Goal: Task Accomplishment & Management: Manage account settings

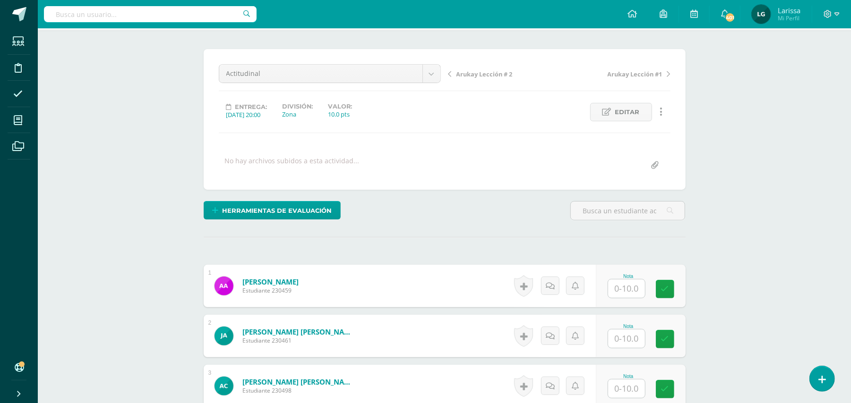
scroll to position [64, 0]
click at [632, 291] on input "text" at bounding box center [626, 288] width 37 height 18
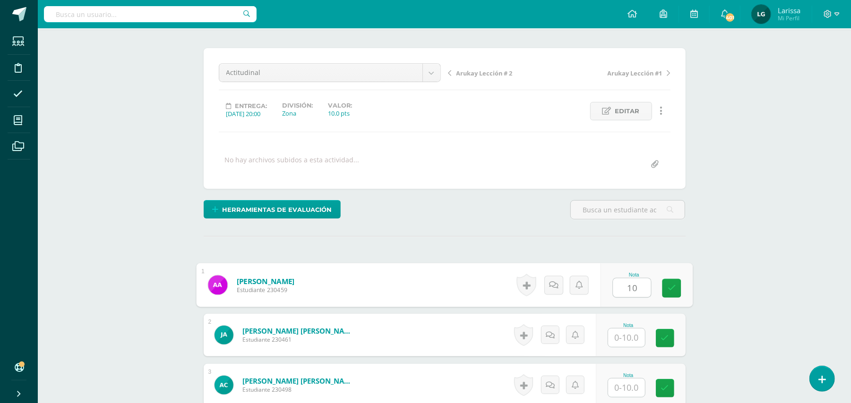
scroll to position [65, 0]
type input "10"
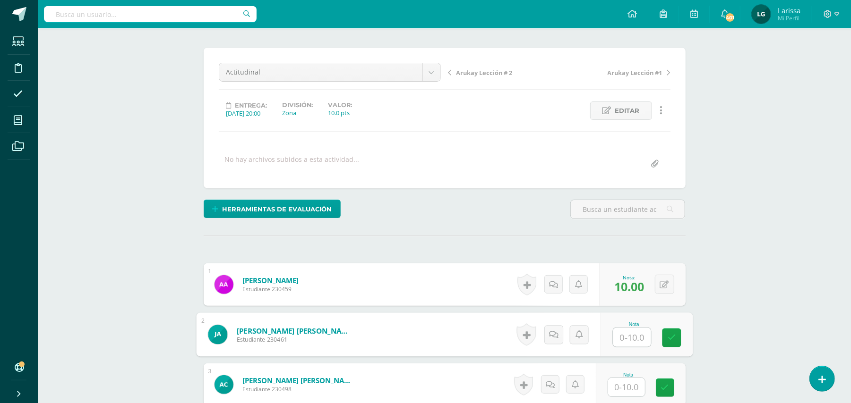
scroll to position [65, 0]
type input "10"
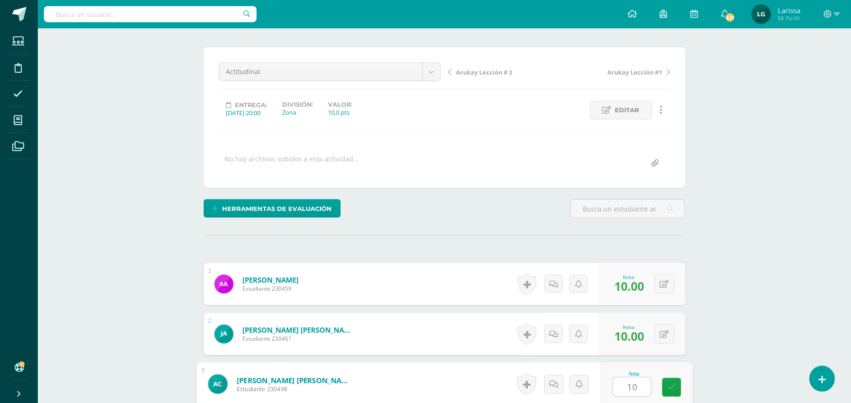
type input "10"
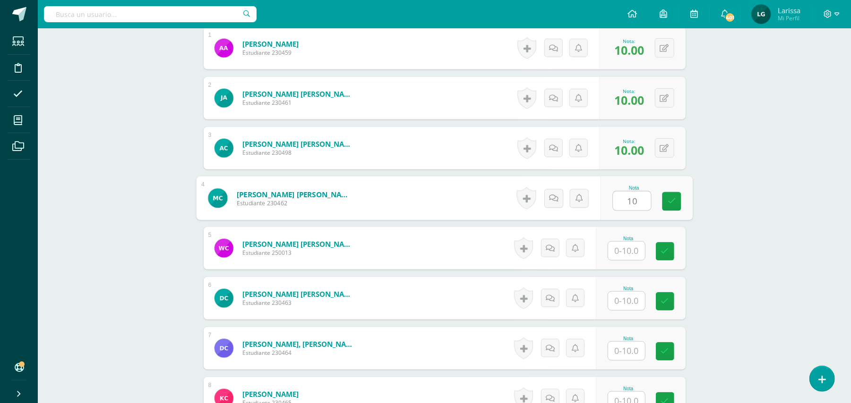
type input "10"
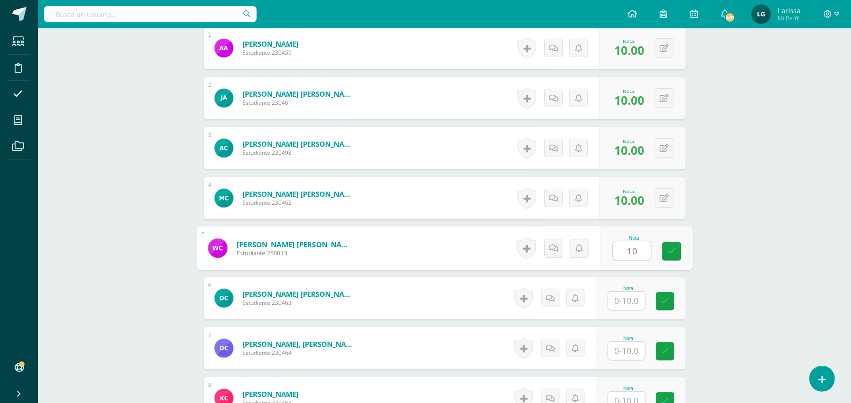
type input "10"
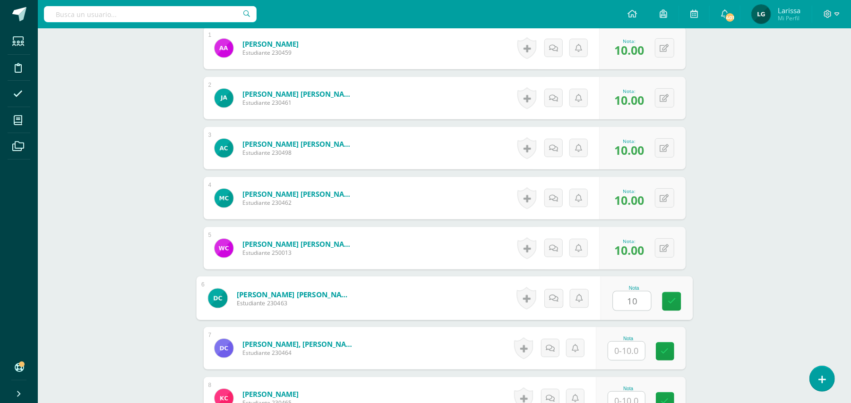
type input "10"
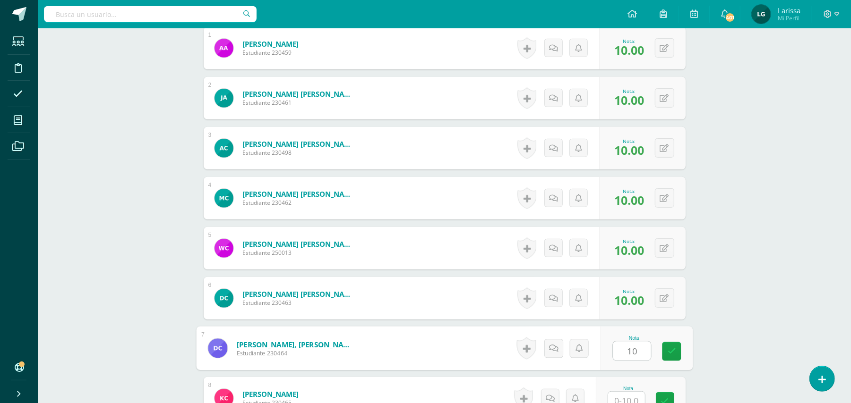
type input "10"
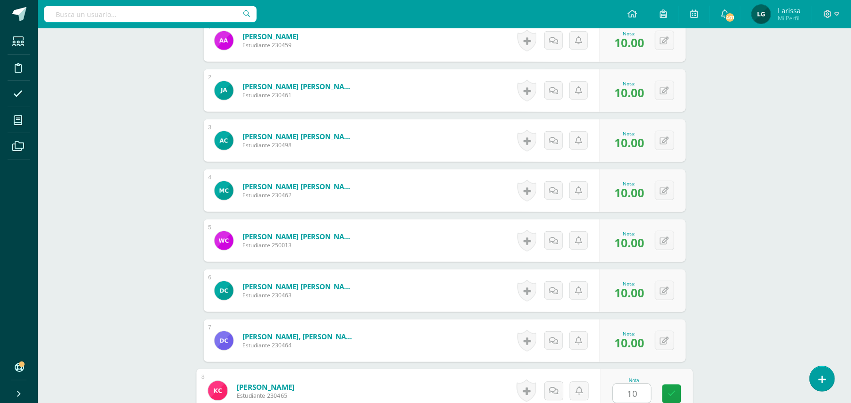
type input "10"
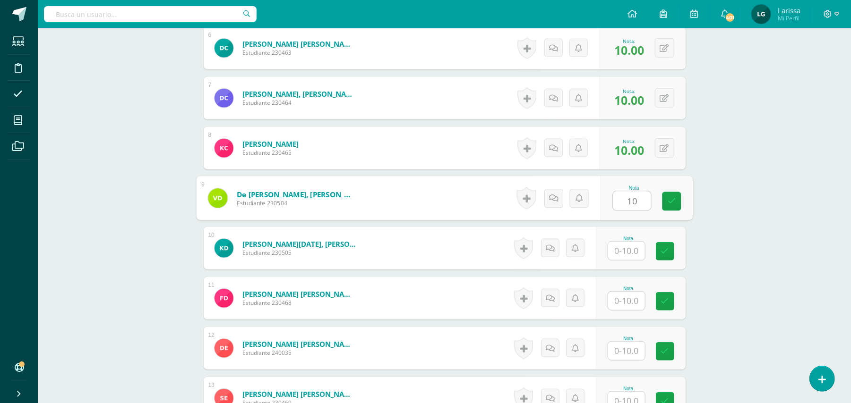
type input "10"
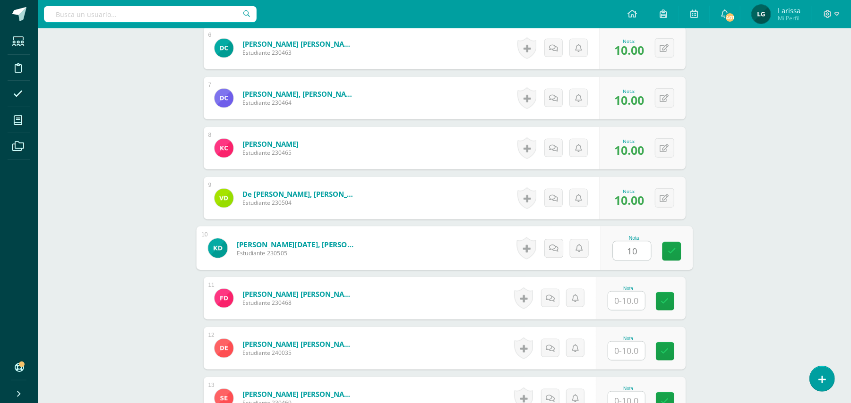
type input "10"
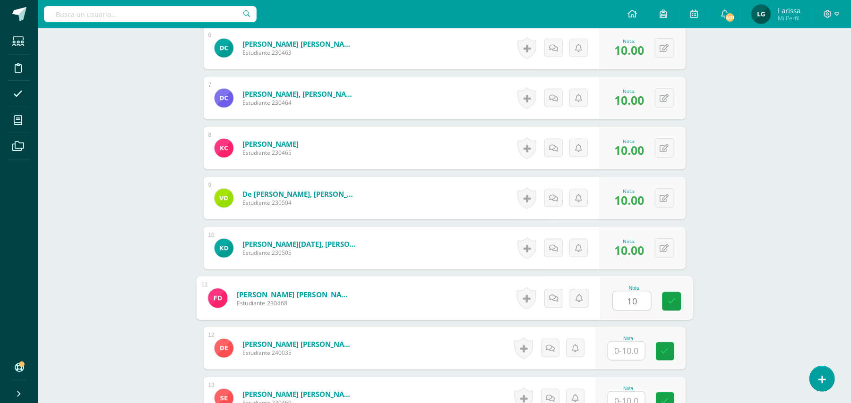
type input "10"
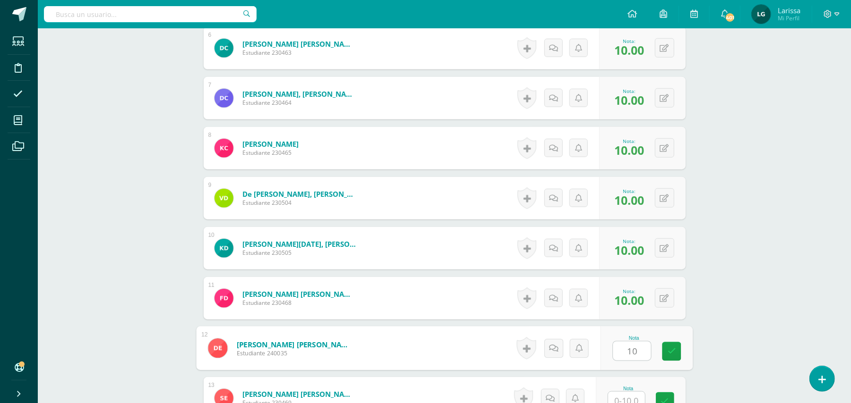
type input "10"
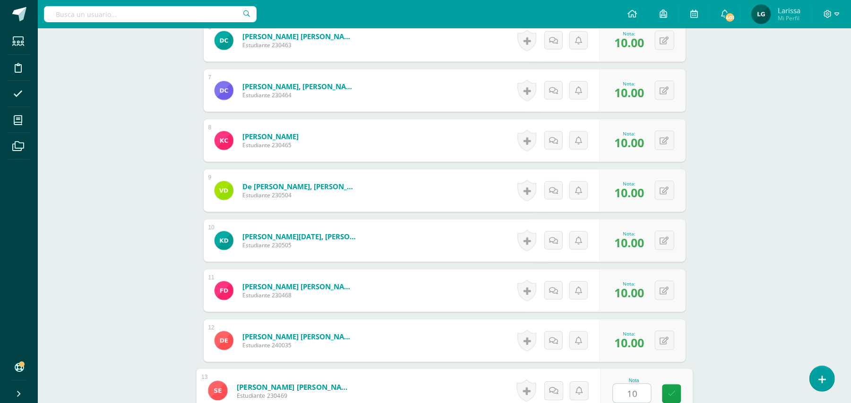
type input "10"
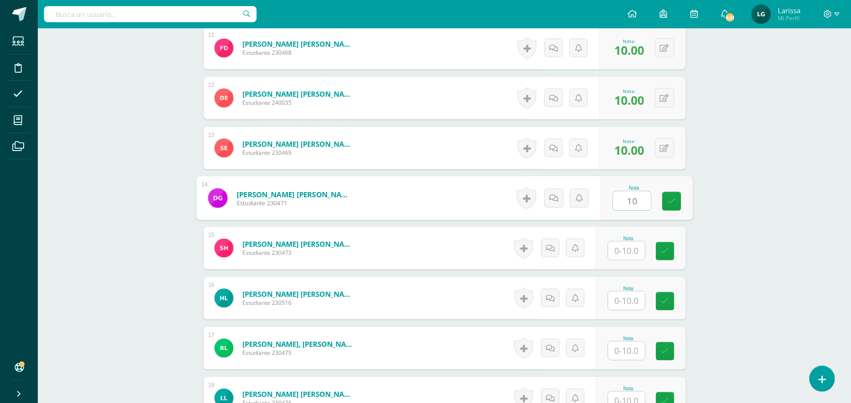
type input "10"
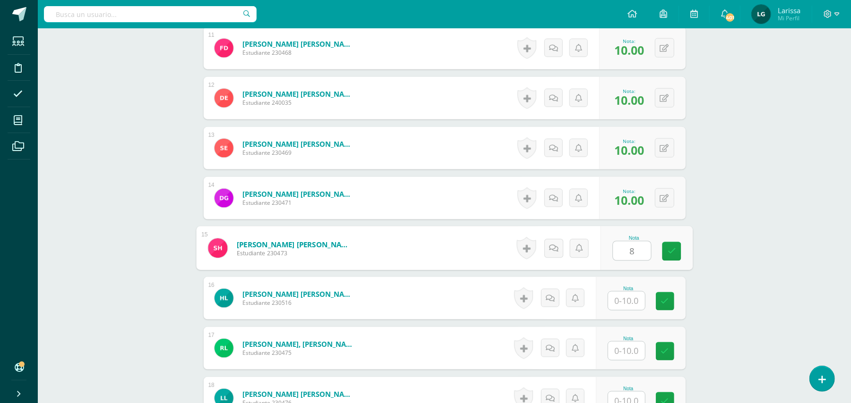
type input "8"
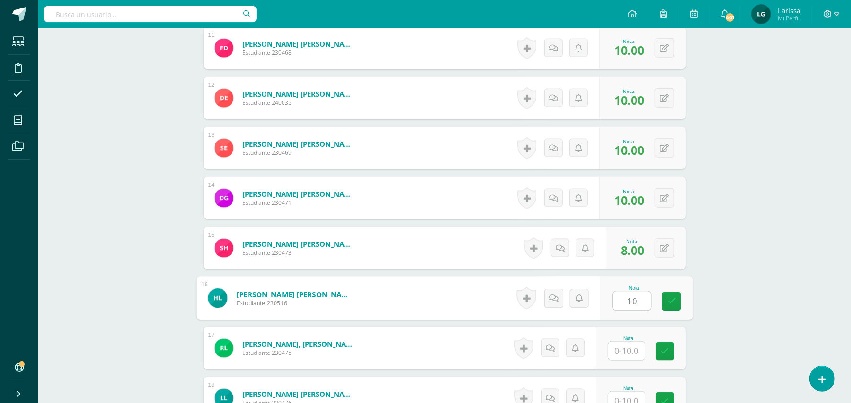
type input "10"
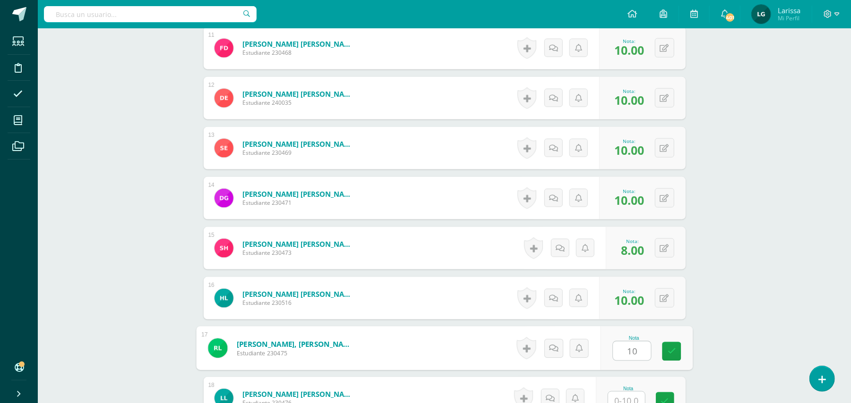
type input "10"
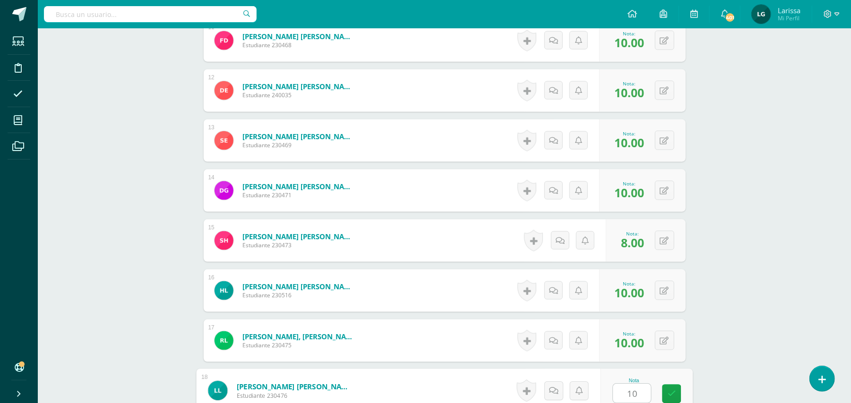
type input "10"
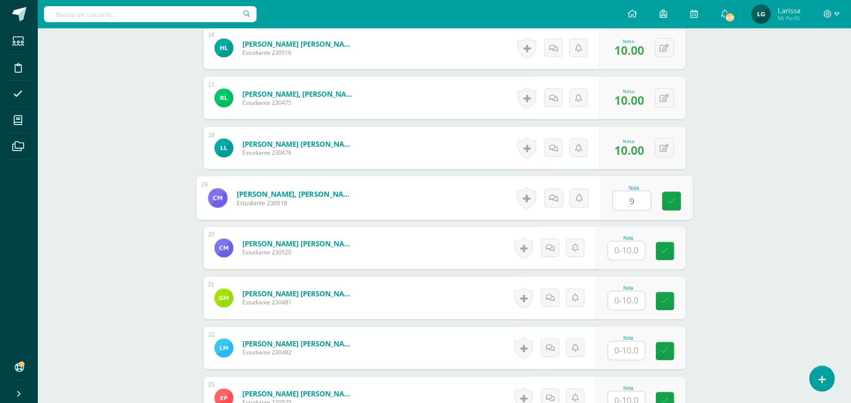
type input "9"
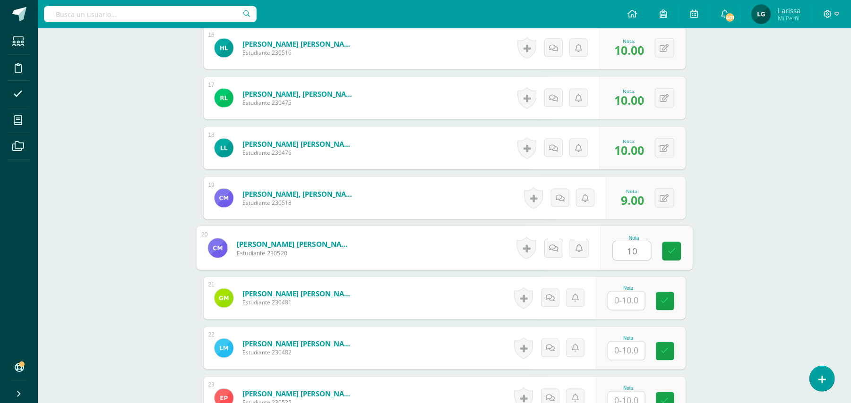
type input "10"
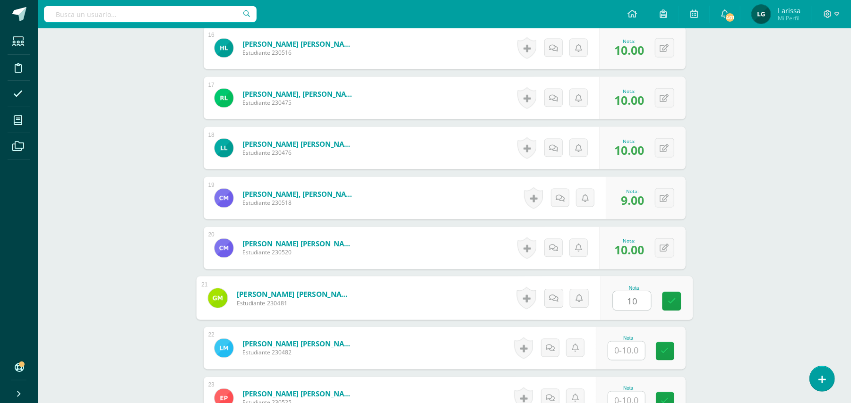
type input "10"
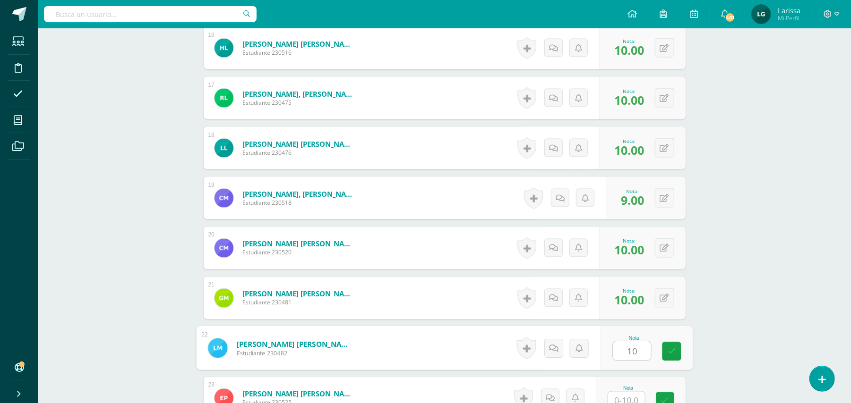
type input "10"
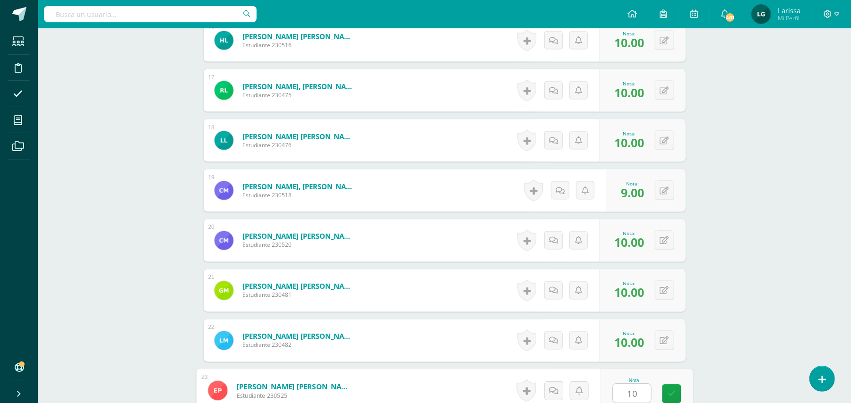
type input "10"
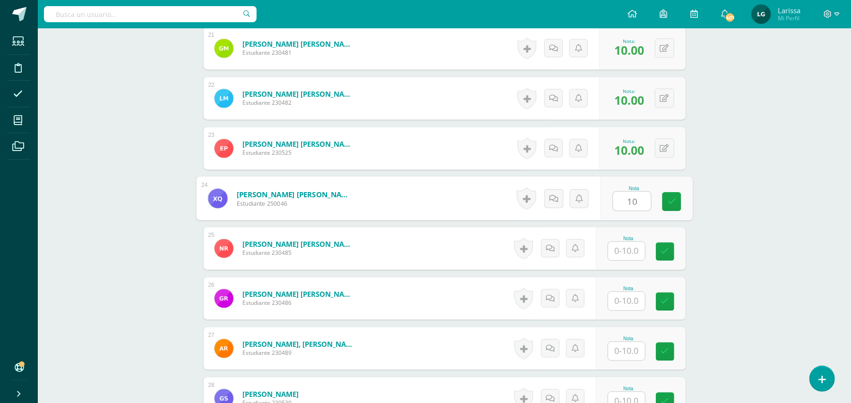
type input "10"
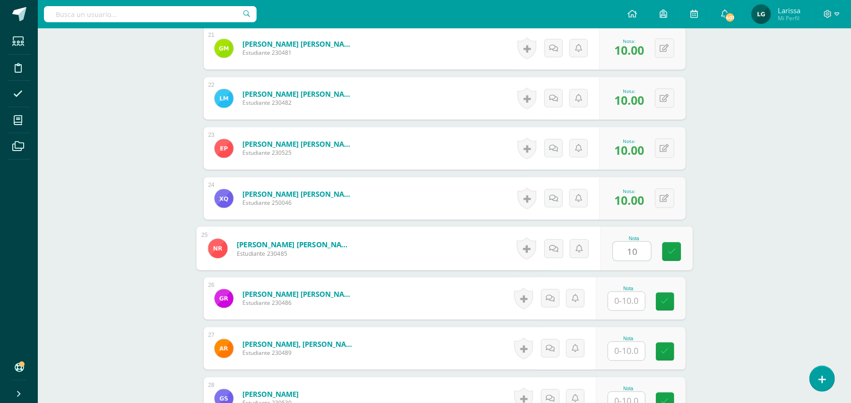
type input "10"
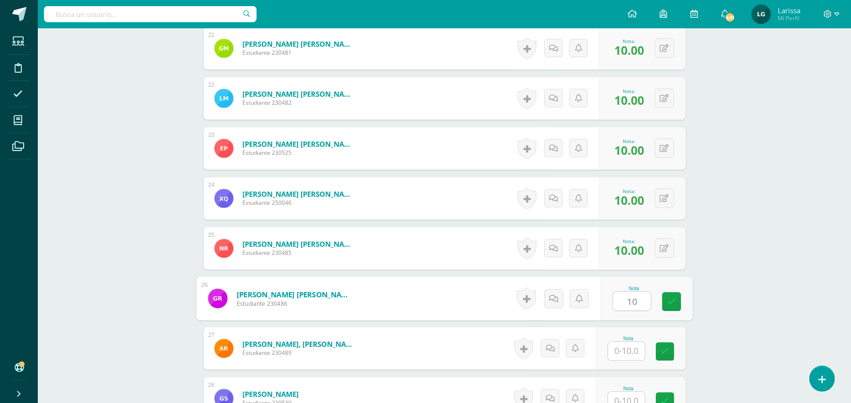
type input "10"
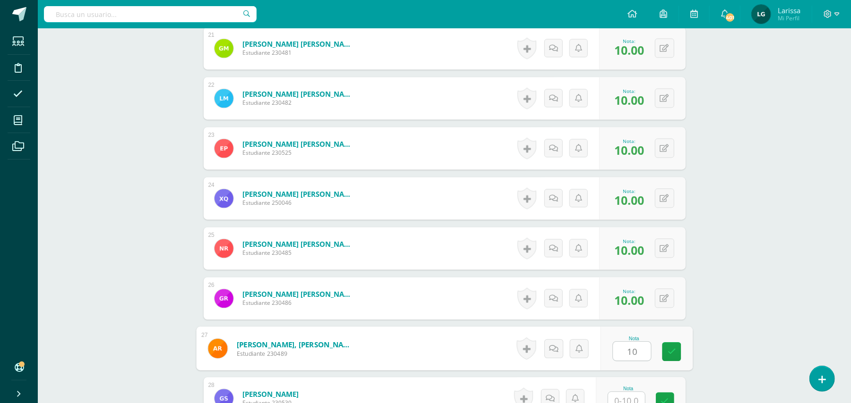
type input "10"
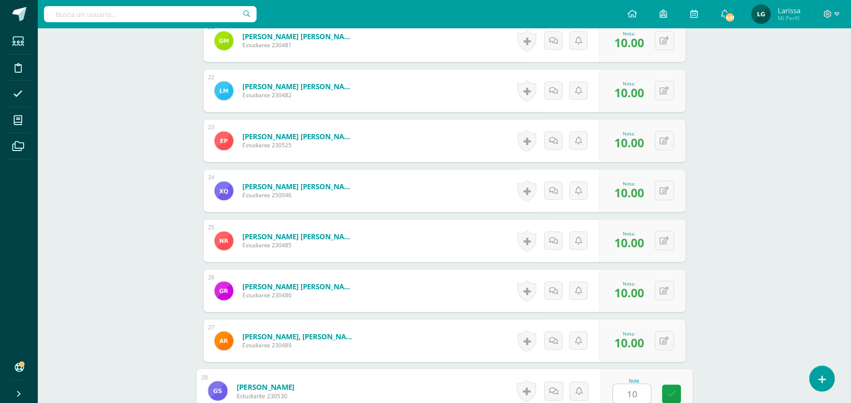
type input "10"
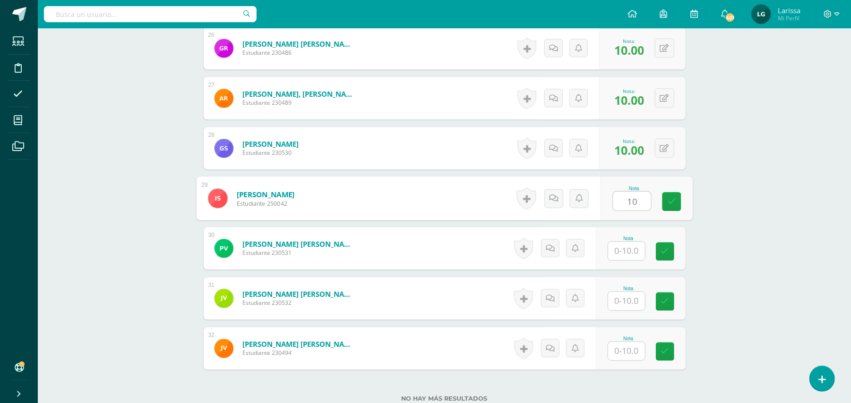
type input "10"
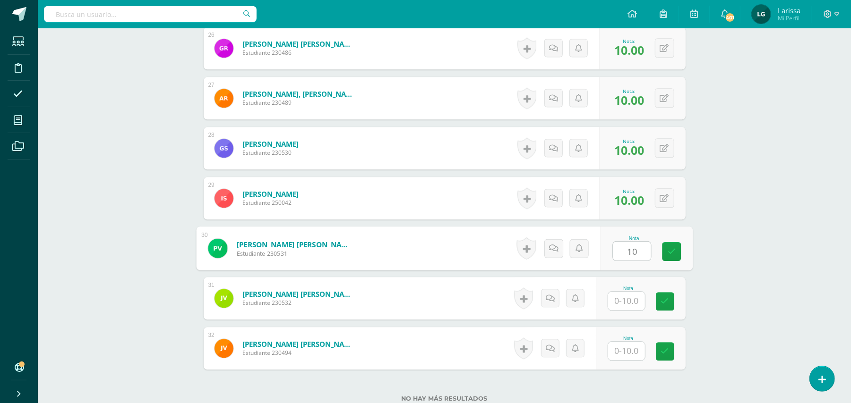
type input "10"
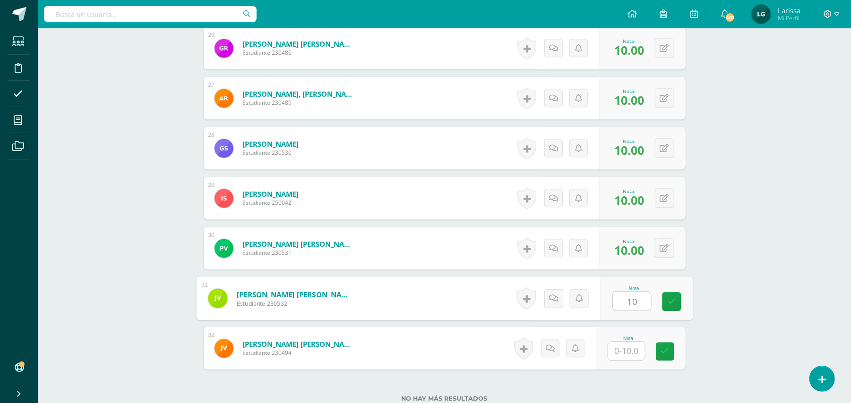
type input "10"
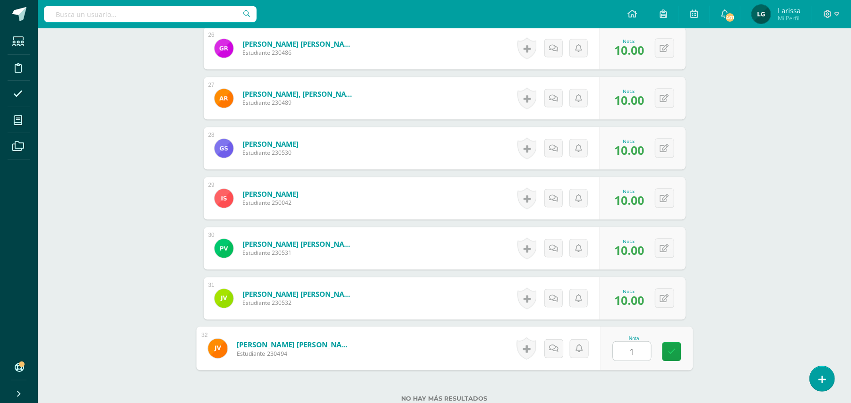
type input "10"
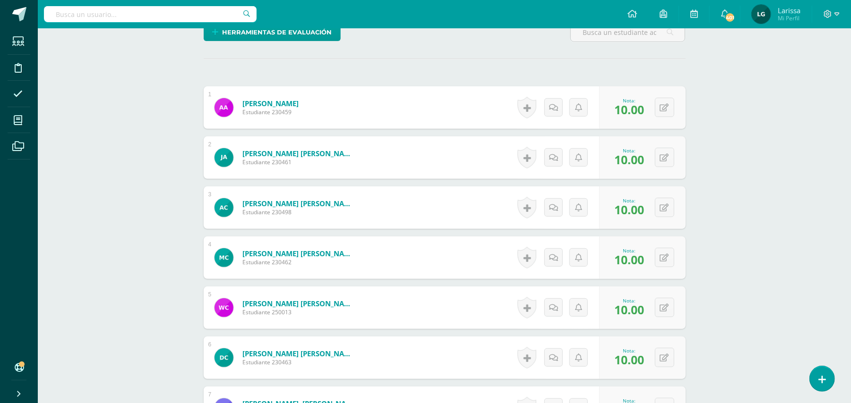
scroll to position [0, 0]
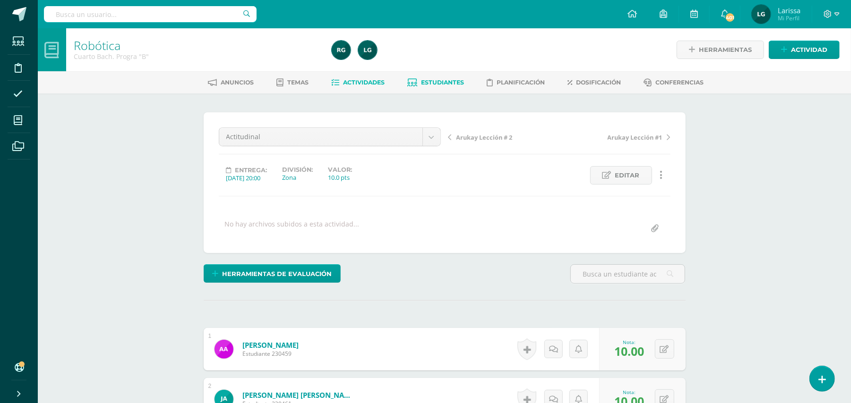
click at [450, 80] on span "Estudiantes" at bounding box center [442, 82] width 43 height 7
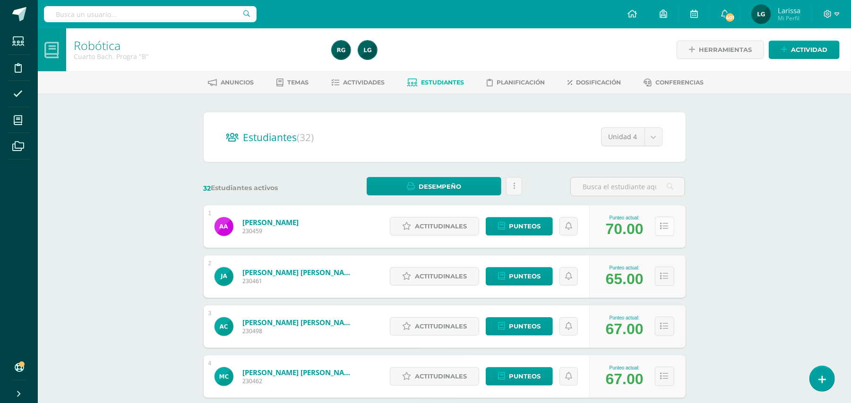
click at [663, 225] on icon at bounding box center [664, 226] width 8 height 8
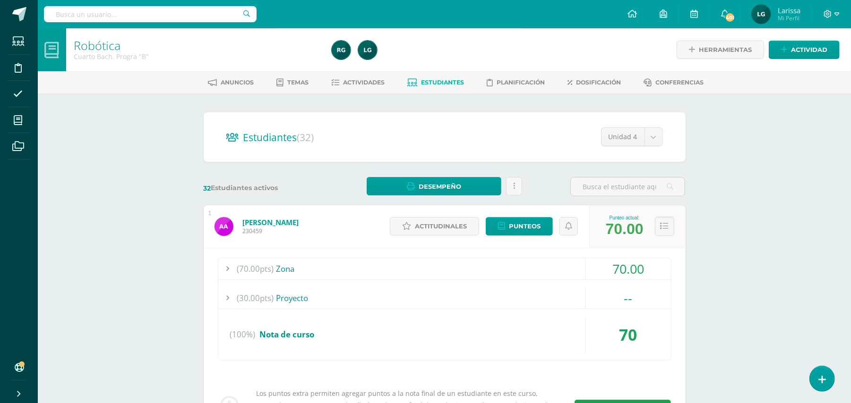
click at [535, 218] on span "Punteos" at bounding box center [525, 226] width 32 height 17
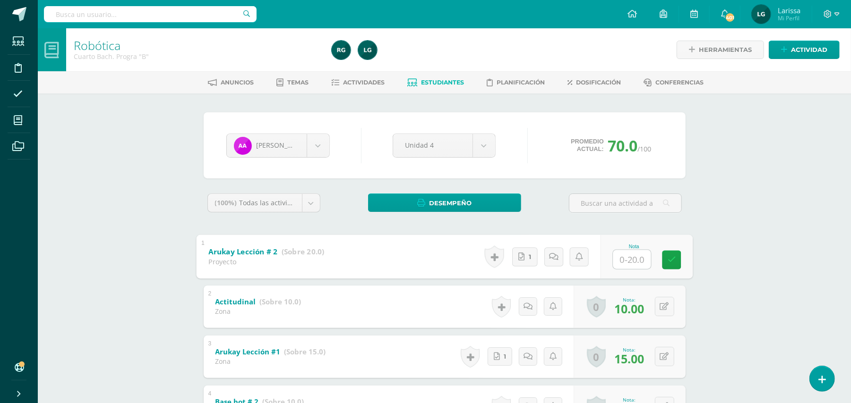
click at [622, 261] on input "text" at bounding box center [632, 259] width 38 height 19
type input "20"
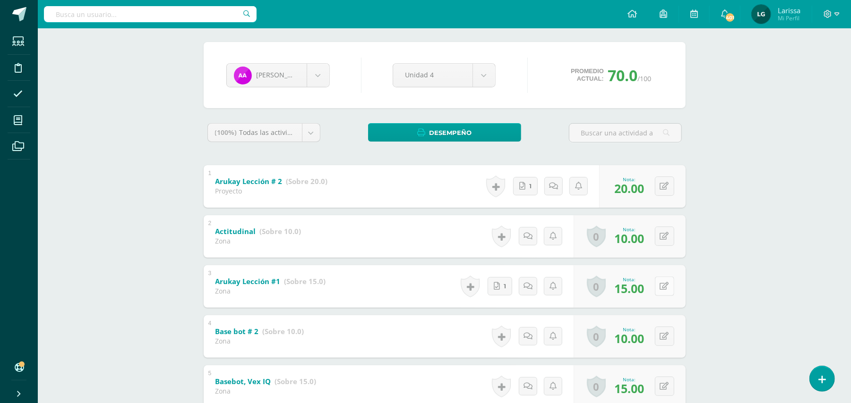
scroll to position [48, 0]
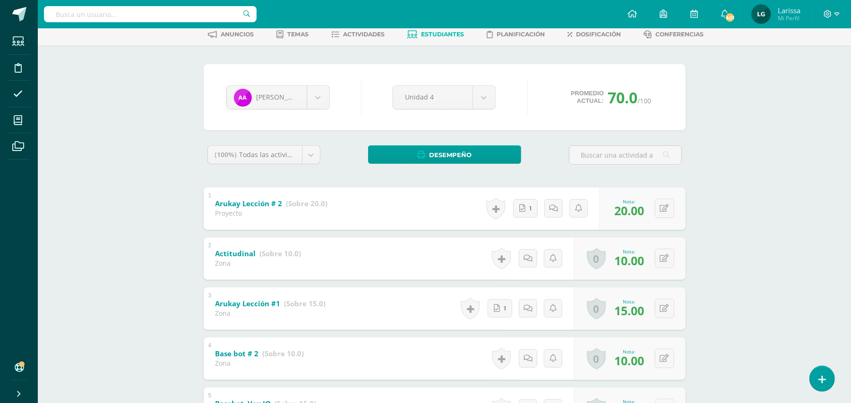
click at [270, 203] on b "Arukay Lección # 2" at bounding box center [248, 203] width 67 height 9
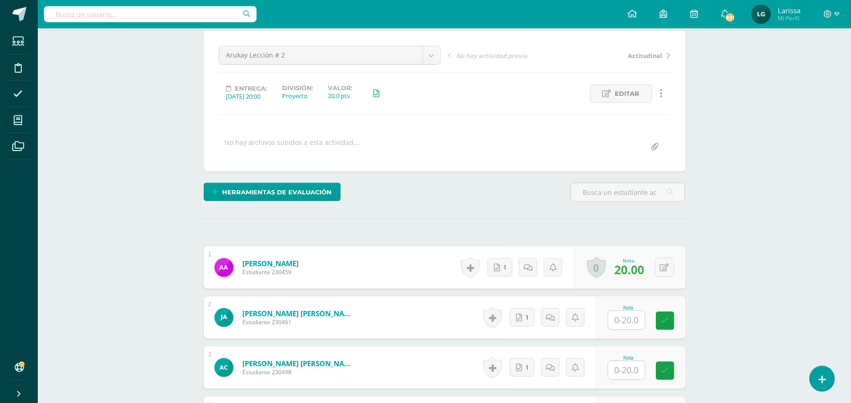
scroll to position [145, 0]
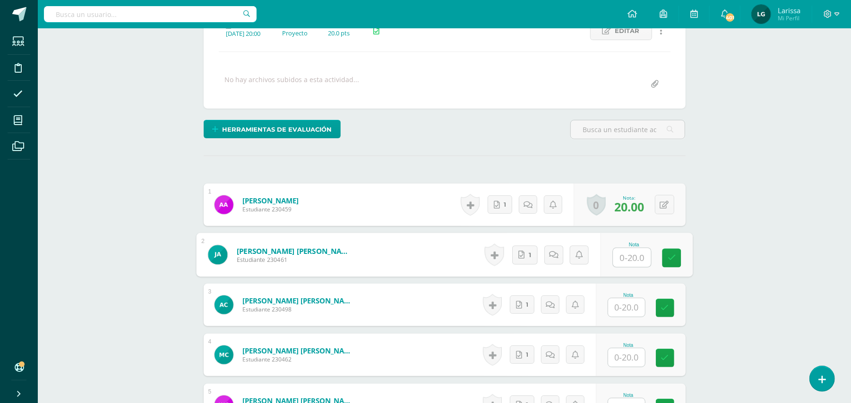
click at [632, 257] on input "text" at bounding box center [632, 257] width 38 height 19
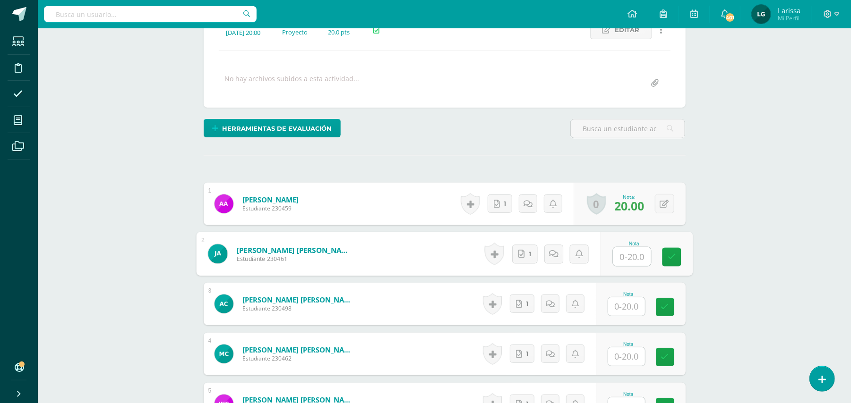
scroll to position [146, 0]
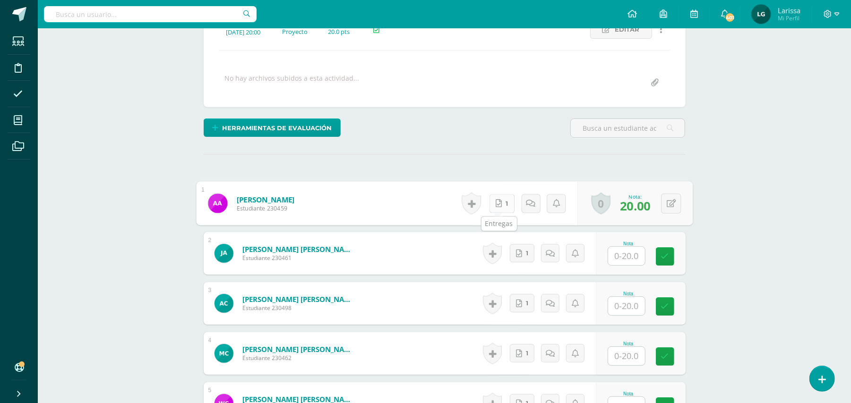
click at [505, 204] on link "1" at bounding box center [502, 203] width 26 height 19
click at [629, 257] on input "text" at bounding box center [632, 256] width 38 height 19
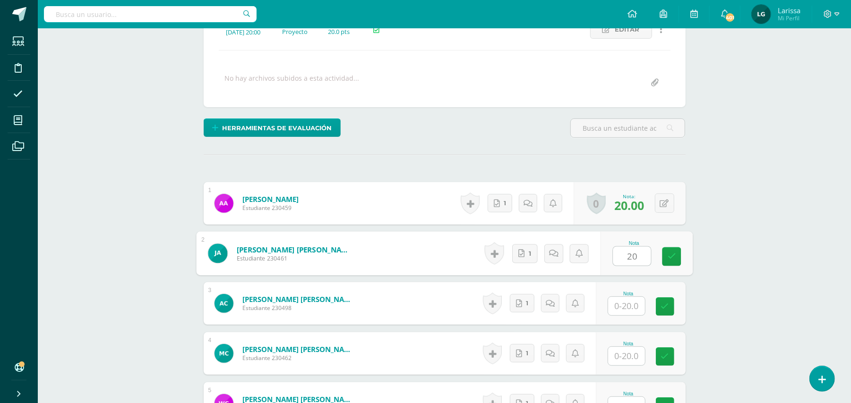
type input "20"
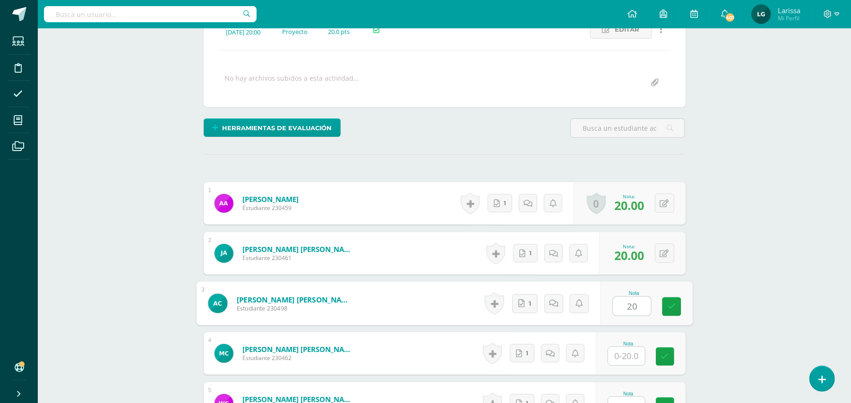
type input "20"
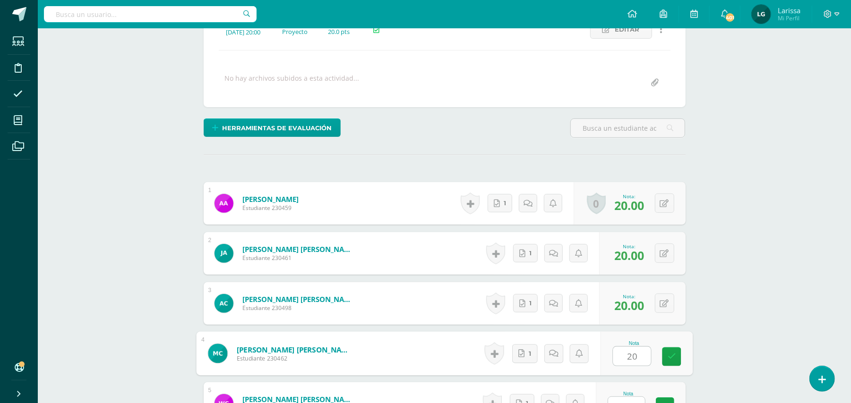
type input "20"
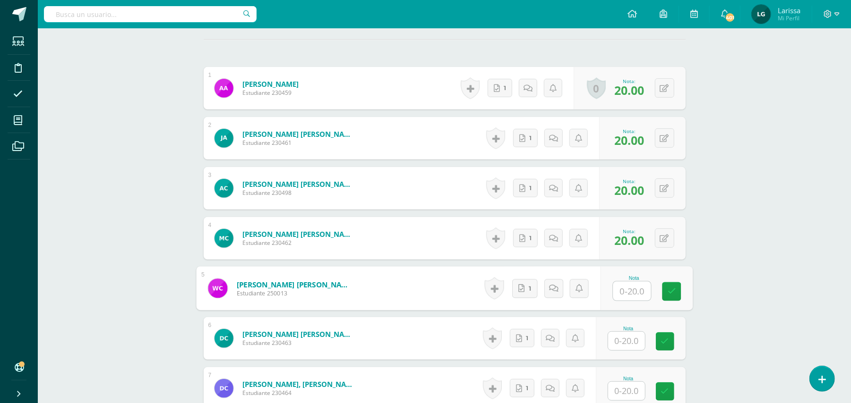
scroll to position [348, 0]
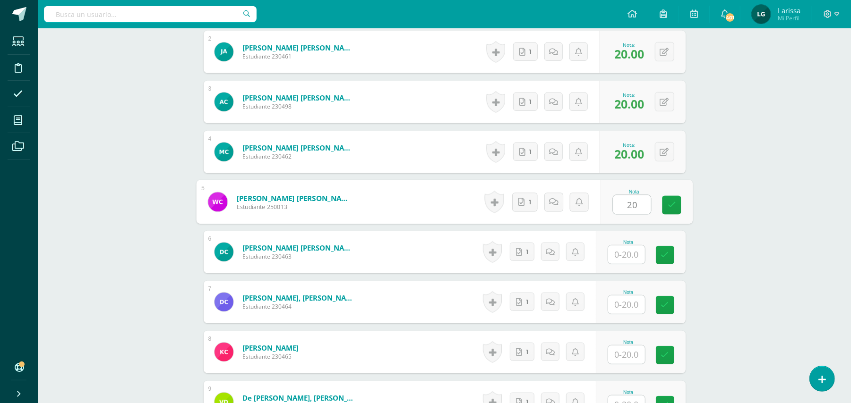
type input "20"
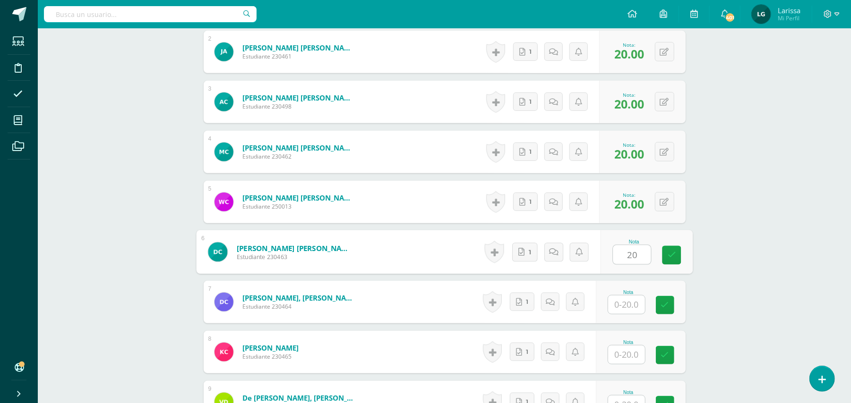
type input "20"
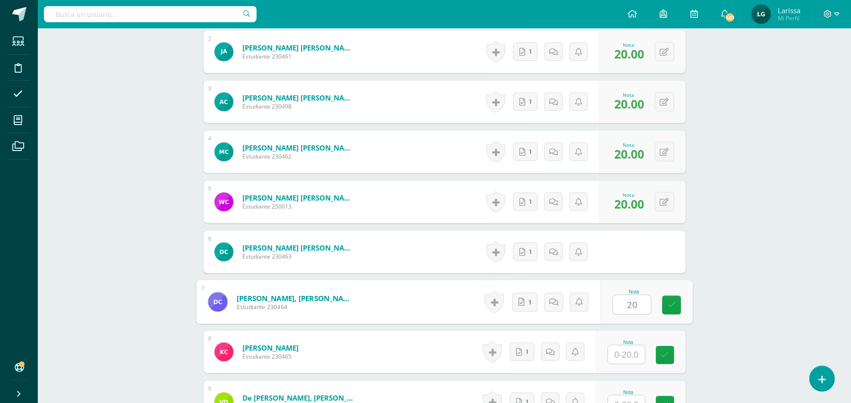
type input "20"
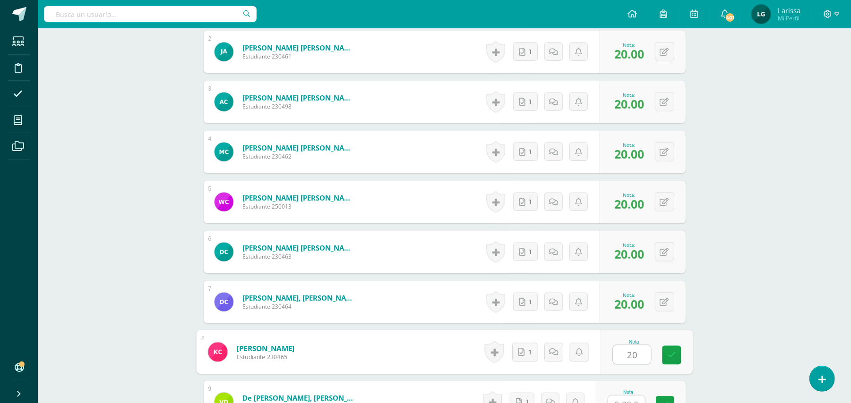
type input "20"
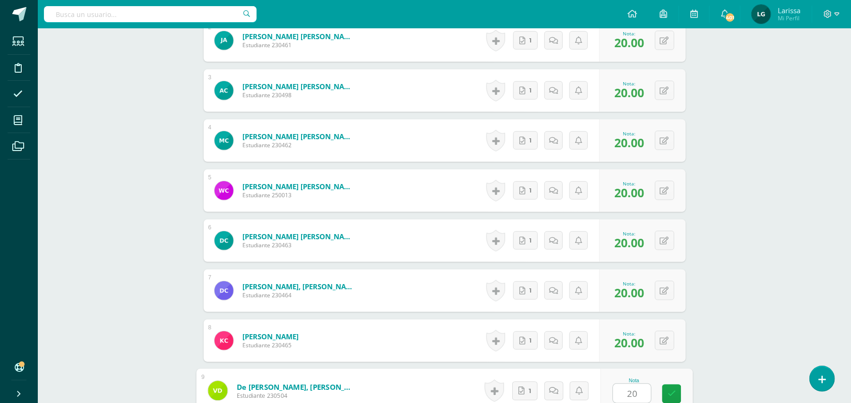
type input "20"
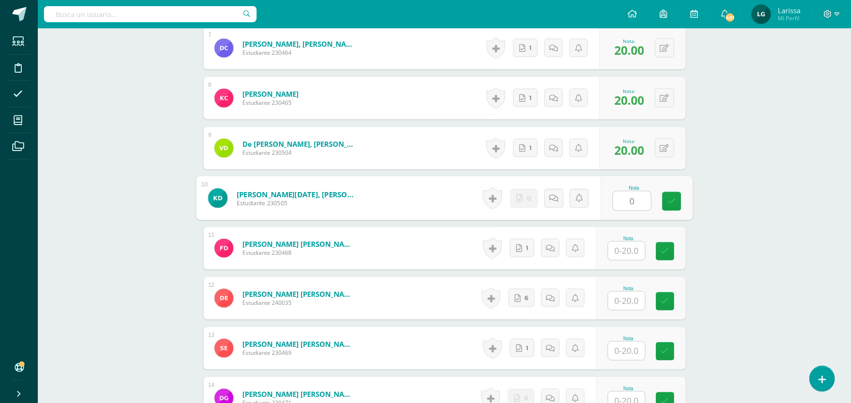
type input "0"
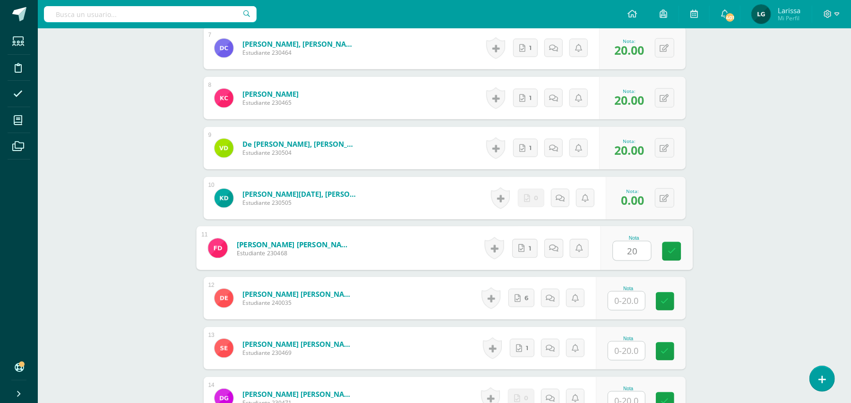
type input "20"
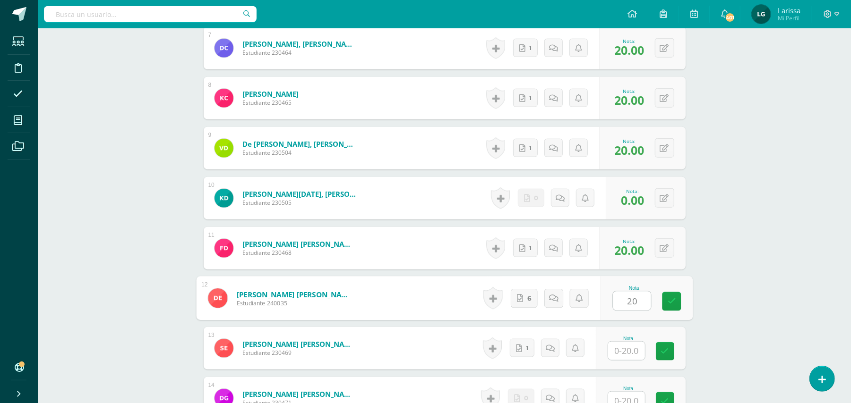
type input "20"
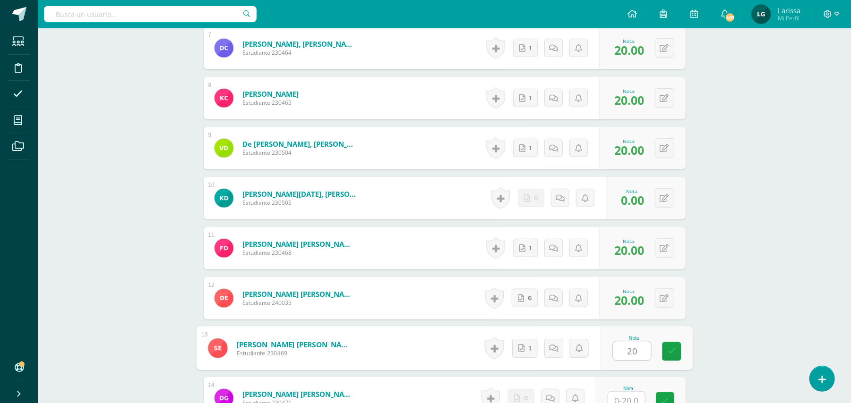
type input "20"
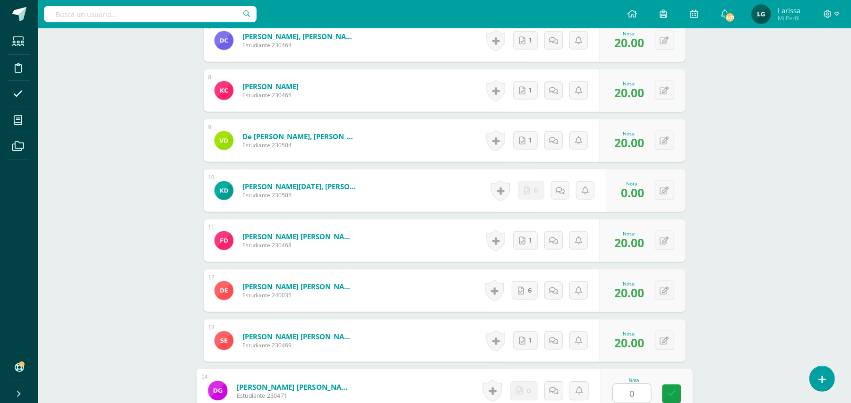
type input "0"
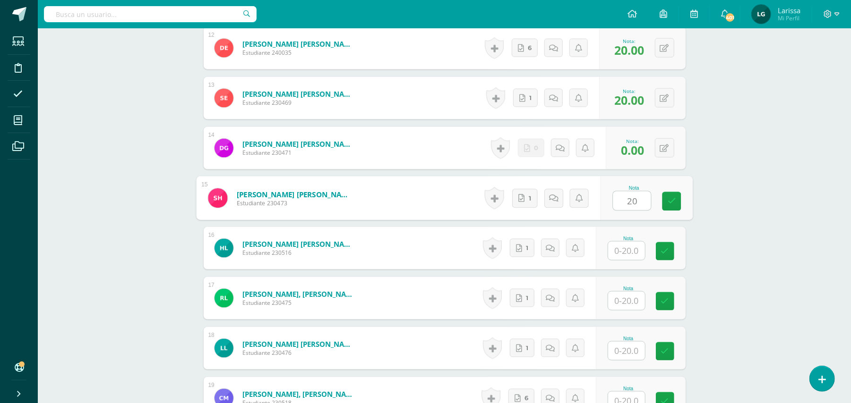
type input "20"
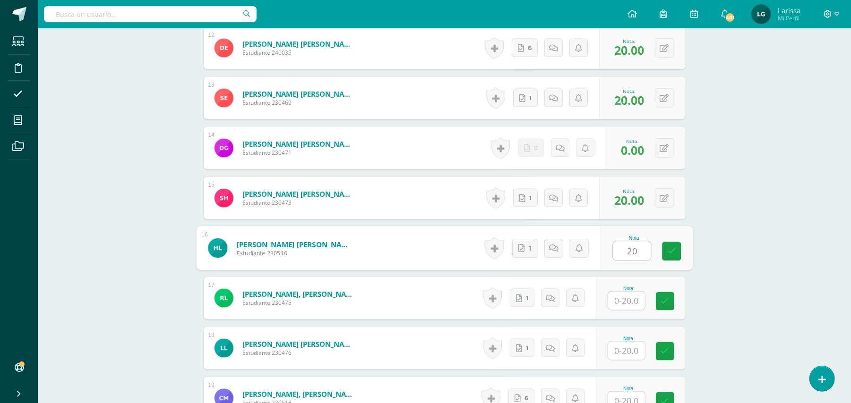
type input "20"
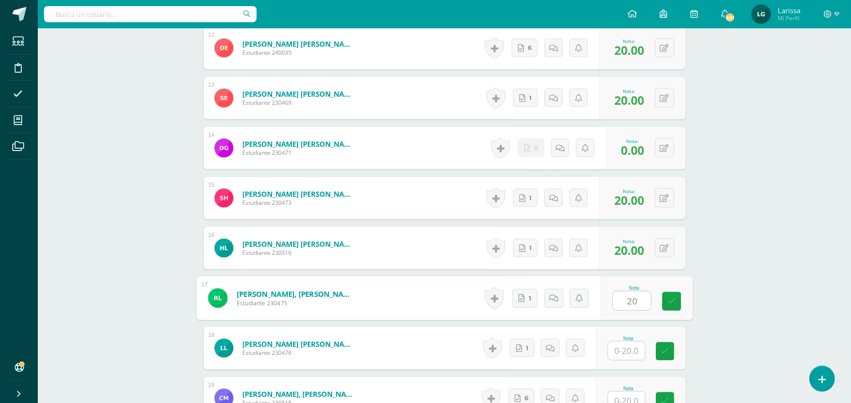
type input "20"
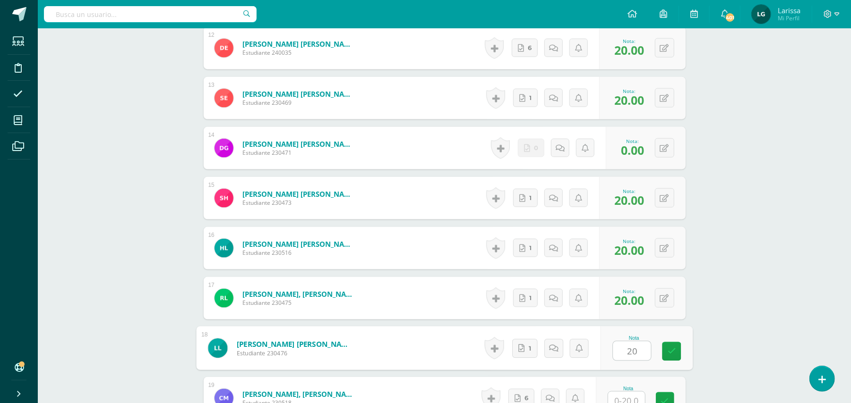
type input "20"
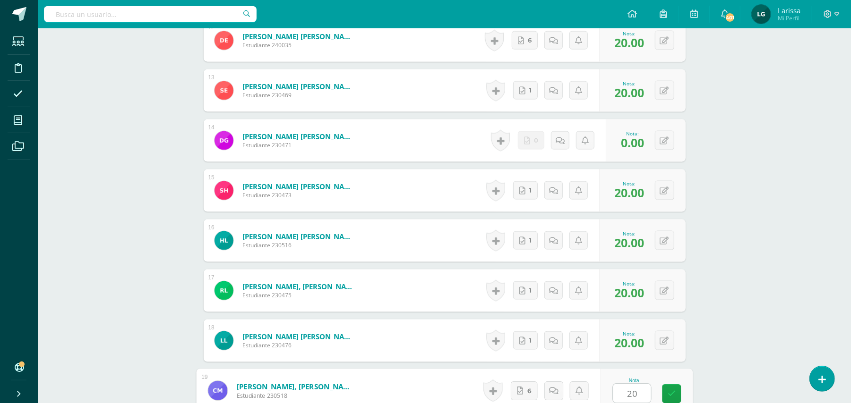
type input "20"
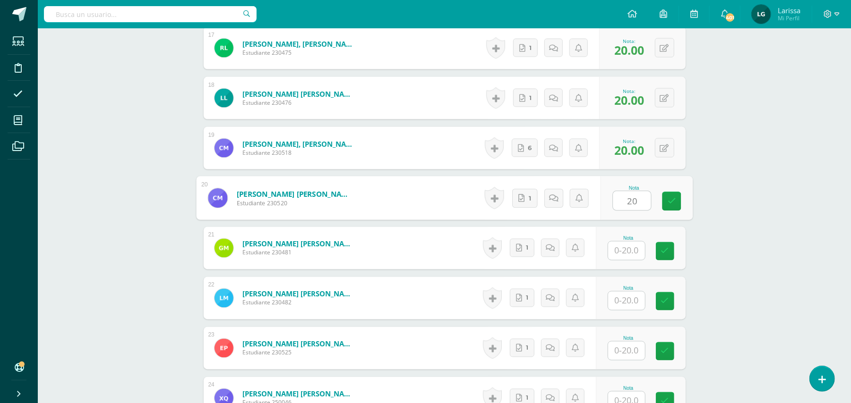
type input "20"
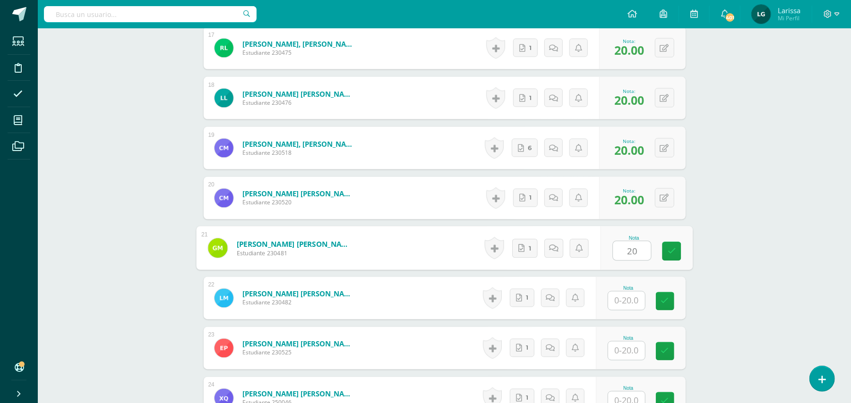
type input "20"
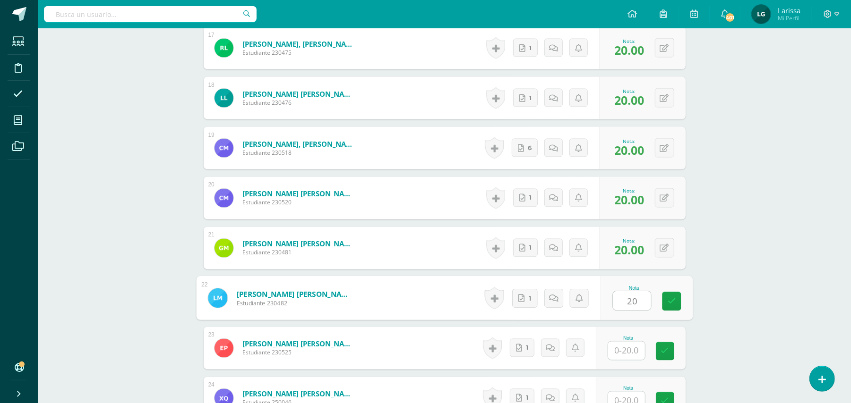
type input "20"
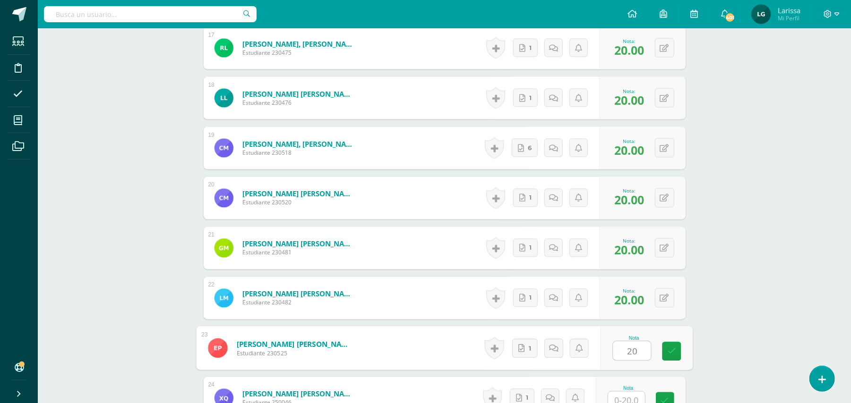
type input "20"
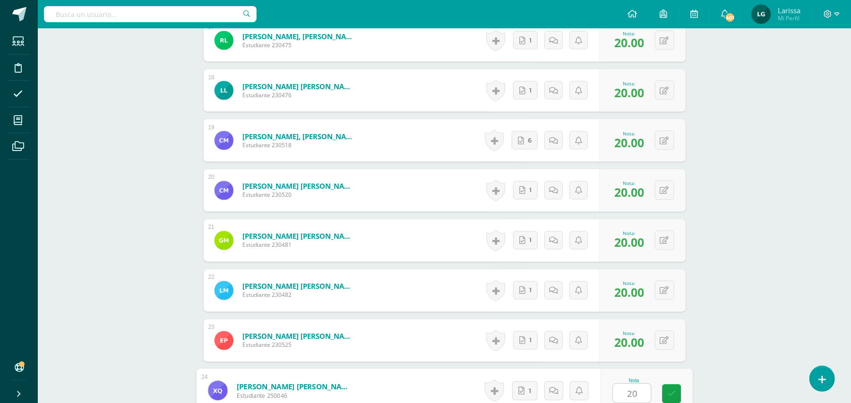
type input "20"
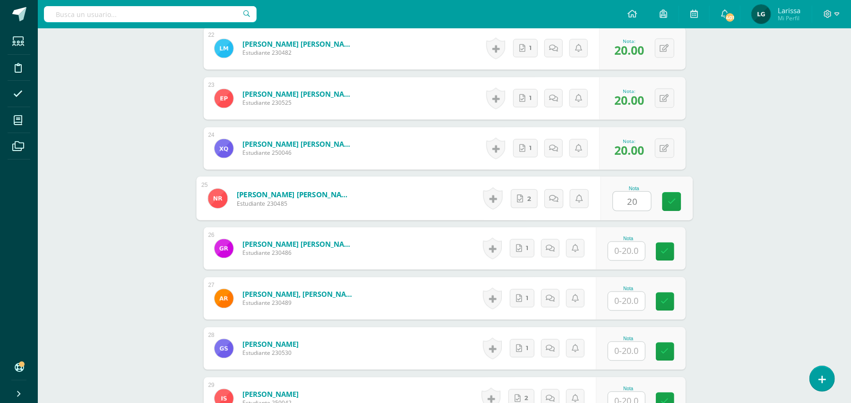
type input "20"
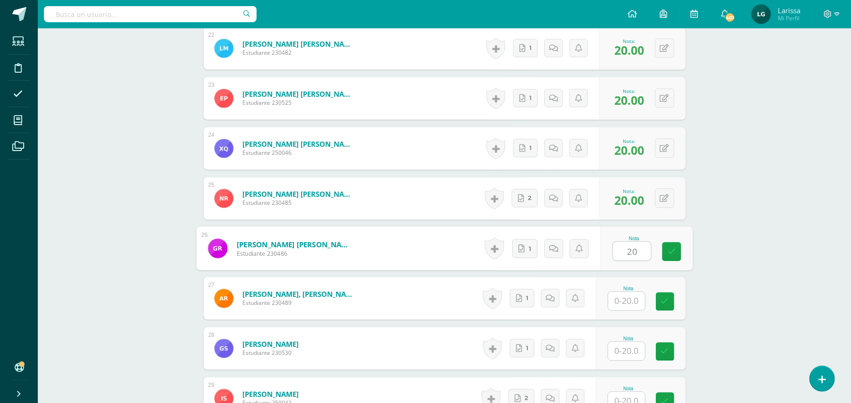
type input "20"
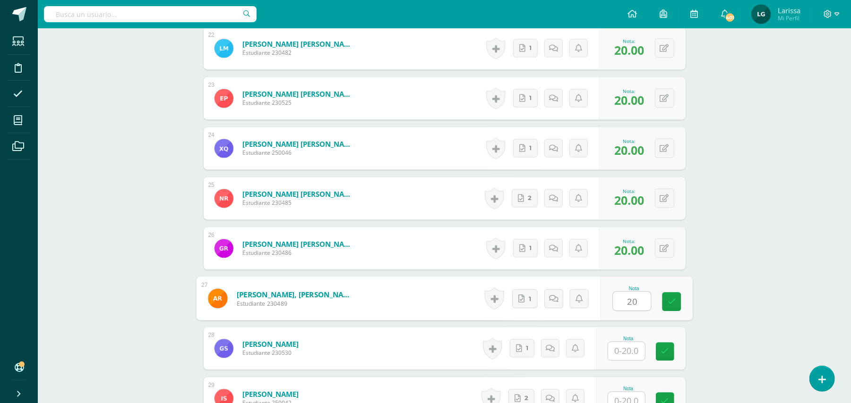
type input "20"
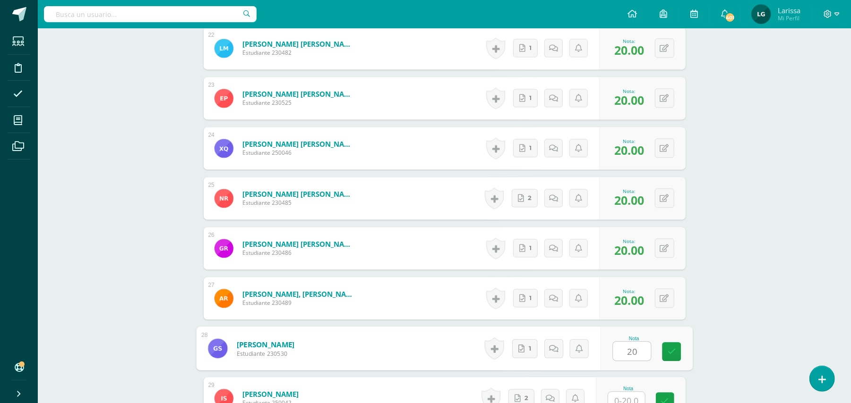
type input "20"
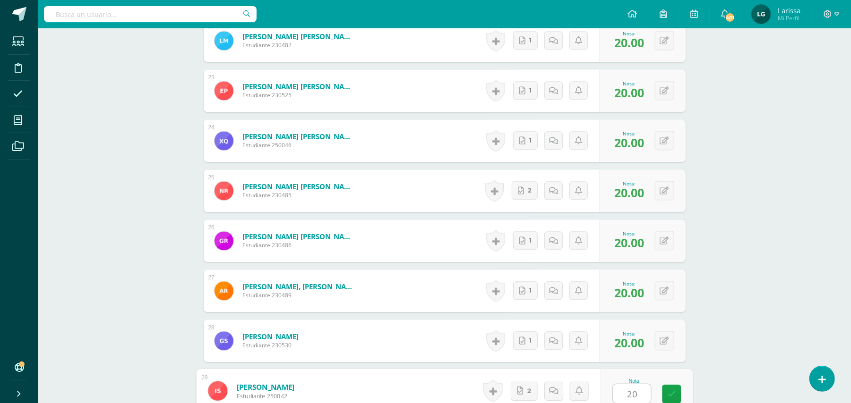
type input "20"
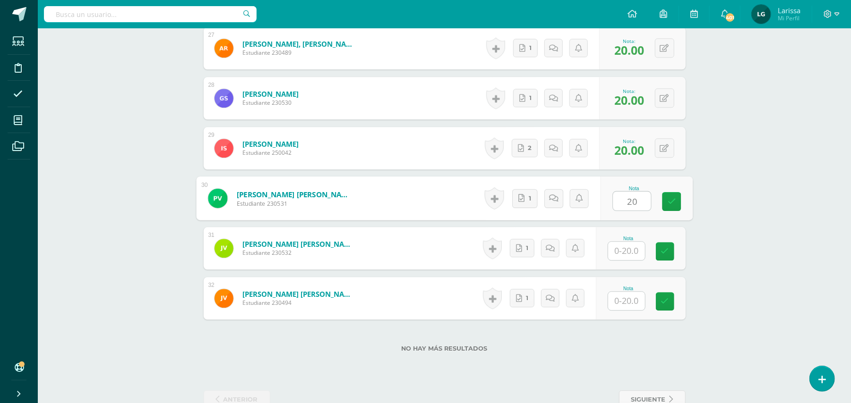
type input "20"
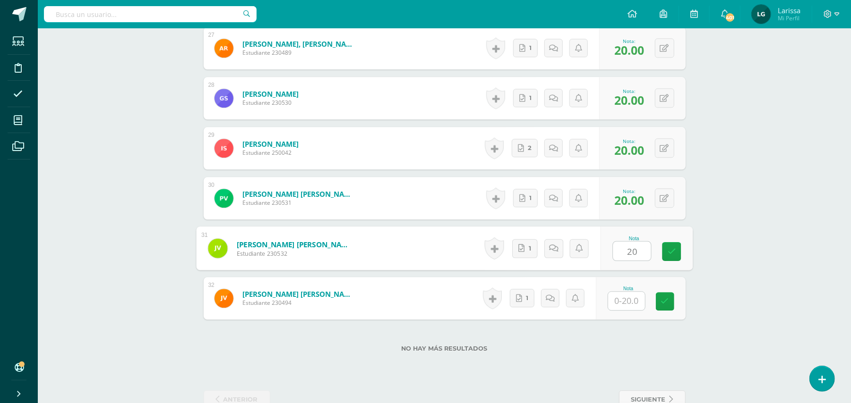
type input "20"
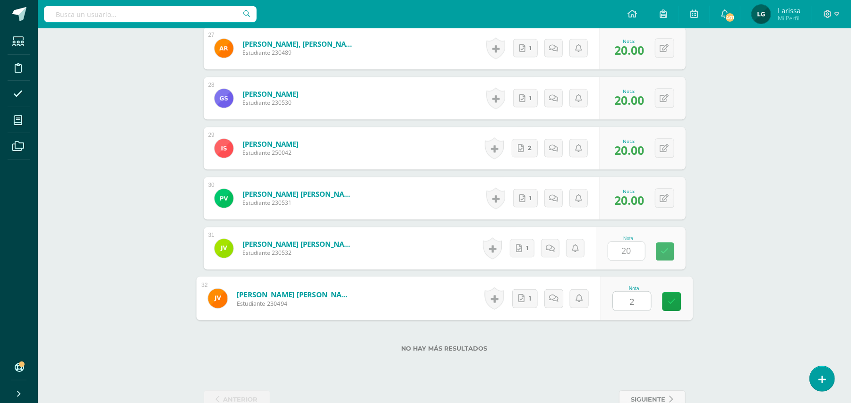
type input "20"
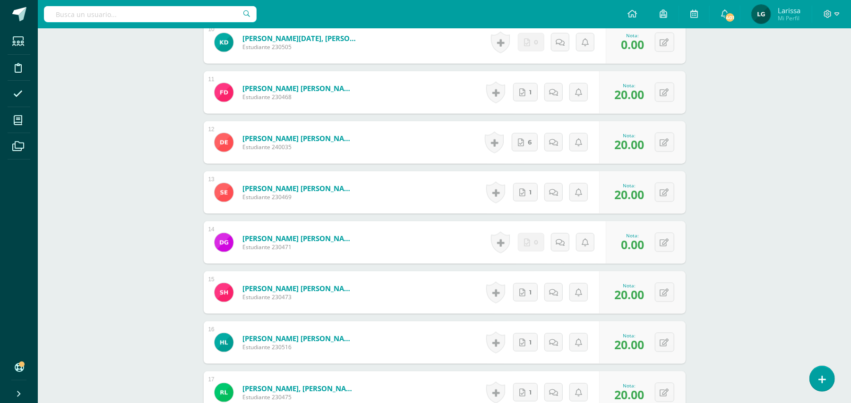
scroll to position [722, 0]
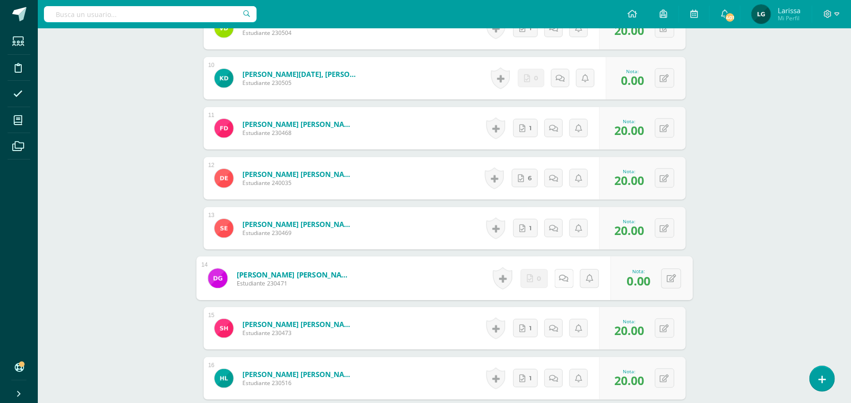
click at [562, 279] on icon at bounding box center [563, 278] width 9 height 8
click at [531, 337] on textarea at bounding box center [538, 347] width 137 height 47
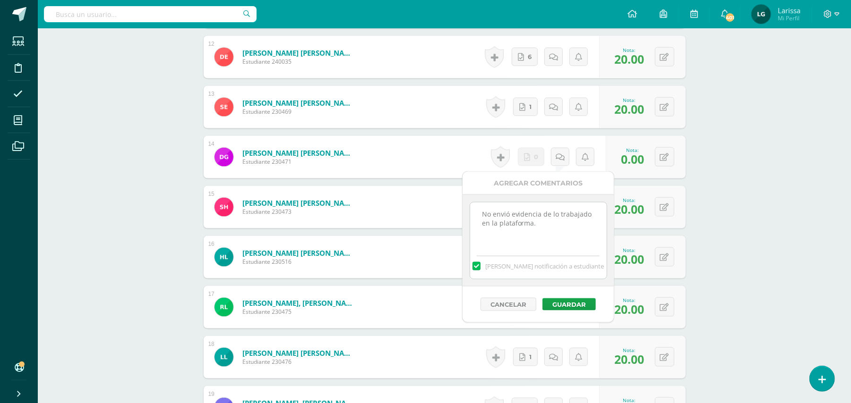
scroll to position [847, 0]
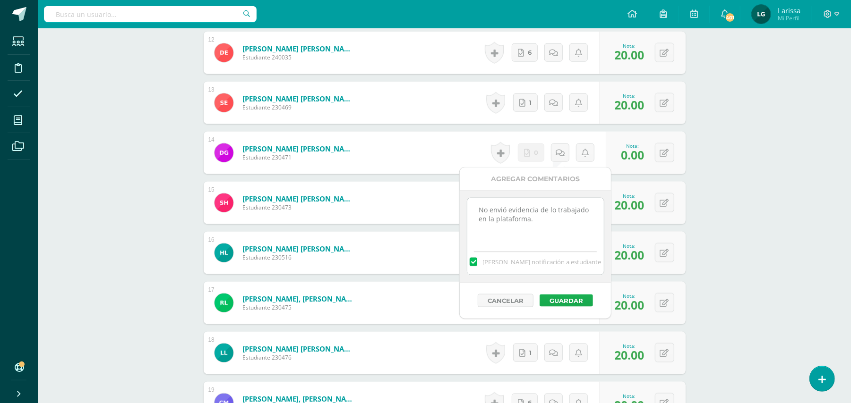
type textarea "No envió evidencia de lo trabajado en la plataforma."
click at [577, 299] on button "Guardar" at bounding box center [565, 301] width 53 height 12
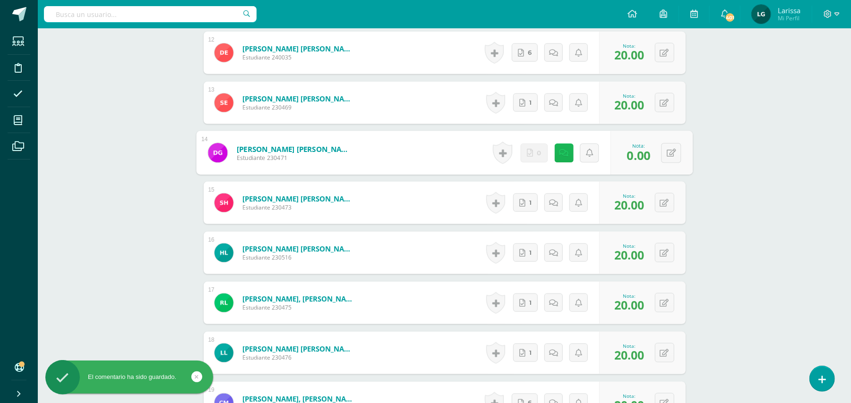
click at [559, 157] on icon at bounding box center [563, 153] width 9 height 8
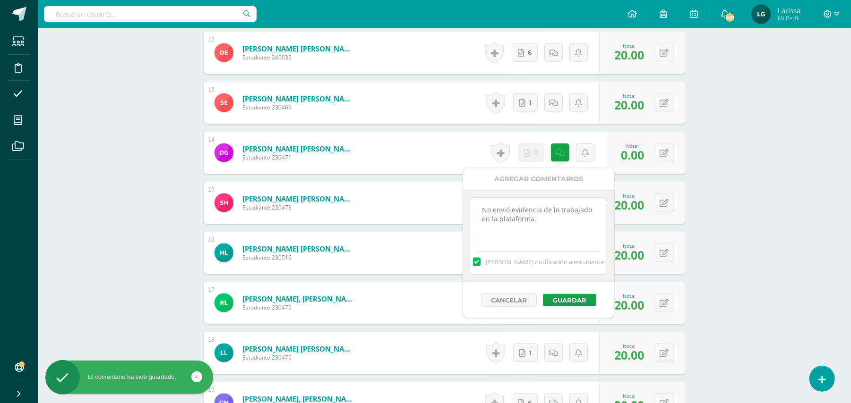
drag, startPoint x: 535, startPoint y: 221, endPoint x: 468, endPoint y: 196, distance: 72.2
click at [468, 196] on div "No envió evidencia de lo trabajado en la plataforma. Mandar notificación a estu…" at bounding box center [538, 236] width 151 height 92
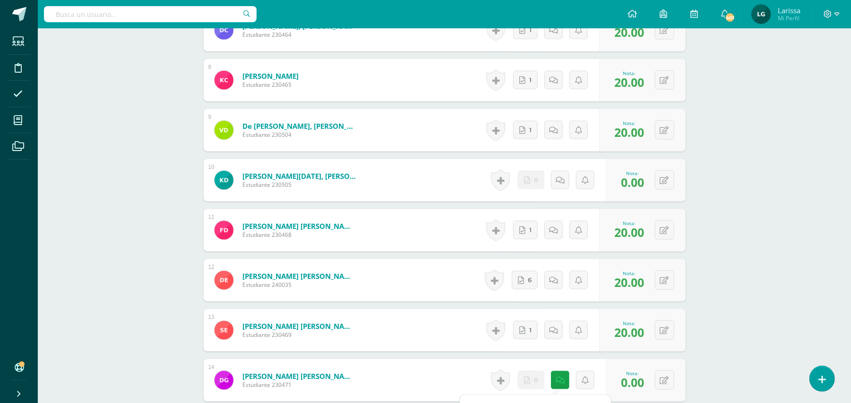
scroll to position [596, 0]
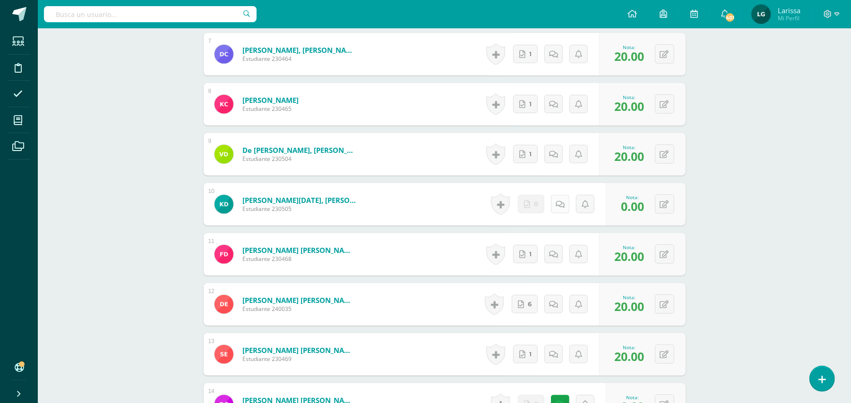
click at [562, 201] on icon at bounding box center [560, 205] width 9 height 8
click at [538, 261] on textarea at bounding box center [538, 273] width 137 height 47
paste textarea "No envió evidencia de lo trabajado en la plataforma."
type textarea "No envió evidencia de lo trabajado en la plataforma."
click at [588, 350] on button "Guardar" at bounding box center [569, 352] width 53 height 12
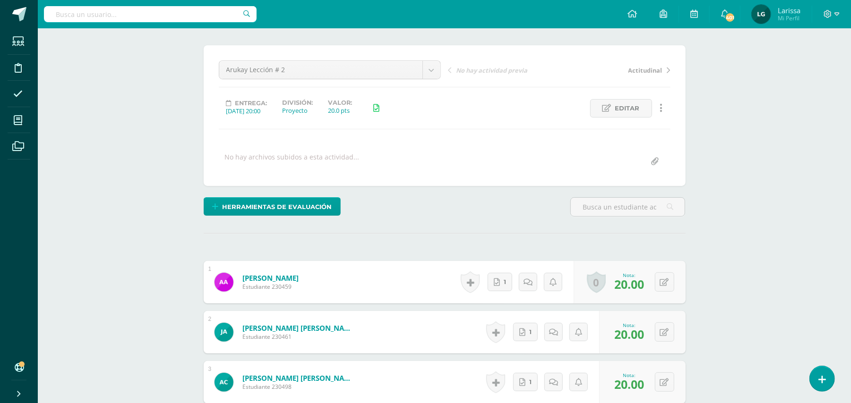
scroll to position [0, 0]
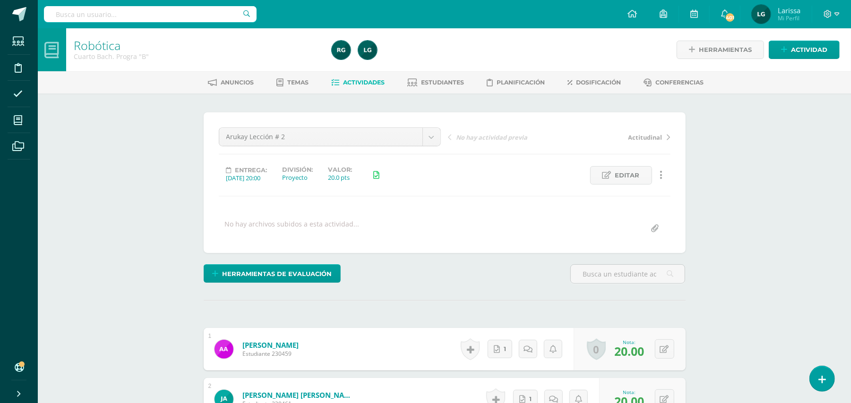
click at [359, 81] on span "Actividades" at bounding box center [364, 82] width 42 height 7
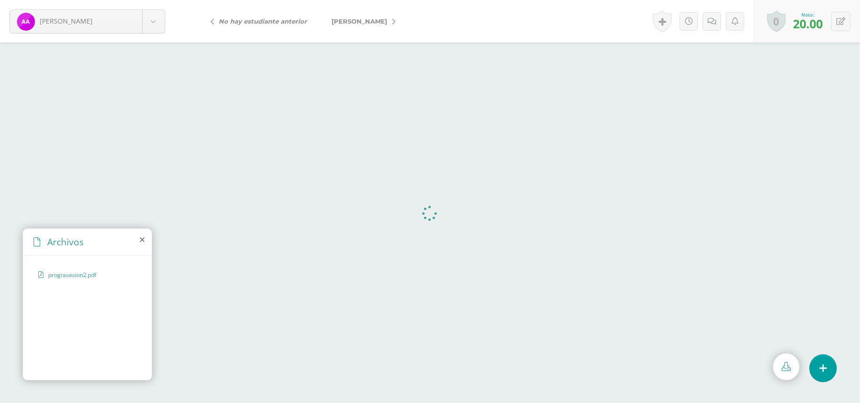
click at [352, 19] on span "[PERSON_NAME]" at bounding box center [360, 21] width 56 height 8
click at [155, 0] on body "[PERSON_NAME] [PERSON_NAME] [PERSON_NAME] [PERSON_NAME] [PERSON_NAME] [PERSON_N…" at bounding box center [430, 0] width 860 height 0
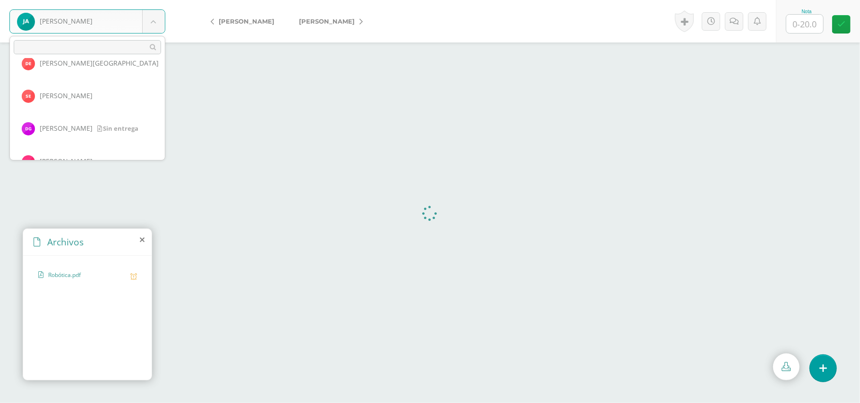
scroll to position [386, 0]
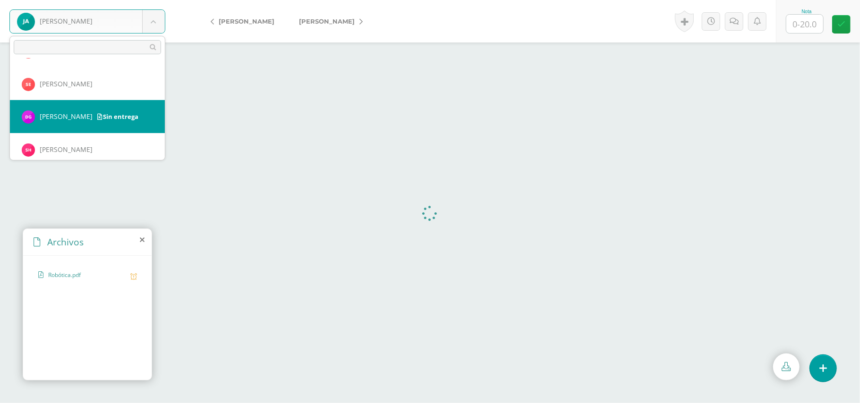
select select "767"
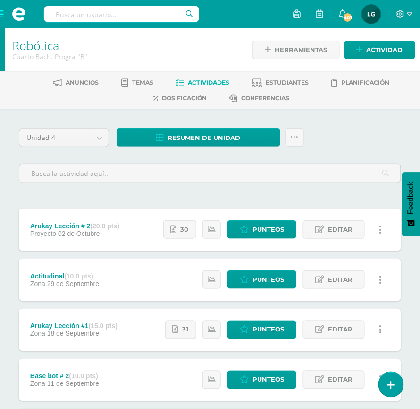
drag, startPoint x: 94, startPoint y: 115, endPoint x: 101, endPoint y: 108, distance: 10.0
click at [90, 89] on div "Robótica Cuarto Bach. Progra "B" Herramientas Detalle de asistencias Actividad …" at bounding box center [210, 321] width 420 height 586
click at [348, 184] on div at bounding box center [210, 172] width 390 height 36
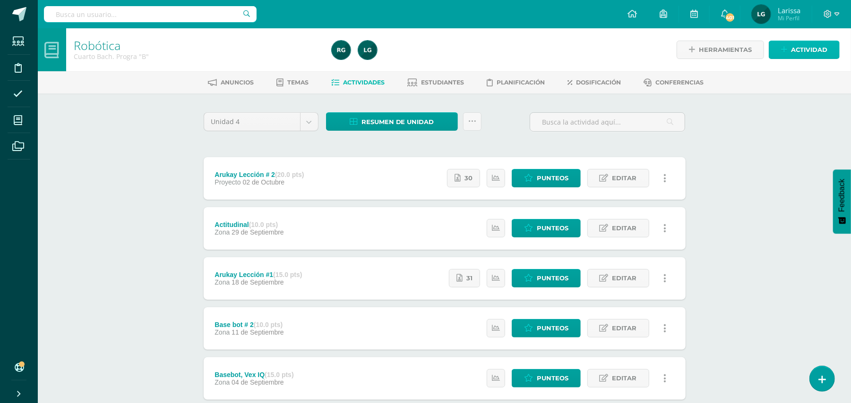
click at [804, 51] on span "Actividad" at bounding box center [809, 49] width 36 height 17
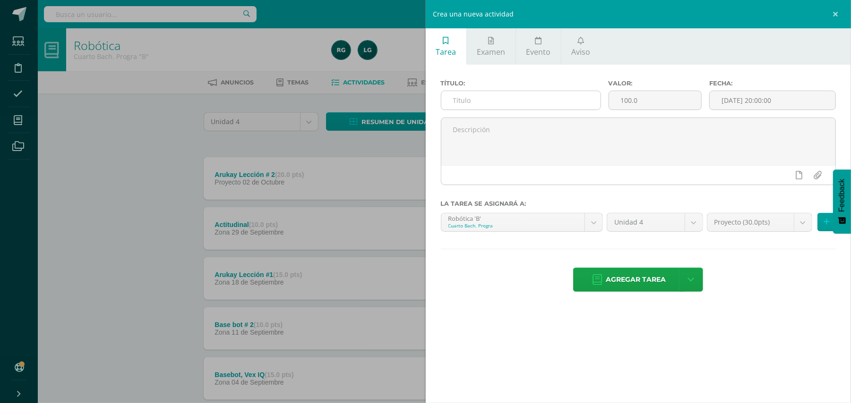
click at [585, 107] on input "text" at bounding box center [520, 100] width 159 height 18
type input "[PERSON_NAME]"
click at [664, 101] on input "100.0" at bounding box center [655, 100] width 92 height 18
type input "10"
click at [824, 225] on icon at bounding box center [826, 222] width 6 height 8
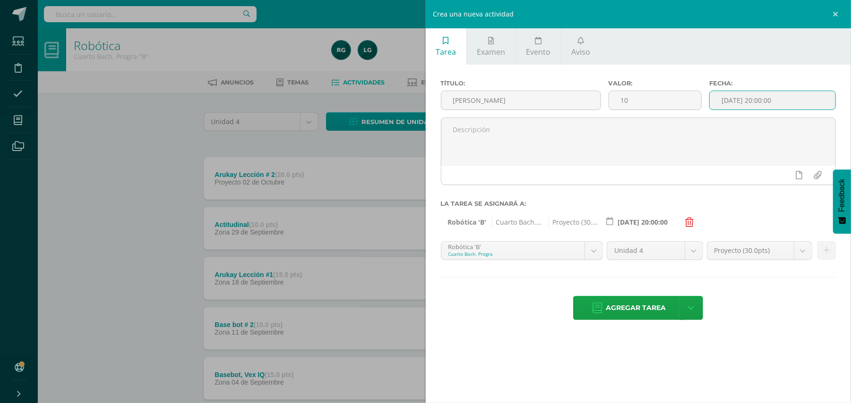
click at [752, 99] on input "[DATE] 20:00:00" at bounding box center [773, 100] width 126 height 18
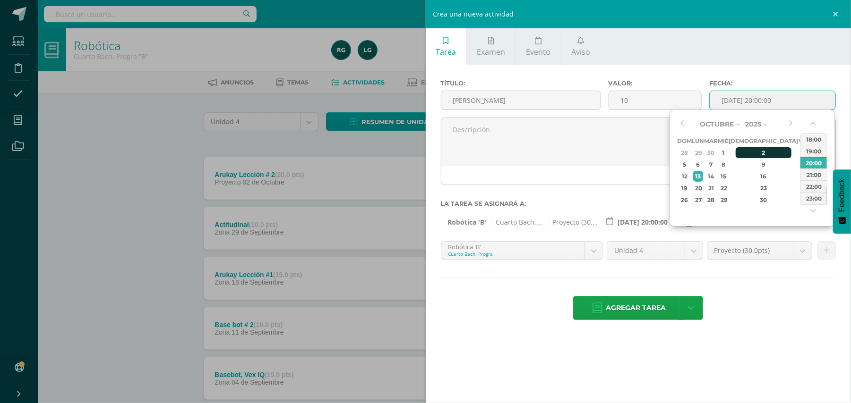
click at [756, 153] on div "2" at bounding box center [764, 152] width 56 height 11
type input "2025-10-02 20:00"
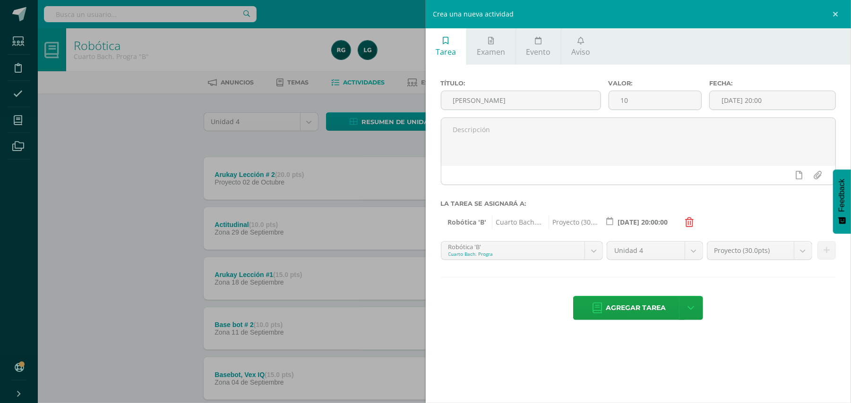
click at [762, 291] on div "Título: Garrabot Valor: 10 Fecha: 2025-10-02 20:00 La tarea se asignará a: Robó…" at bounding box center [639, 201] width 426 height 273
click at [637, 310] on span "Agregar tarea" at bounding box center [636, 308] width 60 height 23
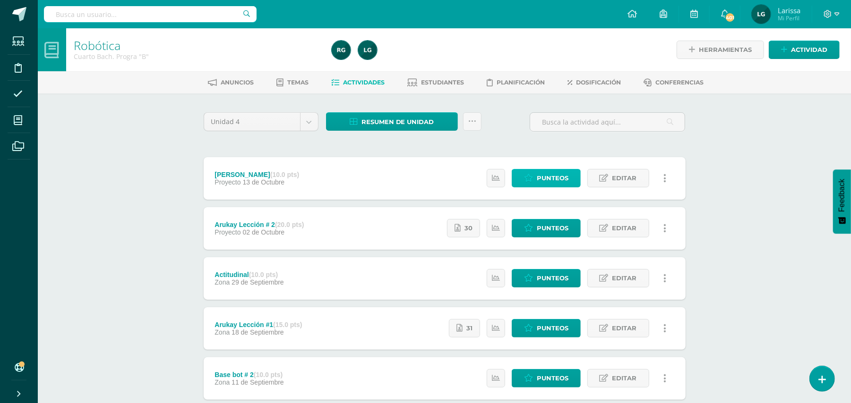
click at [558, 176] on span "Punteos" at bounding box center [553, 178] width 32 height 17
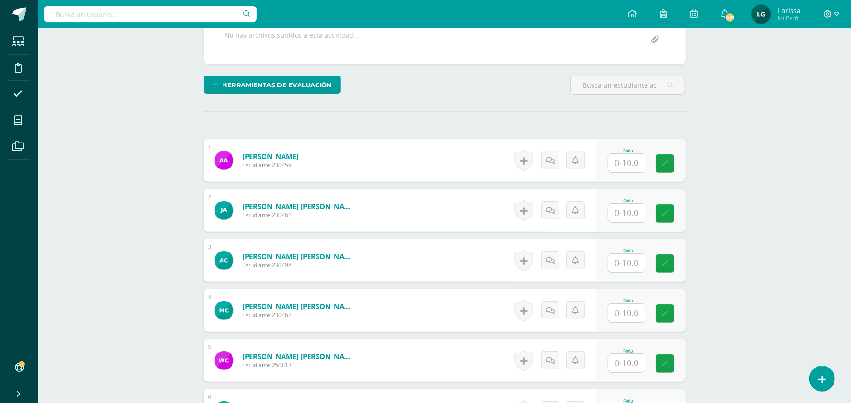
scroll to position [189, 0]
click at [628, 157] on input "text" at bounding box center [626, 163] width 37 height 18
type input "10"
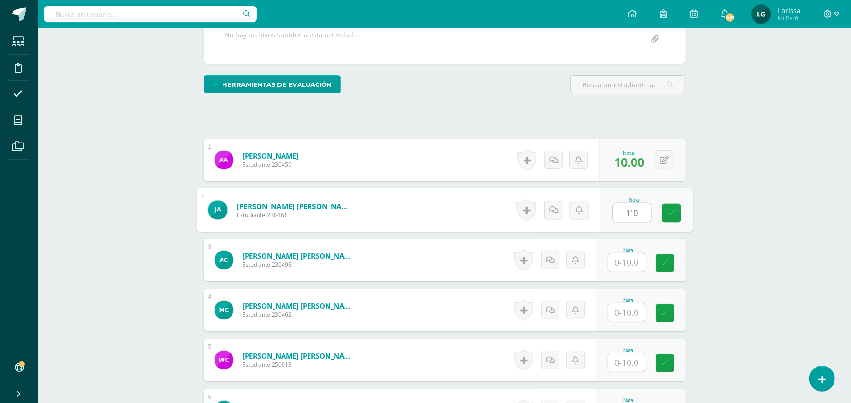
scroll to position [190, 0]
type input "1'0"
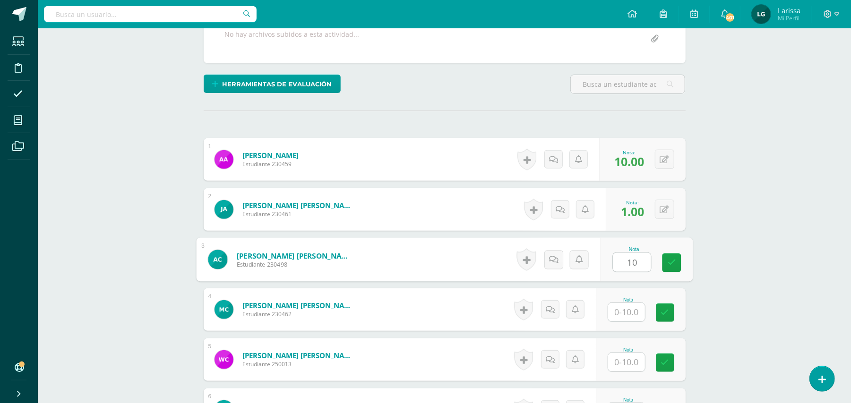
type input "10"
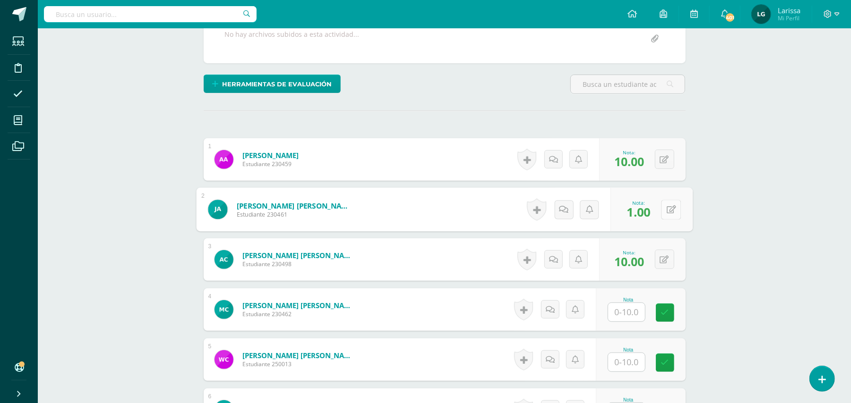
click at [669, 202] on button at bounding box center [671, 210] width 20 height 20
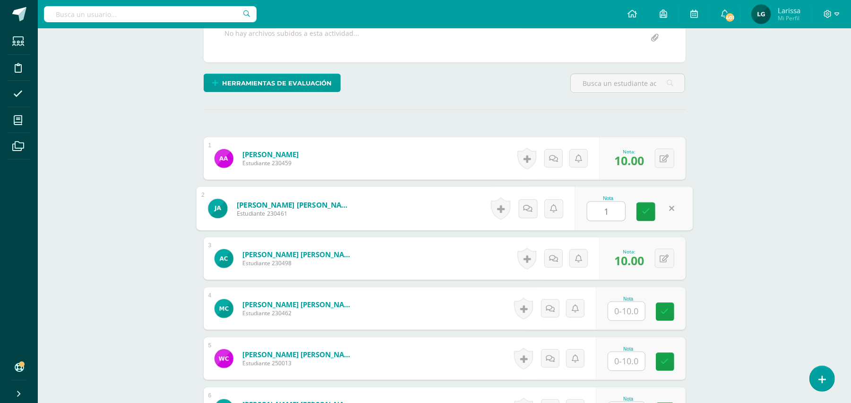
type input "10"
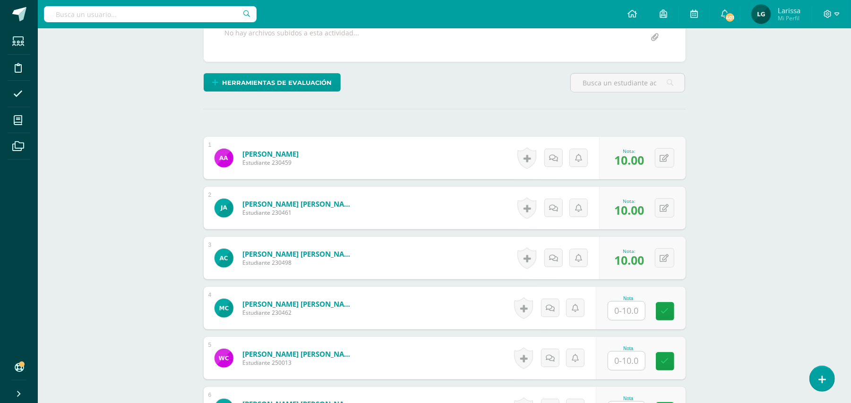
click at [624, 314] on input "text" at bounding box center [626, 311] width 37 height 18
type input "10"
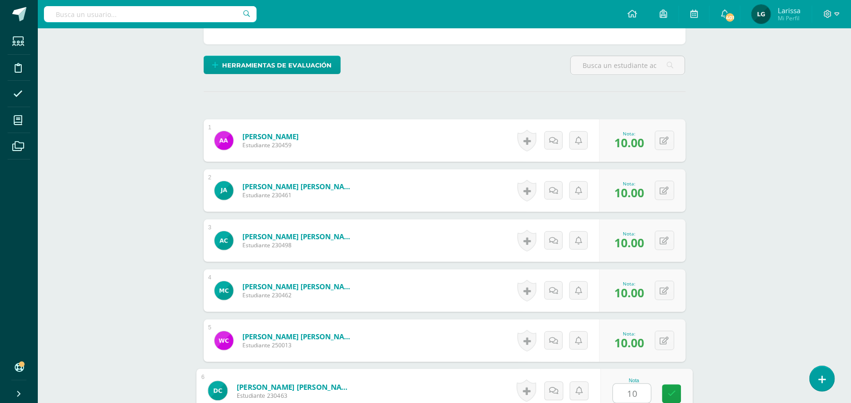
type input "10"
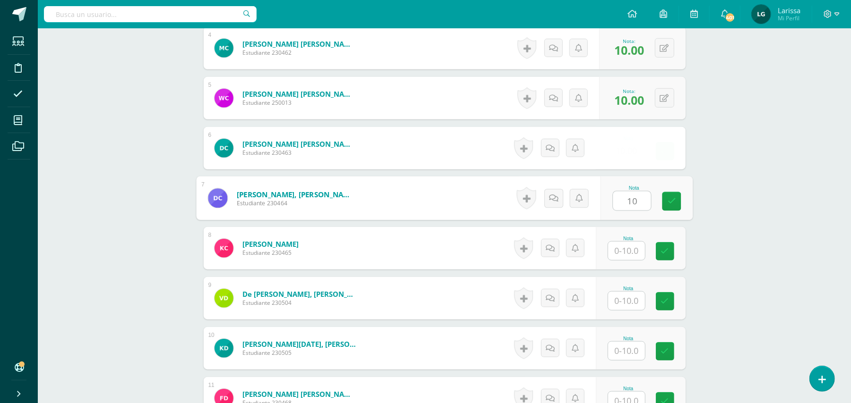
type input "10"
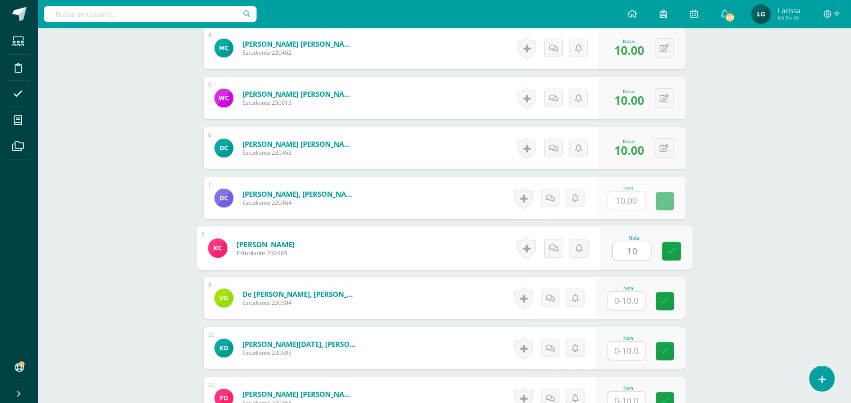
type input "10"
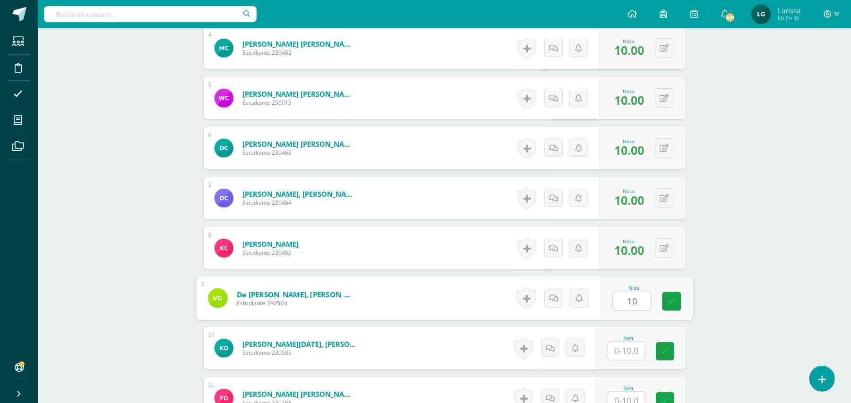
type input "10"
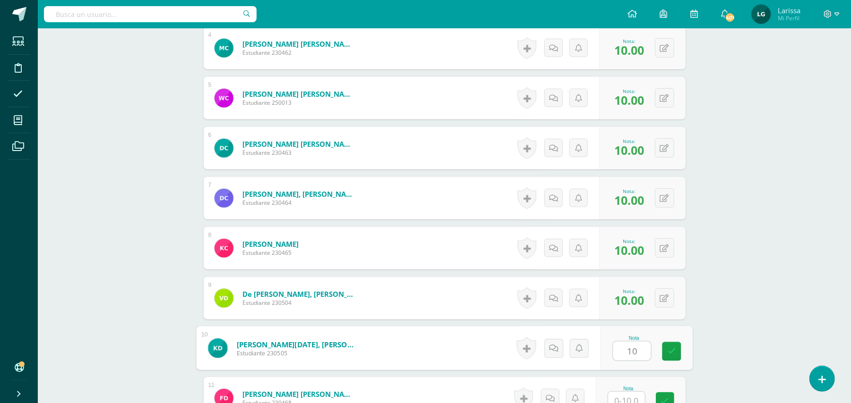
type input "10"
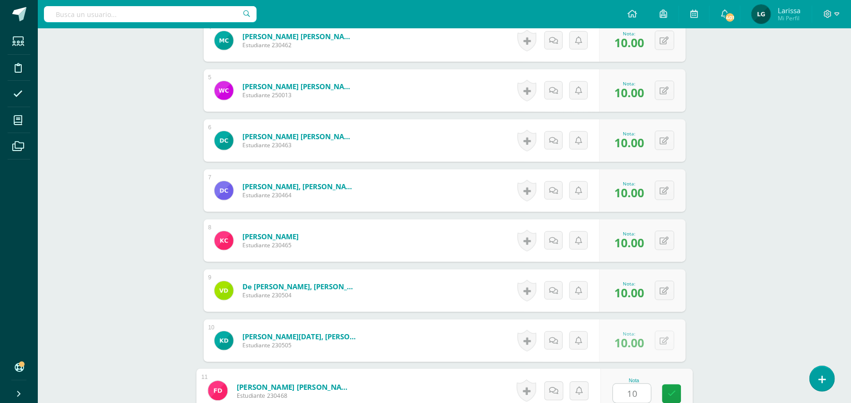
type input "10"
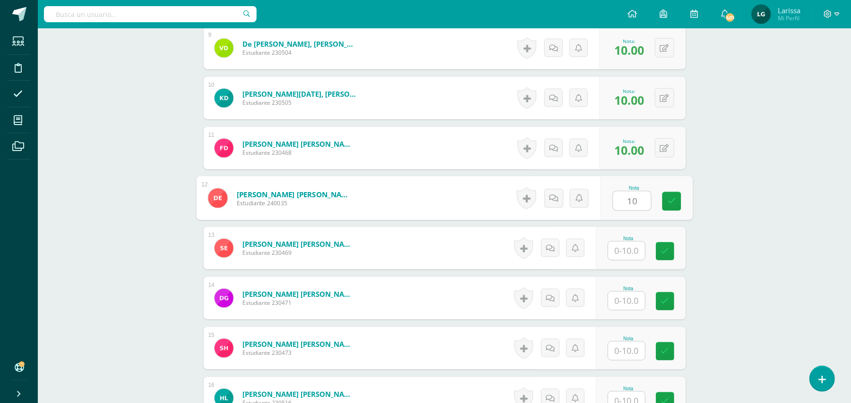
type input "10"
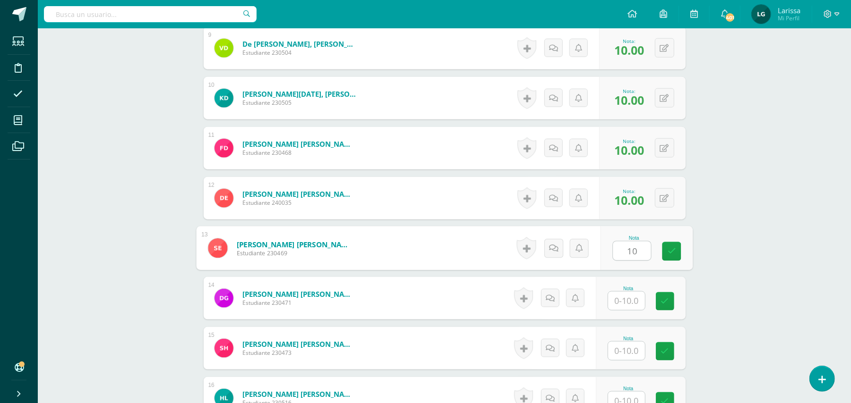
type input "10"
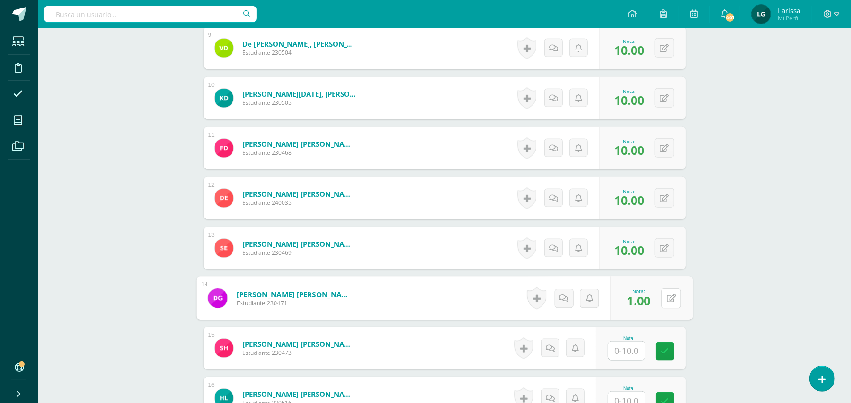
click at [659, 300] on div "0 Logros Logros obtenidos Aún no hay logros agregados Nota: 1.00" at bounding box center [651, 299] width 82 height 44
click at [669, 303] on button at bounding box center [671, 299] width 20 height 20
type input "10"
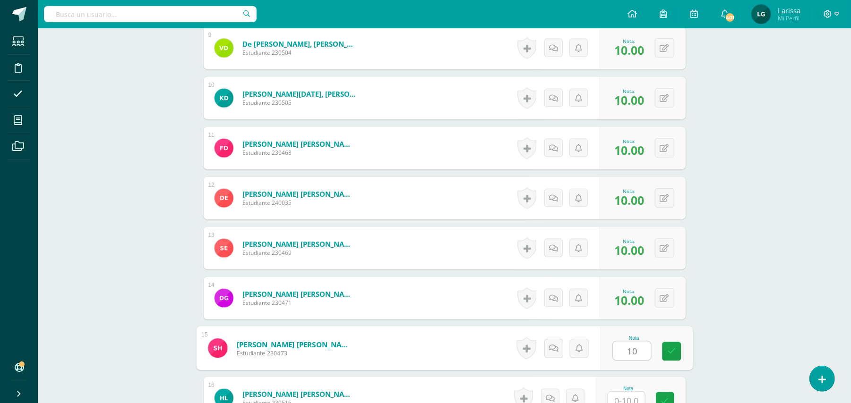
type input "10"
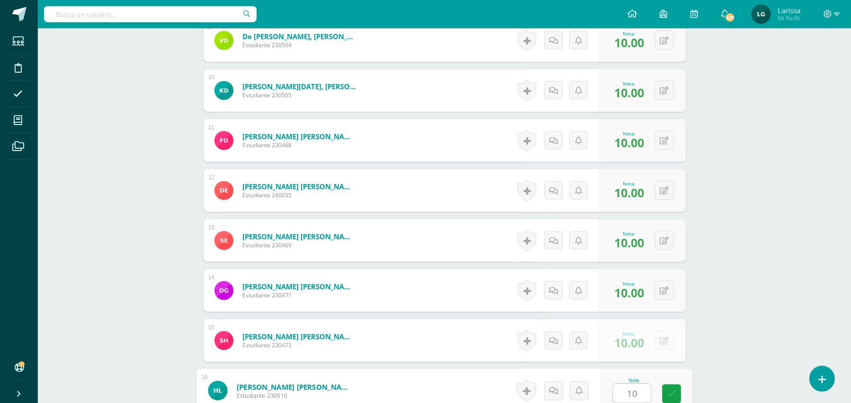
type input "10"
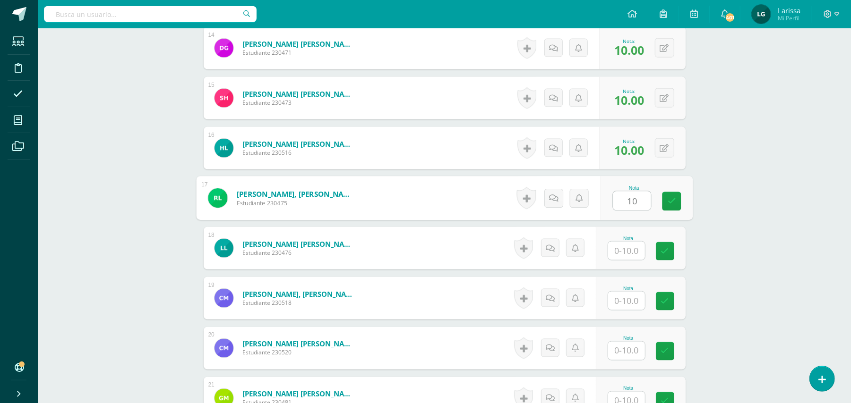
type input "10"
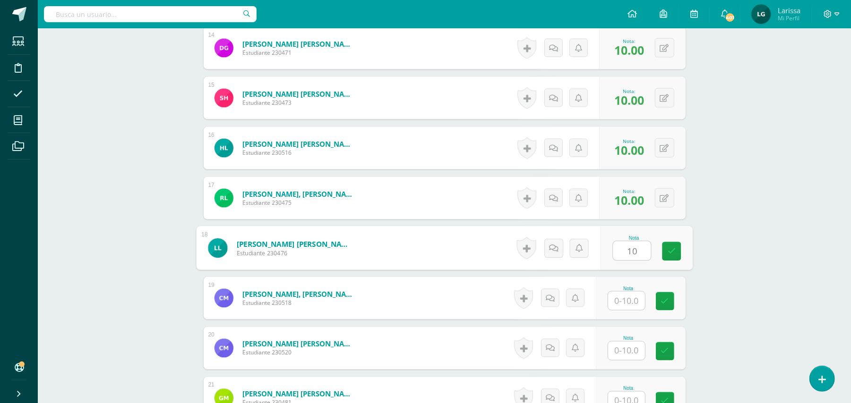
type input "10"
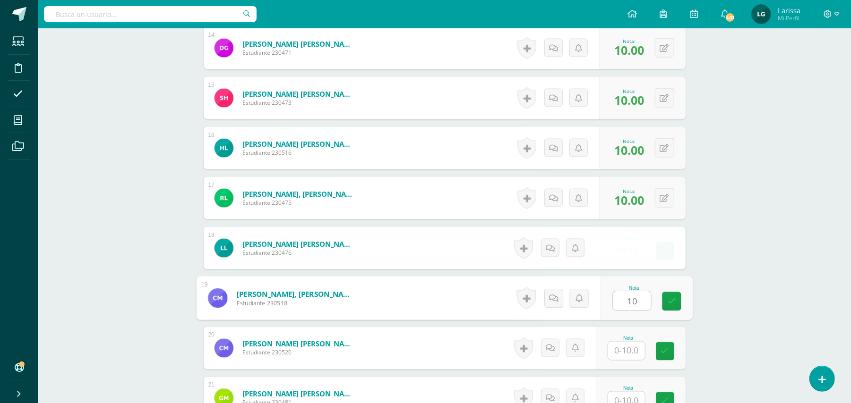
type input "10"
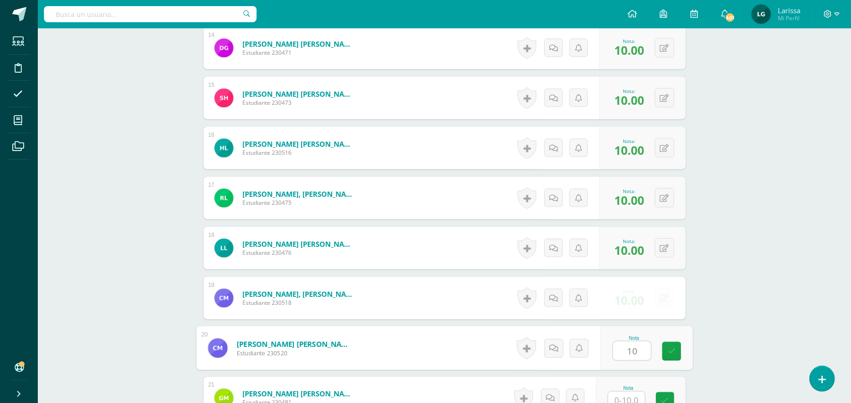
type input "10"
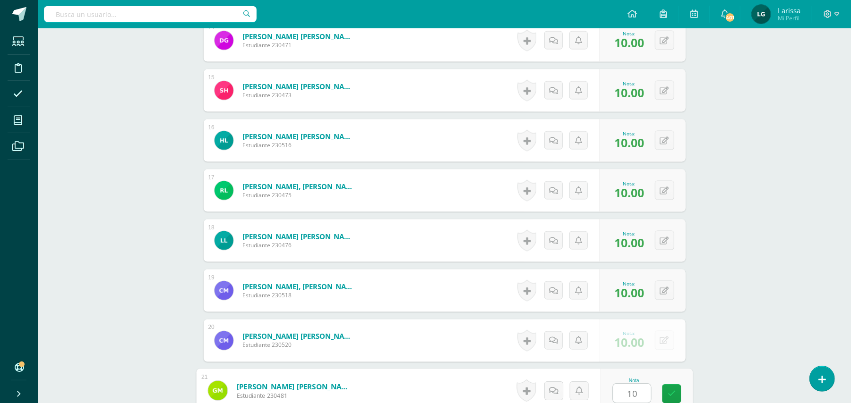
type input "10"
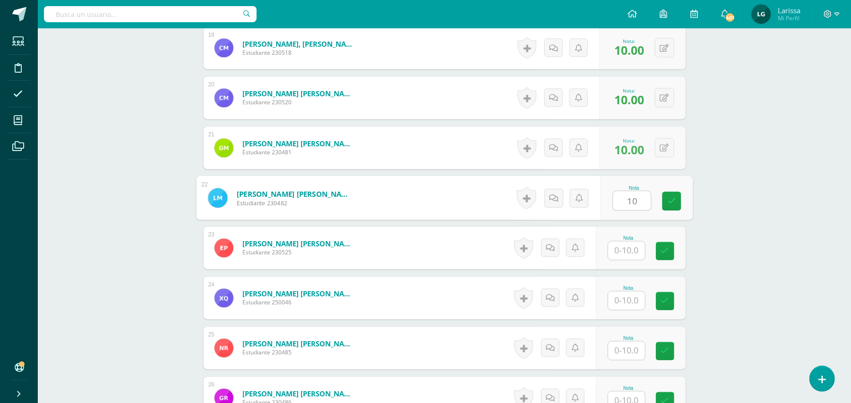
type input "10"
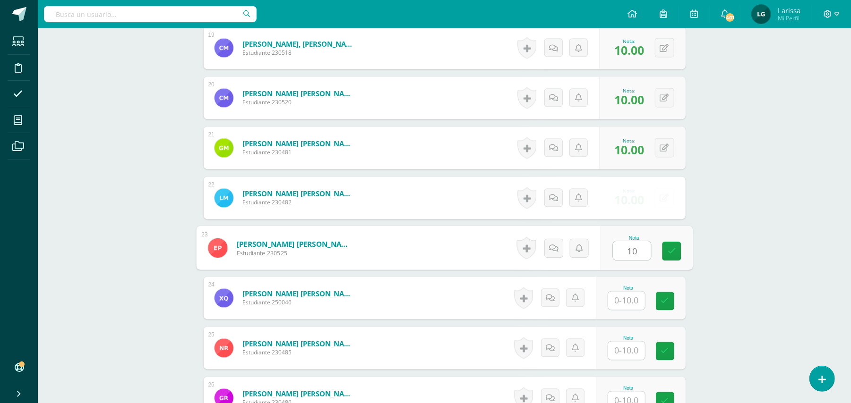
type input "10"
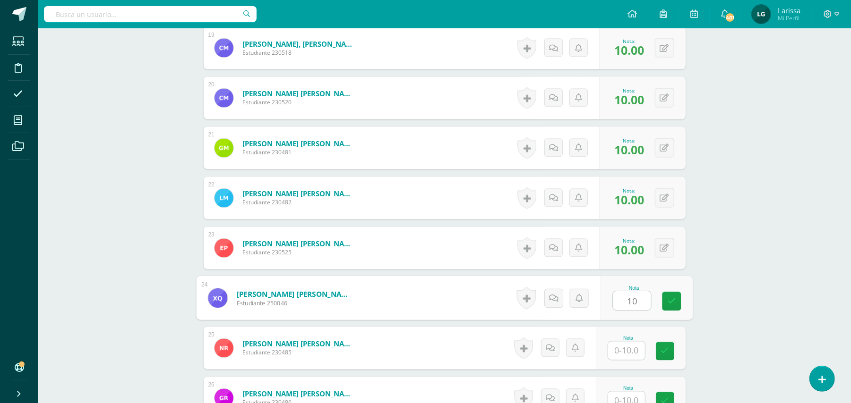
type input "10"
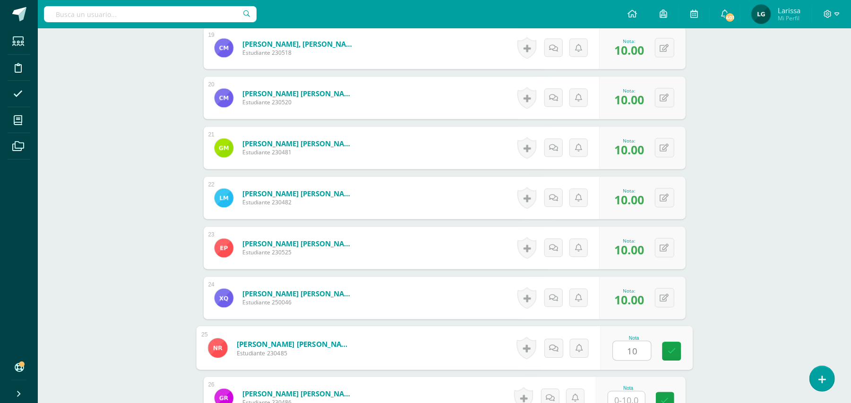
type input "10"
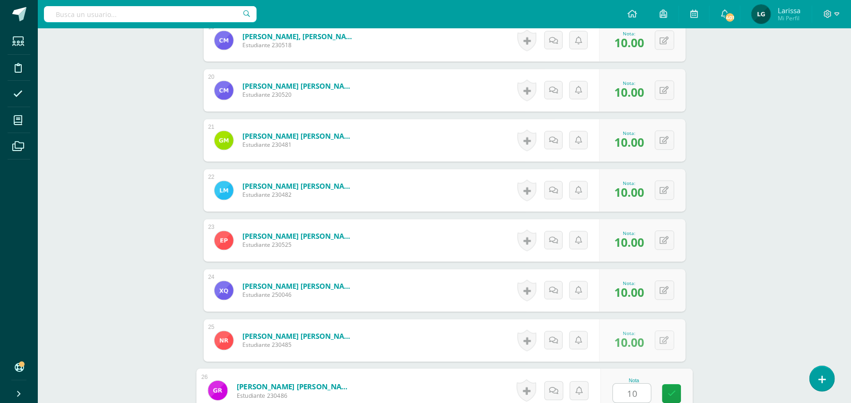
type input "10"
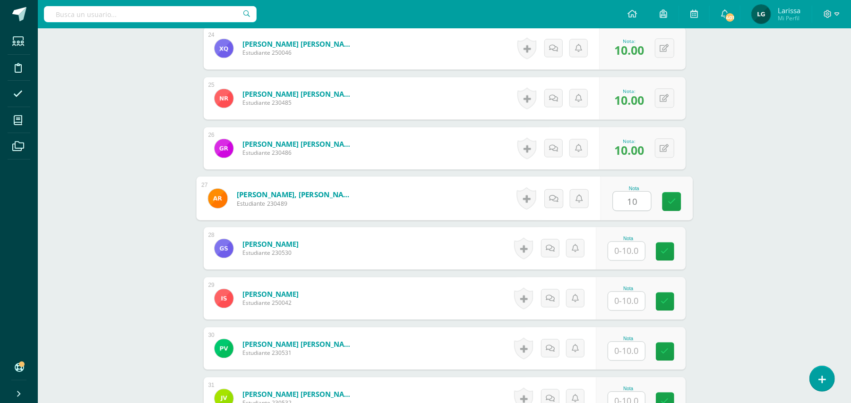
type input "10"
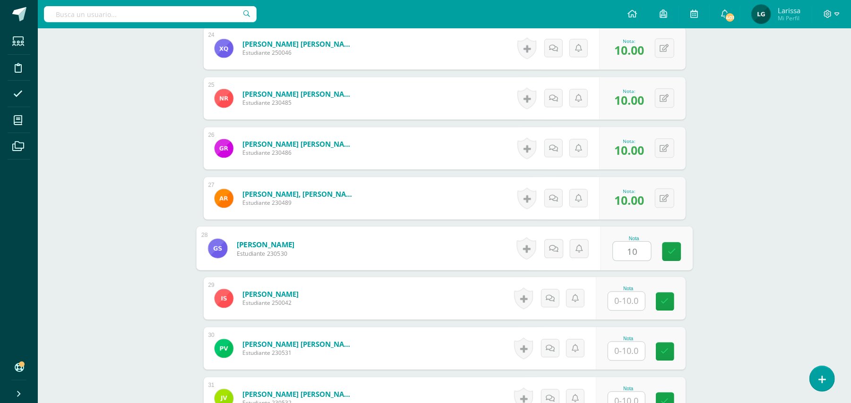
type input "10"
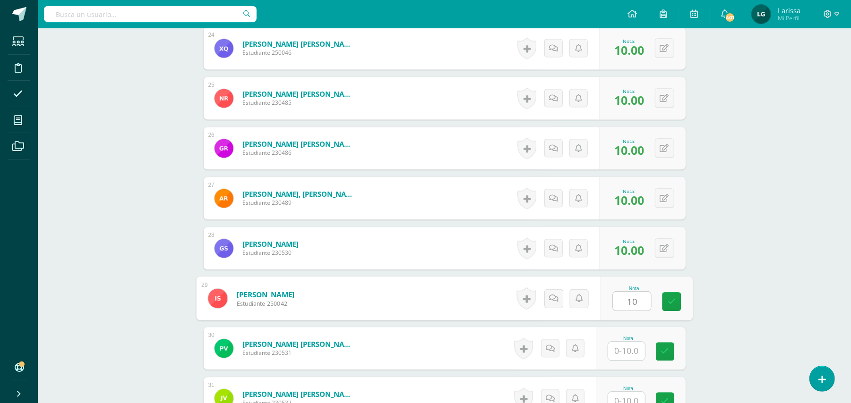
type input "10"
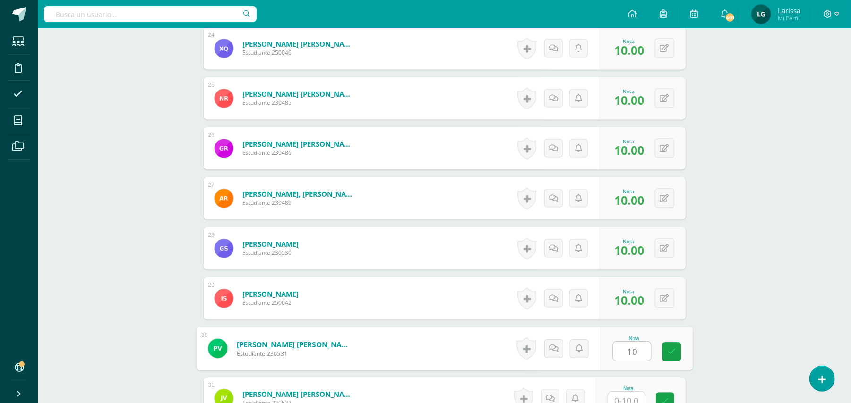
type input "10"
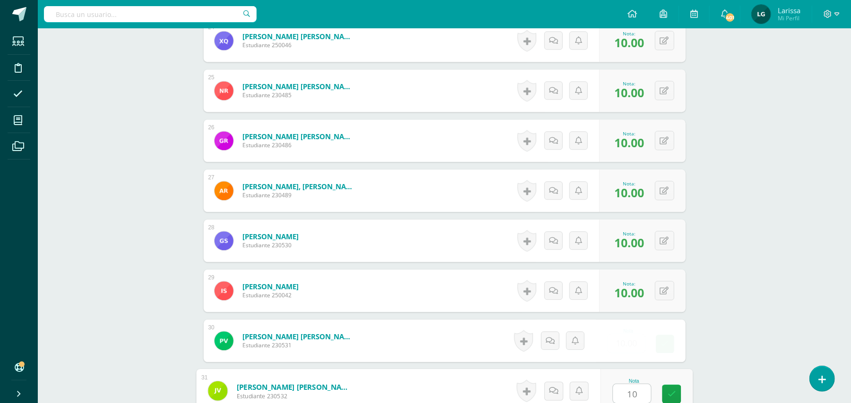
type input "10"
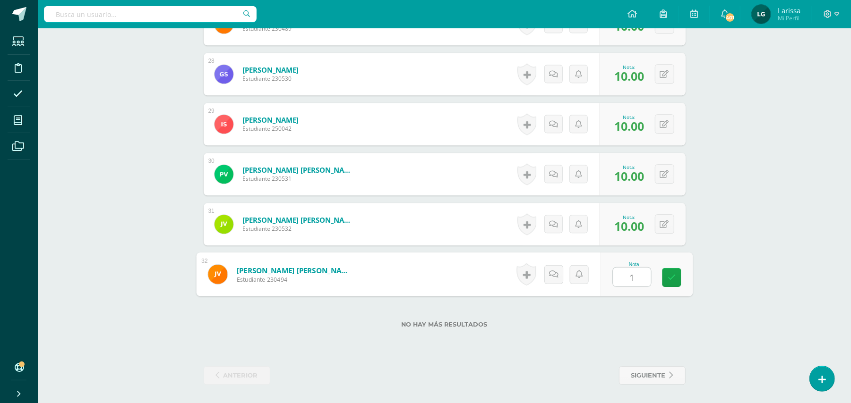
type input "10"
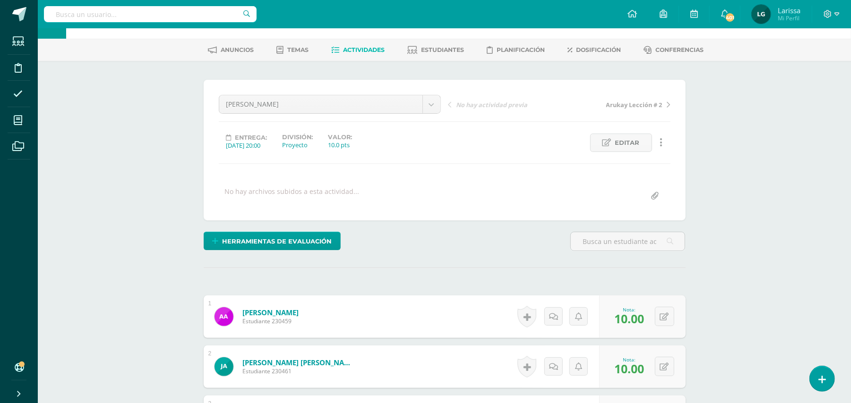
scroll to position [0, 0]
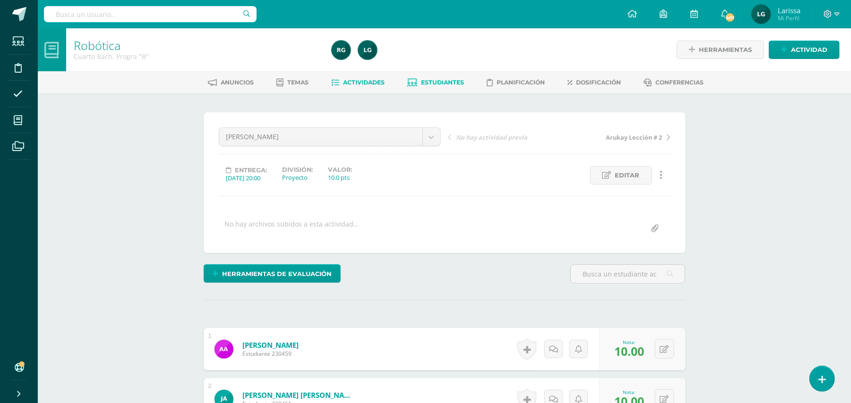
click at [443, 84] on span "Estudiantes" at bounding box center [442, 82] width 43 height 7
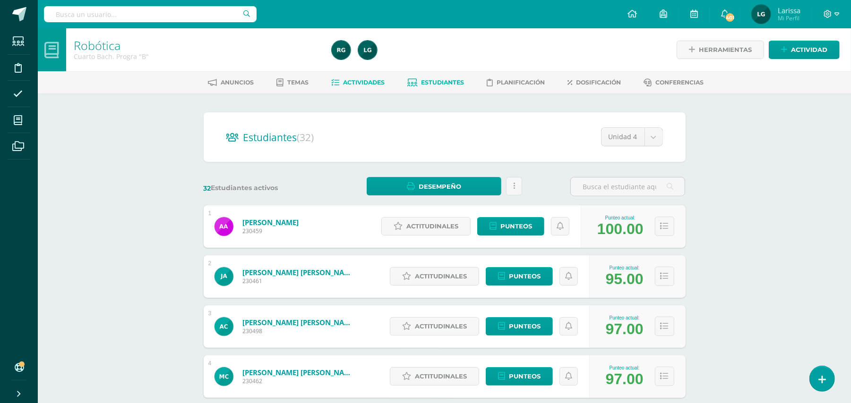
click at [367, 78] on link "Actividades" at bounding box center [357, 82] width 53 height 15
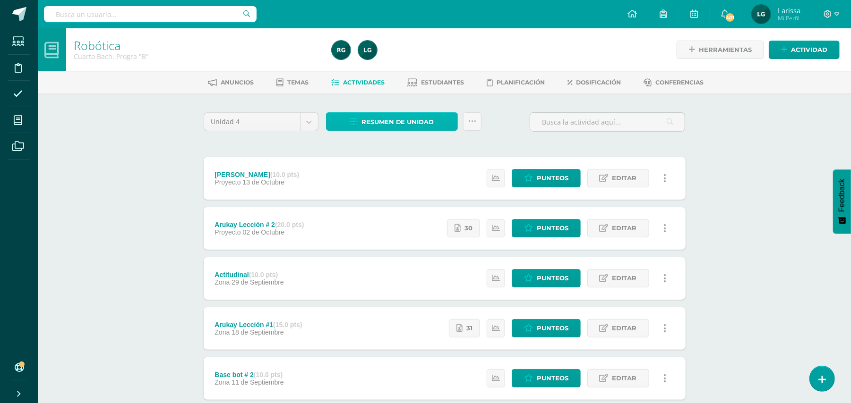
click at [436, 121] on link "Resumen de unidad" at bounding box center [392, 121] width 132 height 18
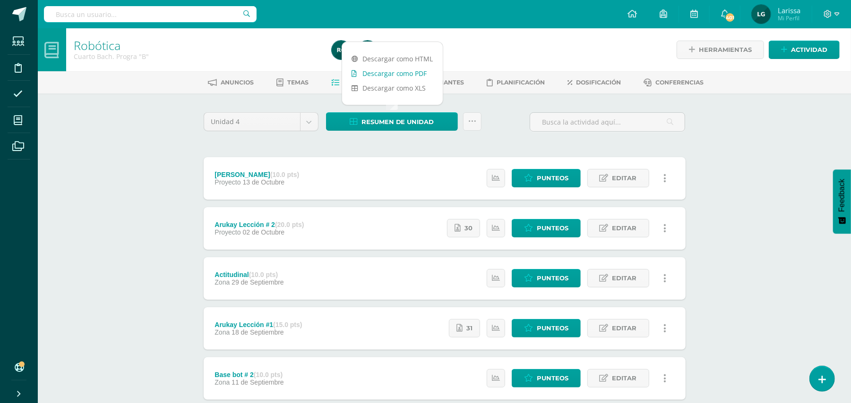
click at [400, 72] on link "Descargar como PDF" at bounding box center [392, 73] width 101 height 15
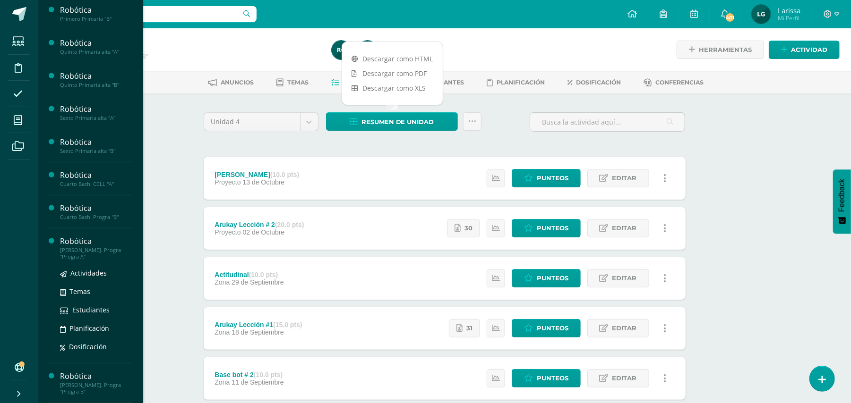
scroll to position [184, 0]
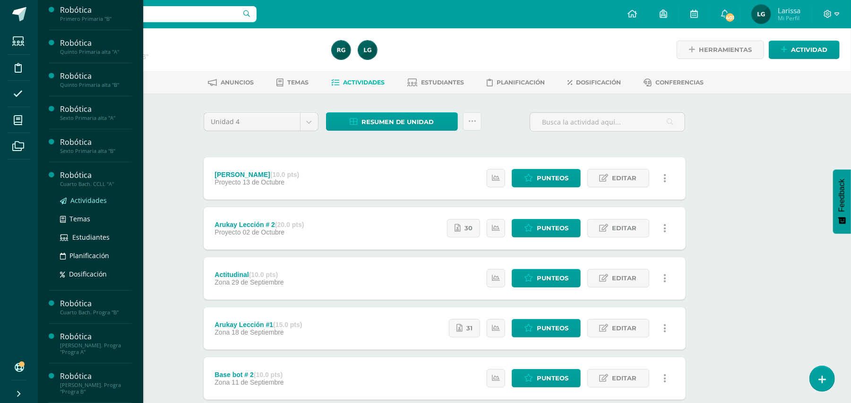
click at [92, 198] on span "Actividades" at bounding box center [88, 200] width 36 height 9
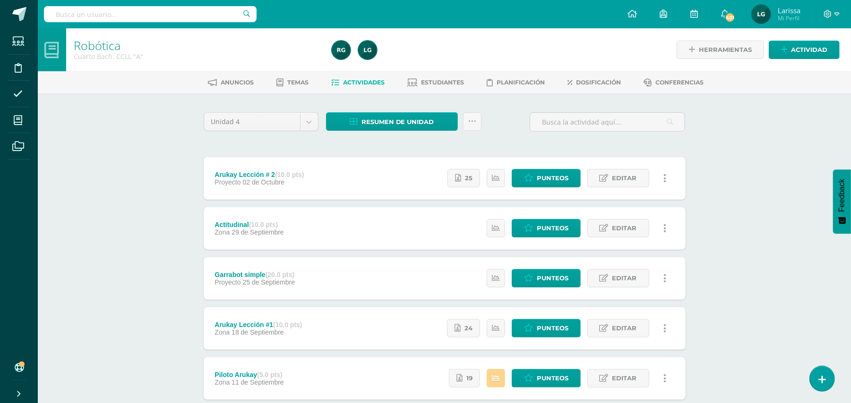
click at [503, 378] on link at bounding box center [496, 378] width 18 height 18
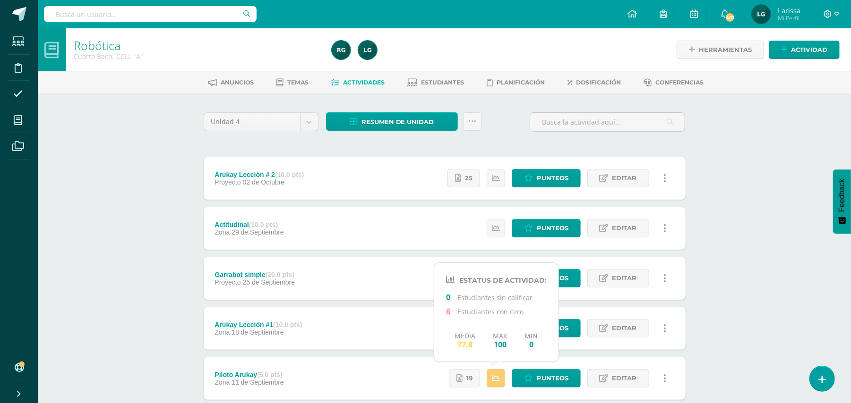
click at [754, 133] on div "Robótica Cuarto [PERSON_NAME]. CCLL "A" Herramientas Detalle de asistencias Act…" at bounding box center [444, 345] width 813 height 635
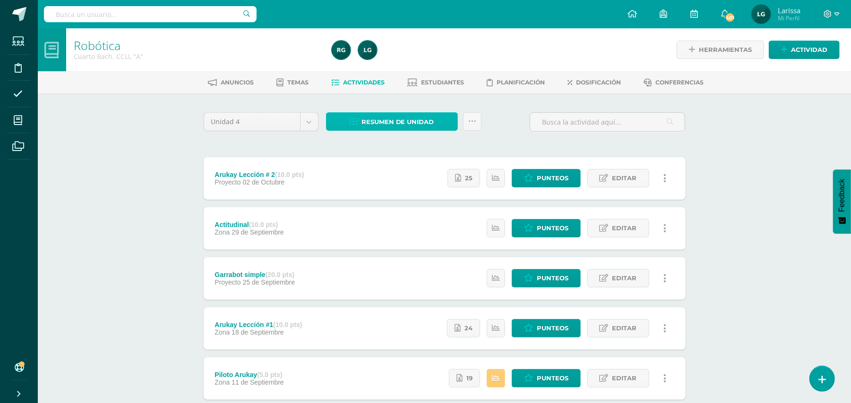
click at [394, 123] on span "Resumen de unidad" at bounding box center [397, 121] width 73 height 17
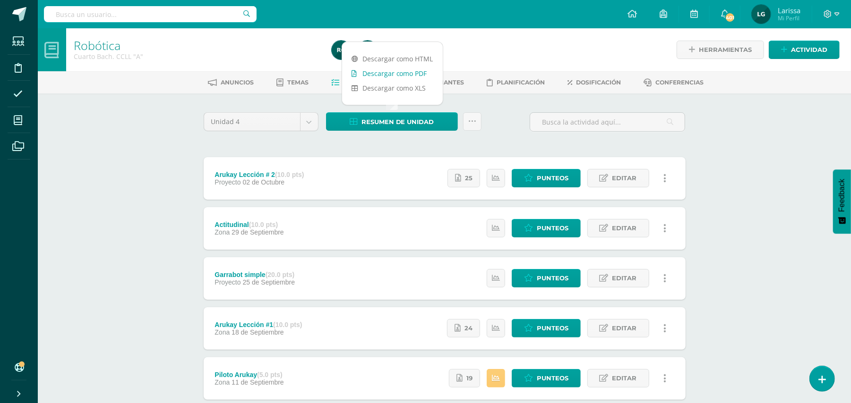
click at [410, 74] on link "Descargar como PDF" at bounding box center [392, 73] width 101 height 15
click at [506, 120] on div "Unidad 4 Unidad 1 Unidad 2 Unidad 3 Unidad 4 Resumen de unidad Subir actividade…" at bounding box center [444, 125] width 489 height 27
click at [438, 85] on span "Estudiantes" at bounding box center [442, 82] width 43 height 7
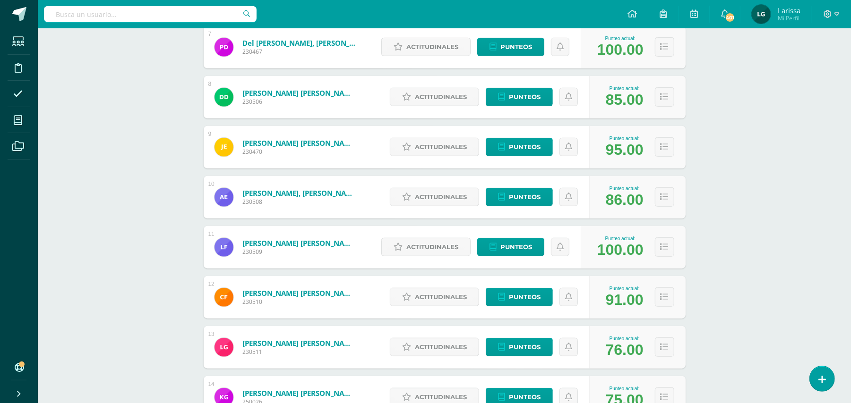
scroll to position [606, 0]
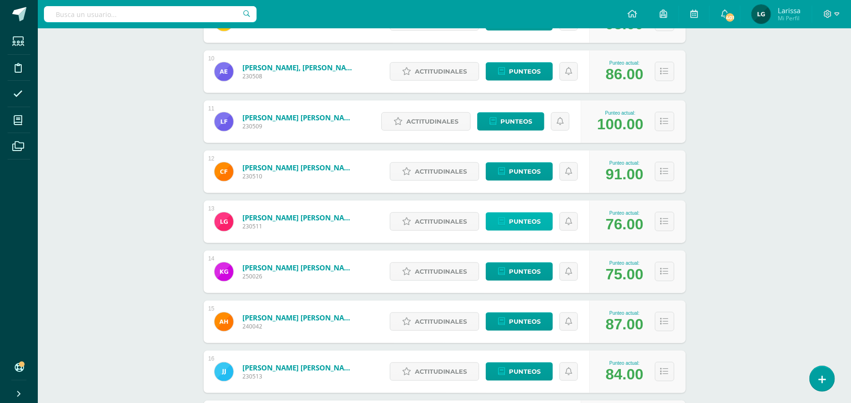
click at [528, 215] on span "Punteos" at bounding box center [525, 221] width 32 height 17
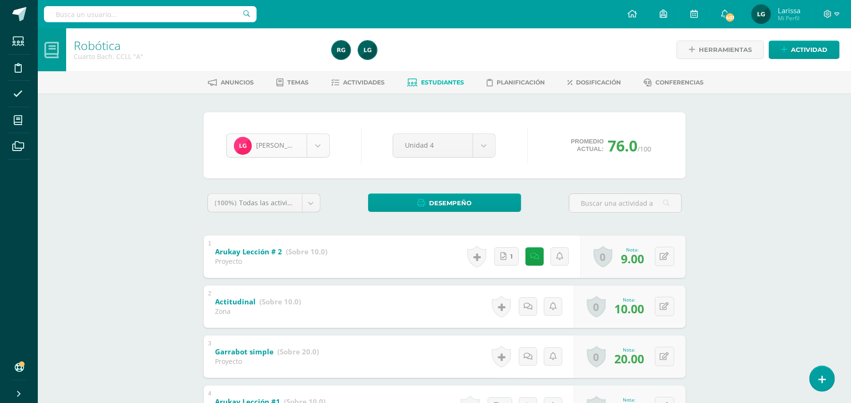
click at [320, 148] on body "Estudiantes Disciplina Asistencia Mis cursos Archivos Soporte Ayuda Reportar un…" at bounding box center [425, 371] width 851 height 742
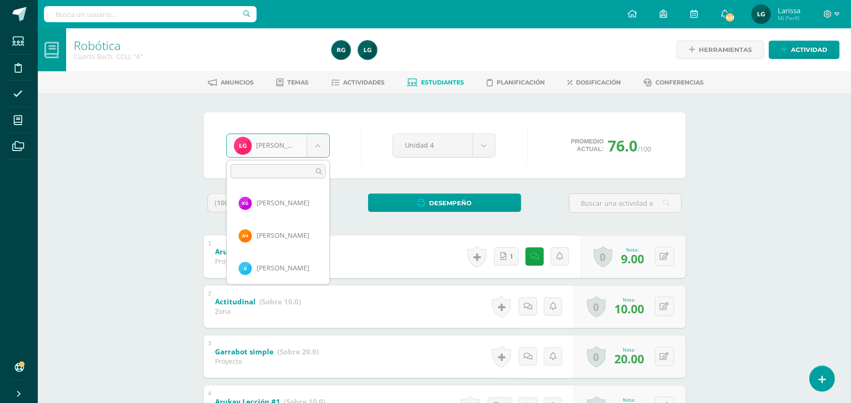
scroll to position [486, 0]
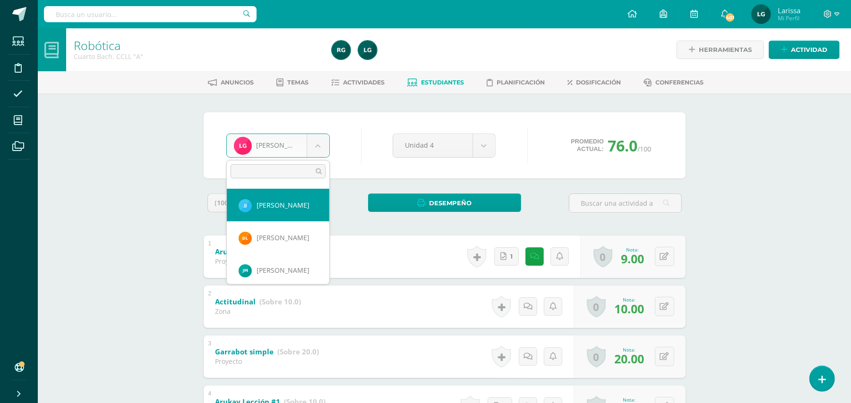
click at [123, 173] on body "Estudiantes Disciplina Asistencia Mis cursos Archivos Soporte Ayuda Reportar un…" at bounding box center [425, 371] width 851 height 742
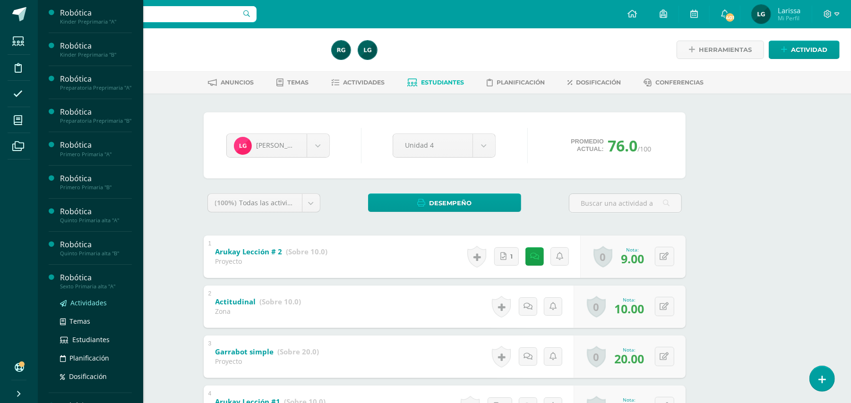
click at [97, 308] on span "Actividades" at bounding box center [88, 303] width 36 height 9
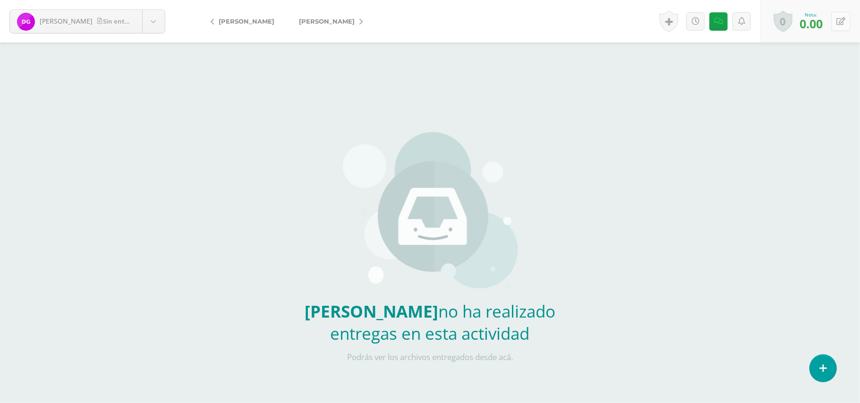
click at [840, 20] on icon at bounding box center [841, 21] width 9 height 8
type input "18"
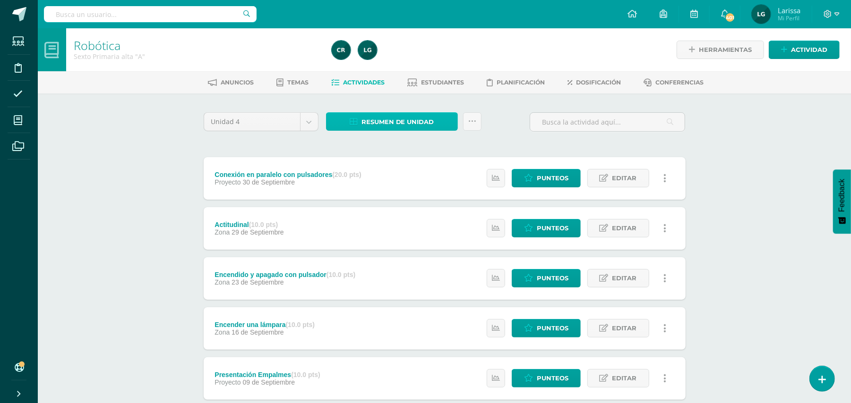
click at [403, 120] on span "Resumen de unidad" at bounding box center [397, 121] width 73 height 17
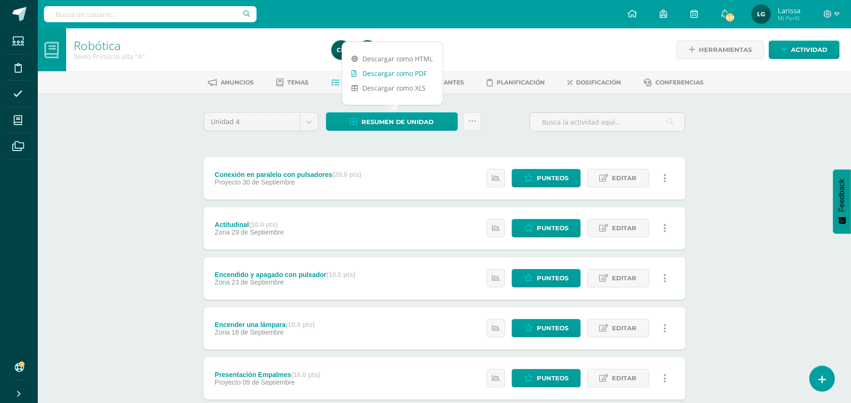
click at [400, 74] on link "Descargar como PDF" at bounding box center [392, 73] width 101 height 15
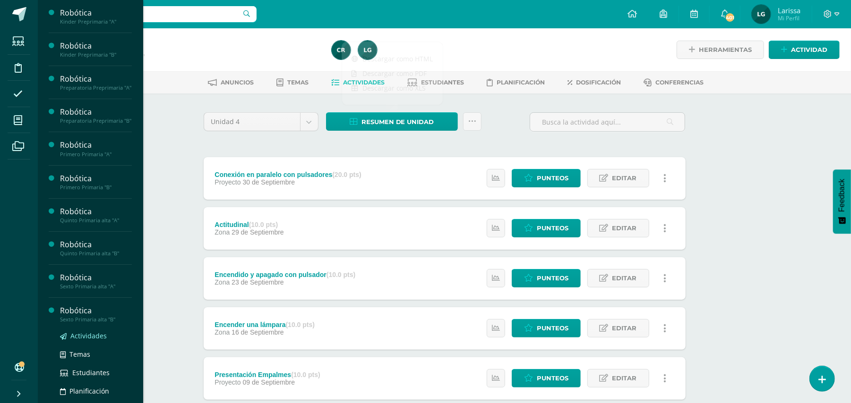
click at [83, 341] on span "Actividades" at bounding box center [88, 336] width 36 height 9
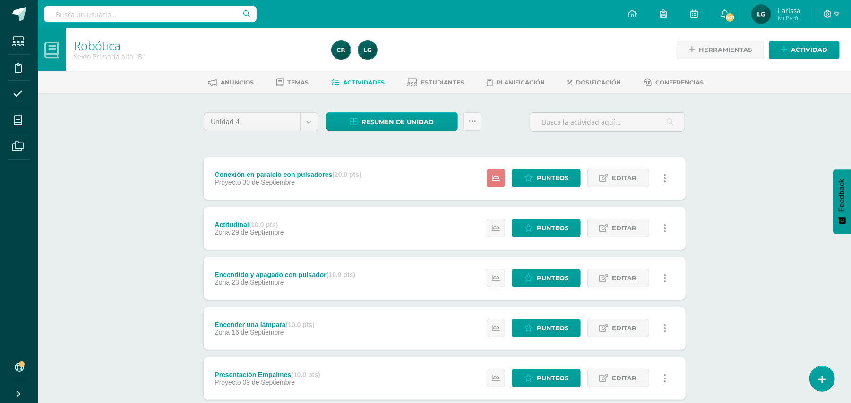
click at [497, 182] on icon at bounding box center [496, 178] width 8 height 8
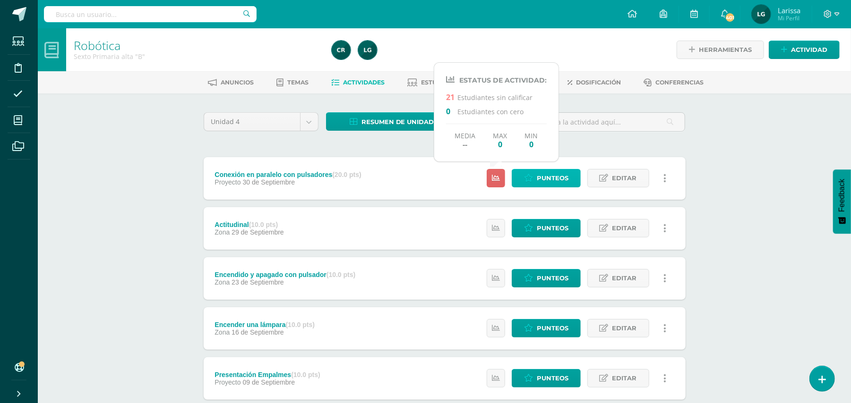
click at [547, 178] on span "Punteos" at bounding box center [553, 178] width 32 height 17
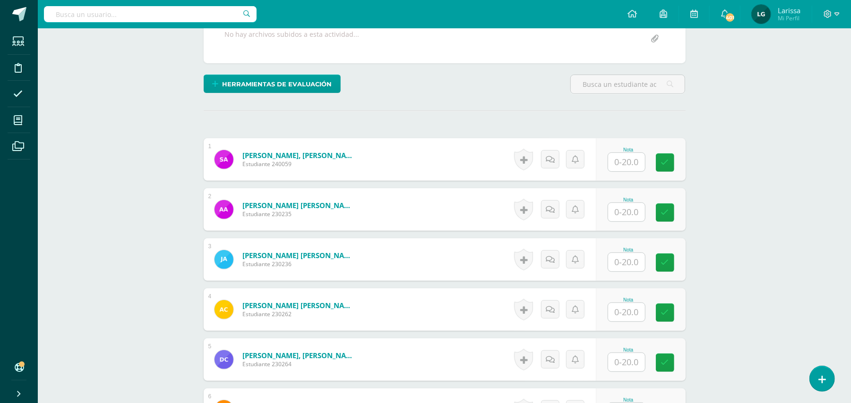
scroll to position [191, 0]
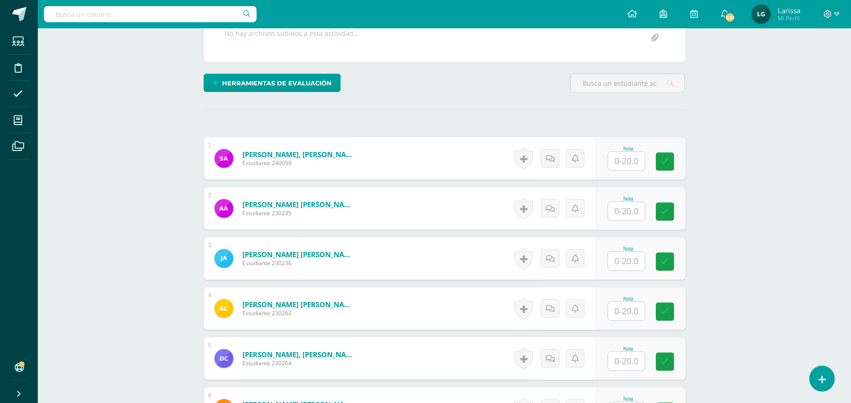
click at [620, 165] on input "text" at bounding box center [626, 161] width 37 height 18
type input "20"
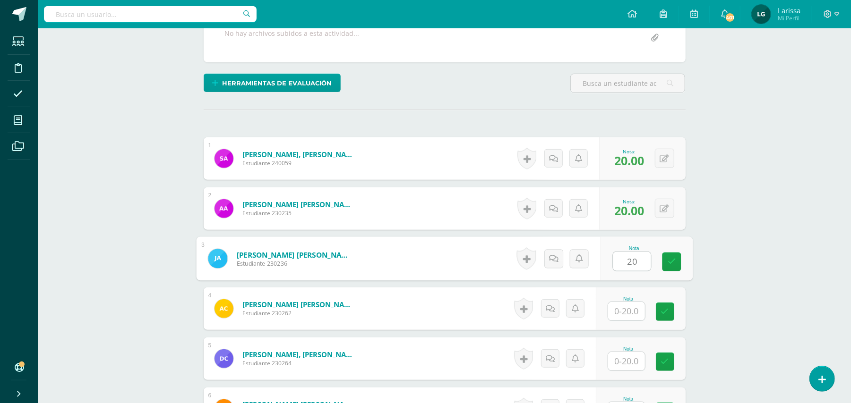
type input "20"
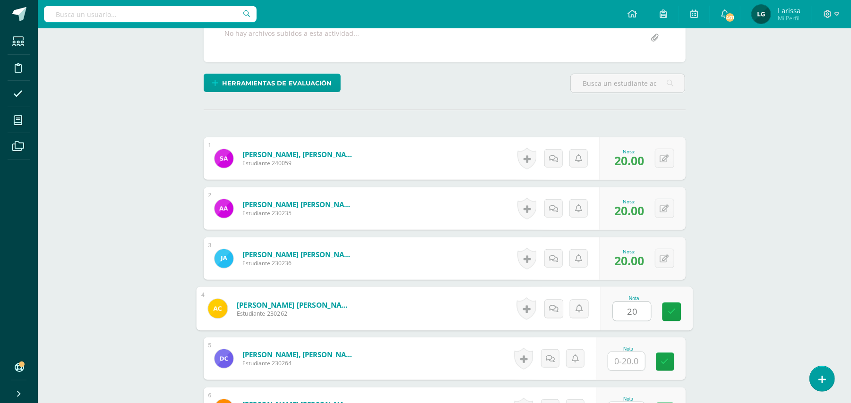
type input "20"
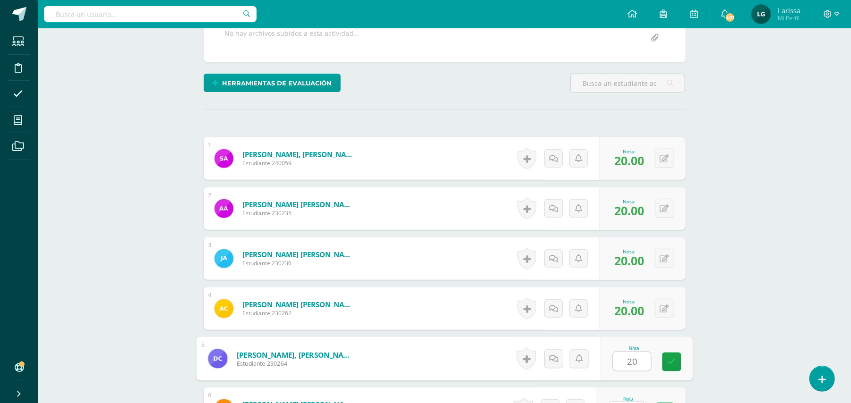
type input "20"
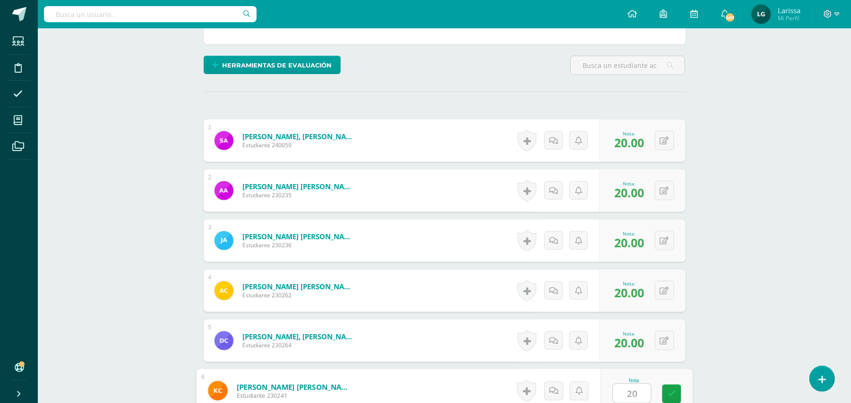
type input "20"
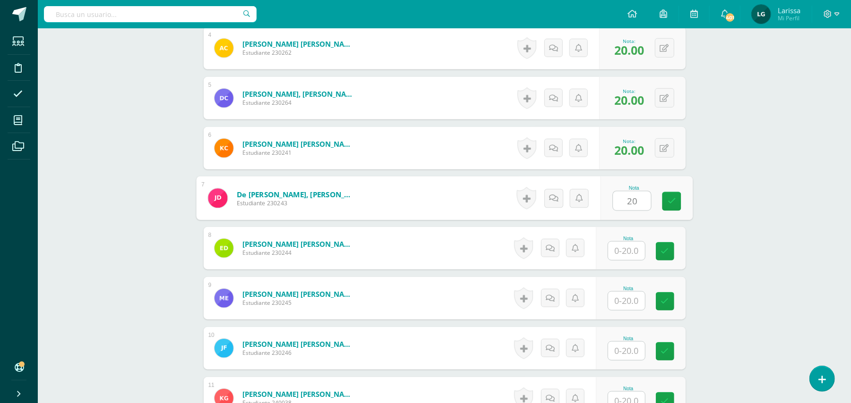
type input "20"
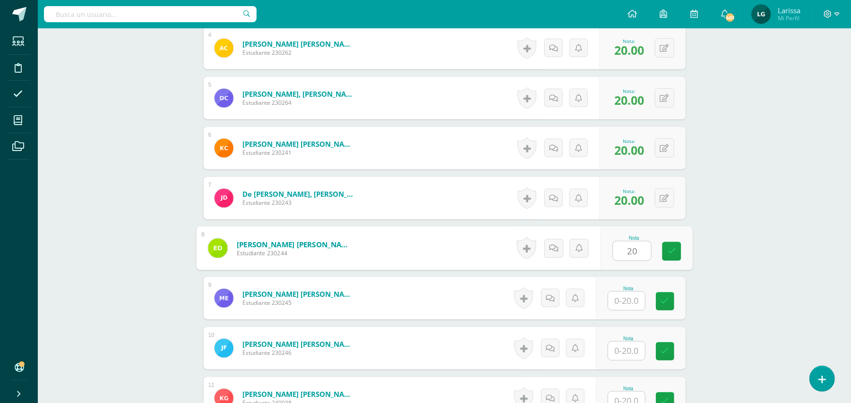
type input "20"
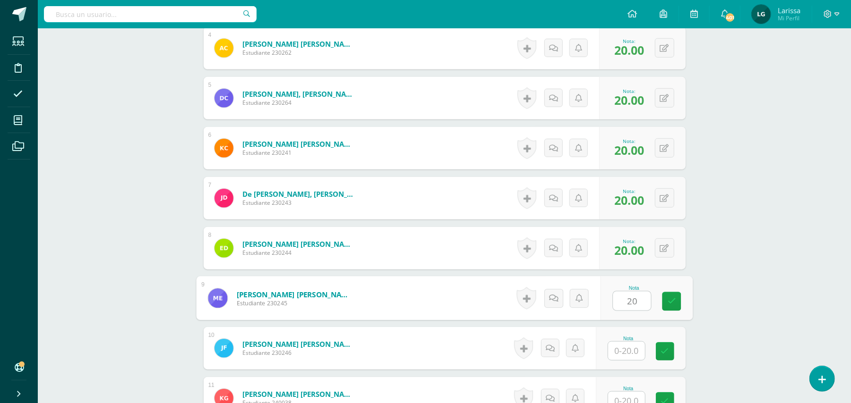
type input "20"
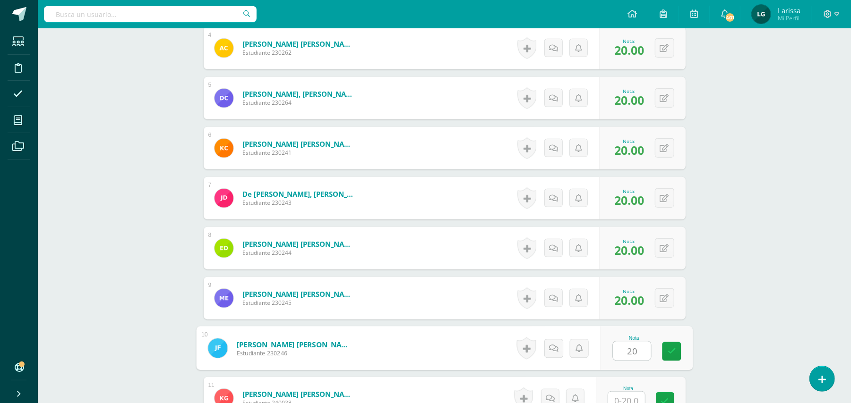
type input "20"
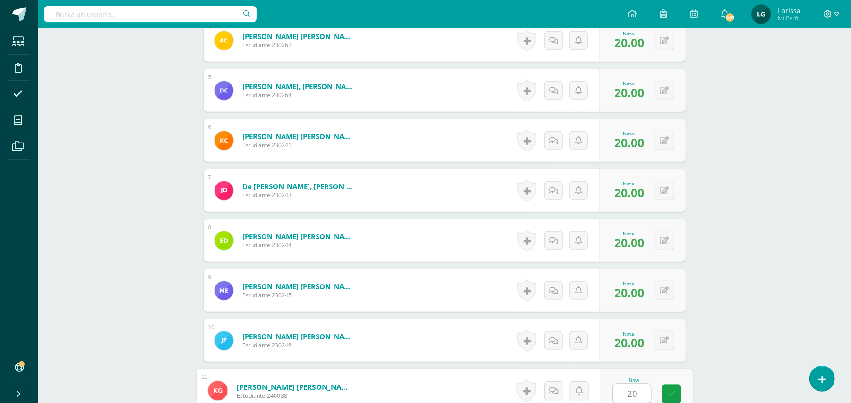
type input "20"
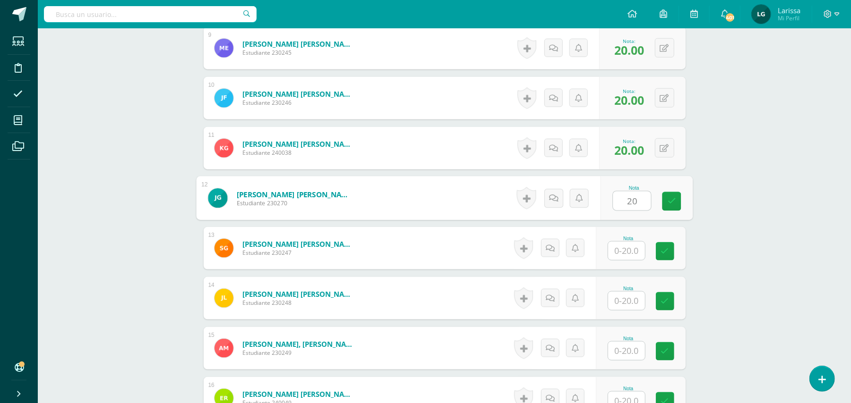
type input "20"
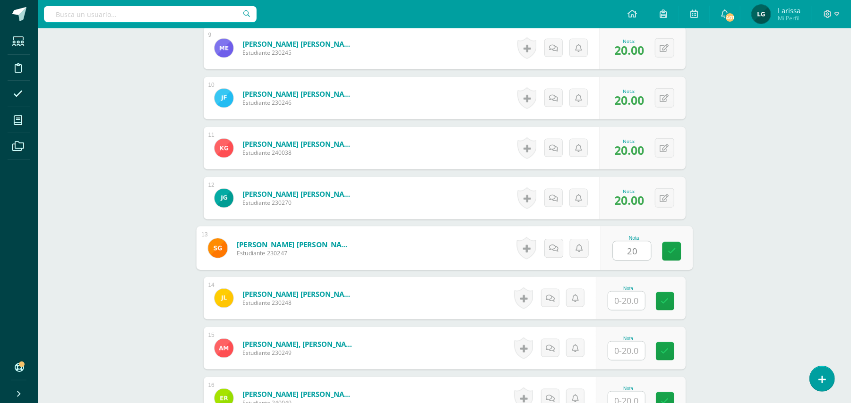
type input "20"
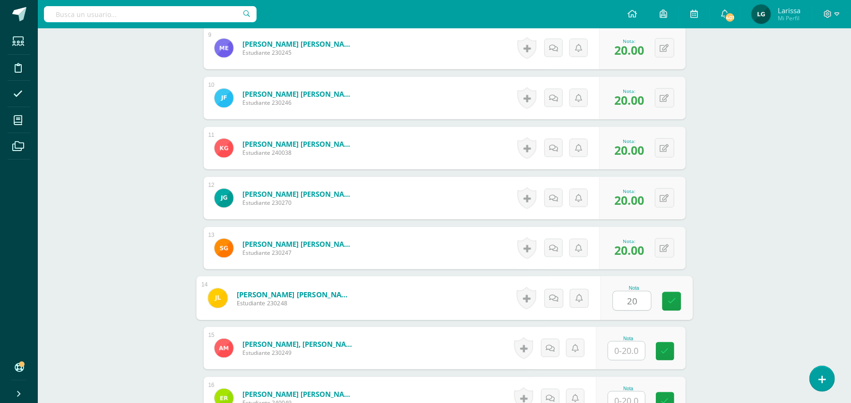
type input "20"
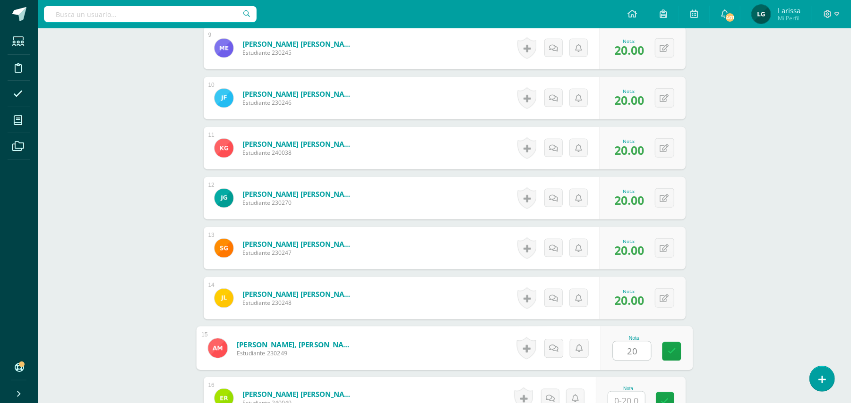
type input "20"
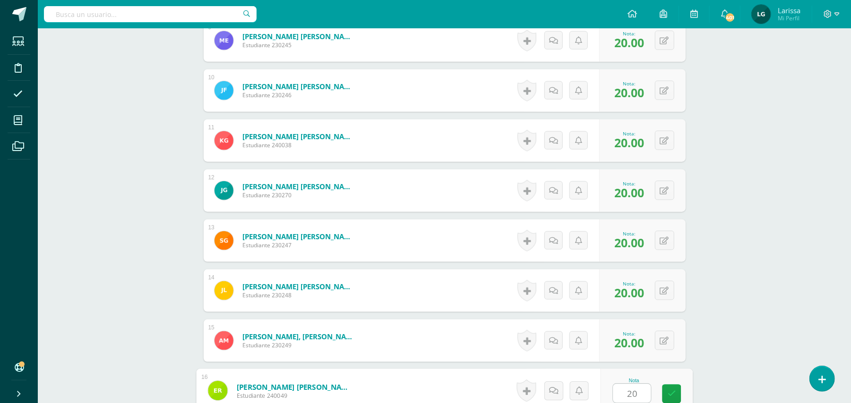
type input "20"
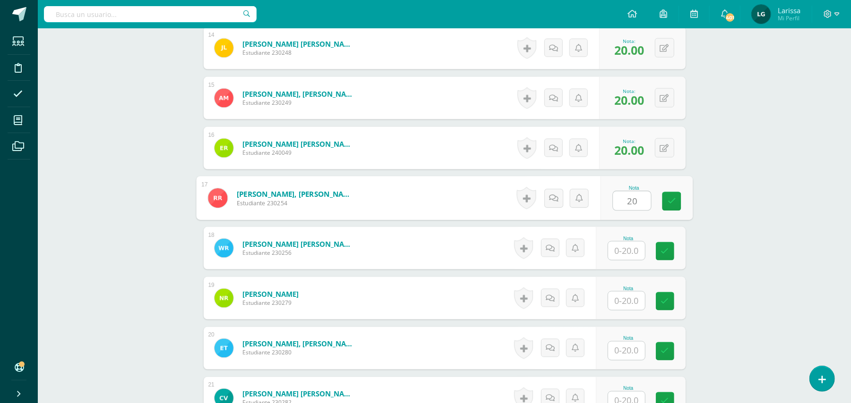
type input "20"
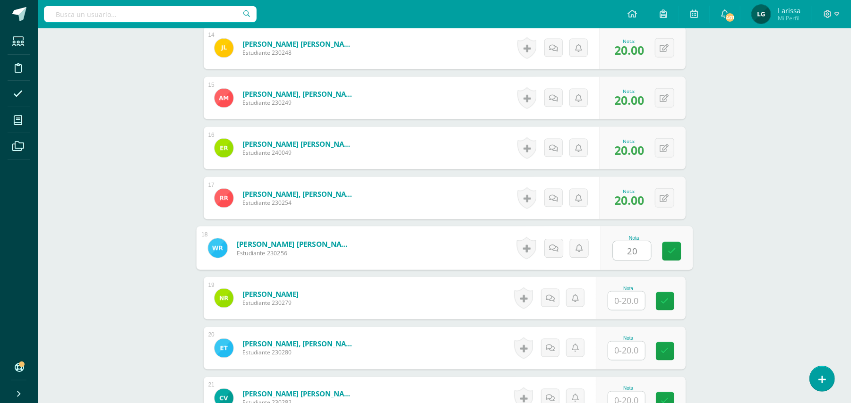
type input "20"
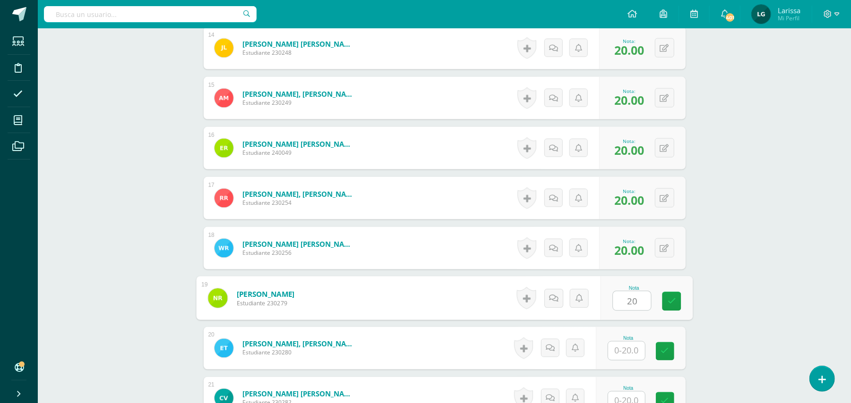
type input "20"
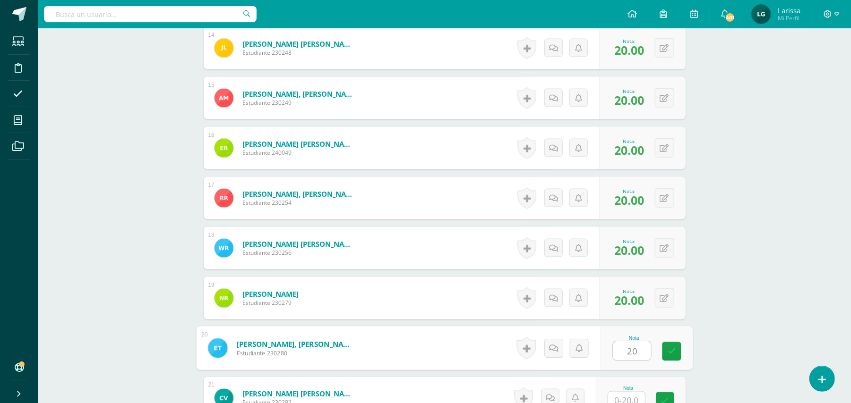
type input "20"
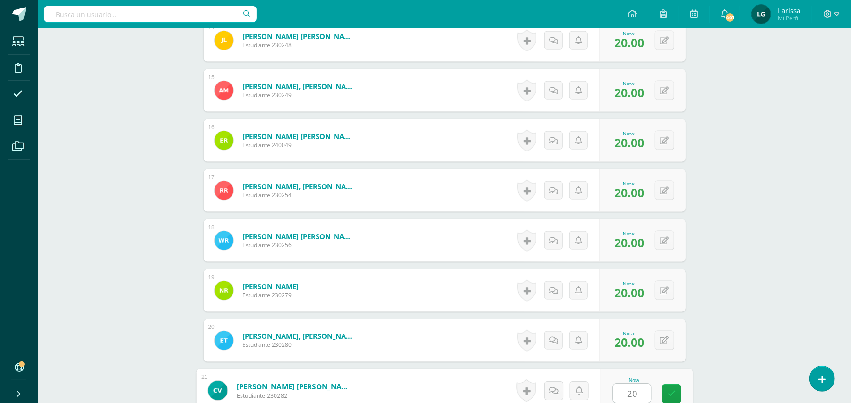
type input "202"
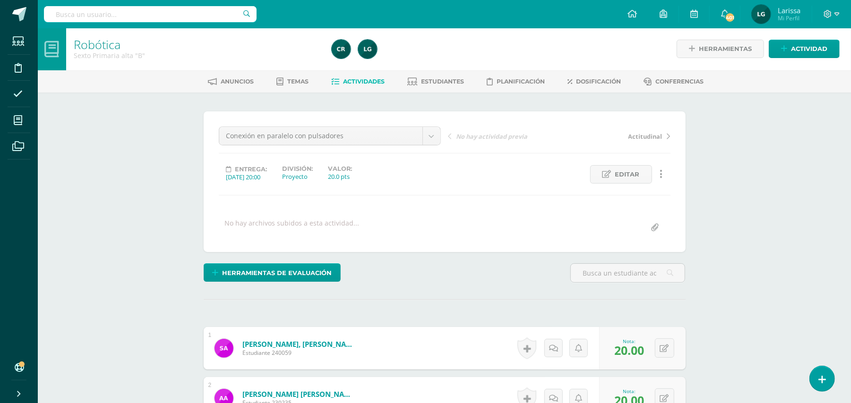
scroll to position [0, 0]
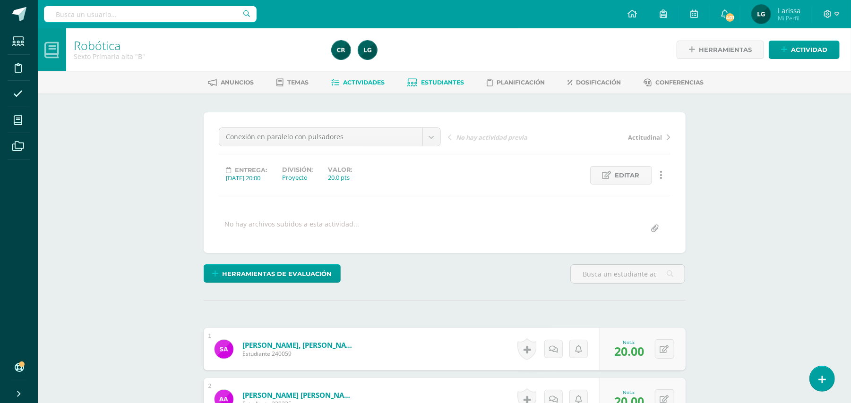
click at [445, 80] on span "Estudiantes" at bounding box center [442, 82] width 43 height 7
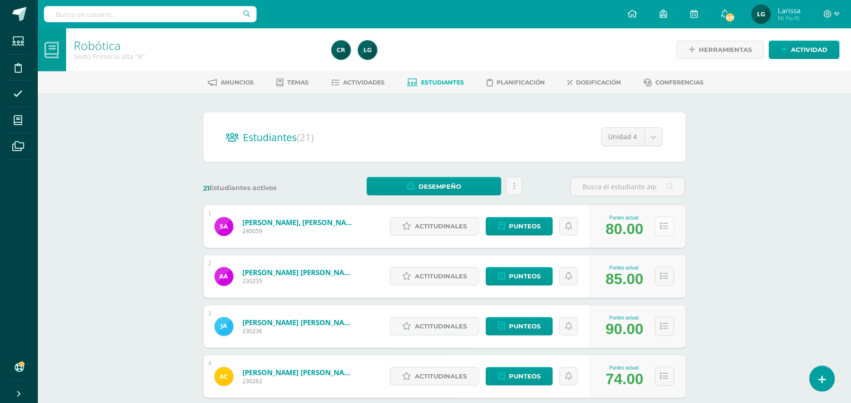
click at [671, 226] on button at bounding box center [664, 226] width 19 height 19
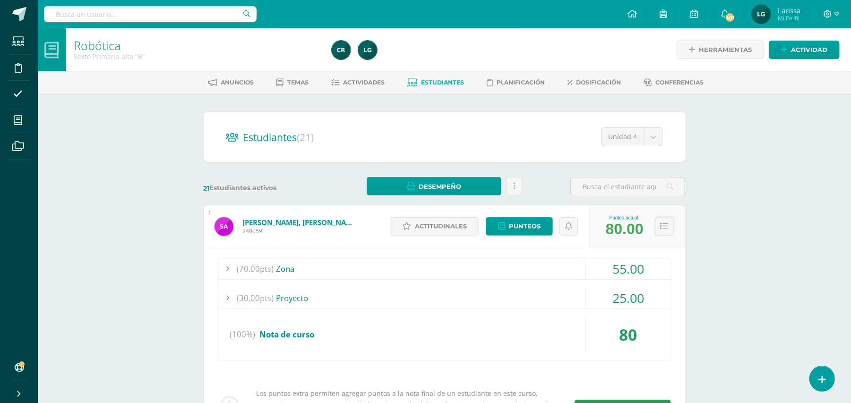
click at [616, 300] on div "25.00" at bounding box center [628, 298] width 85 height 21
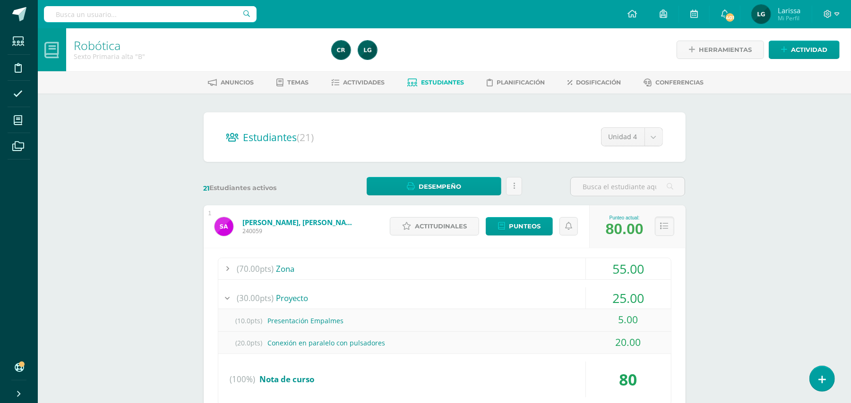
click at [638, 264] on div "55.00" at bounding box center [628, 268] width 85 height 21
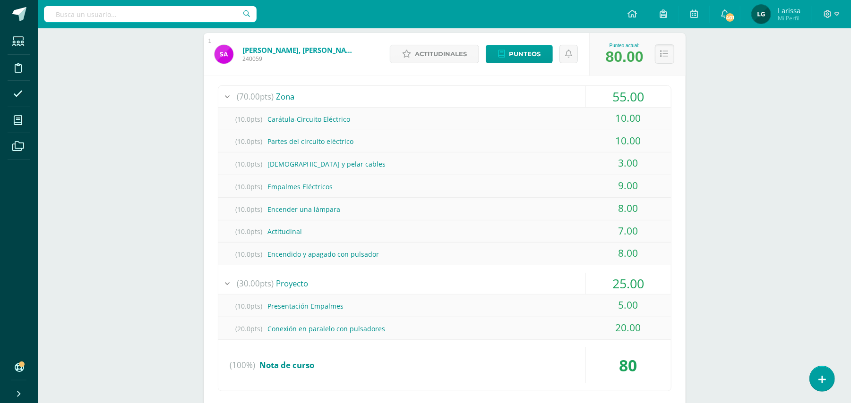
scroll to position [189, 0]
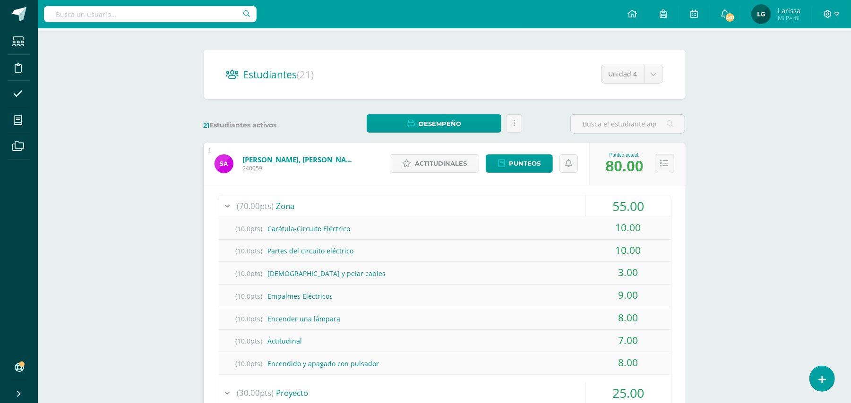
scroll to position [0, 0]
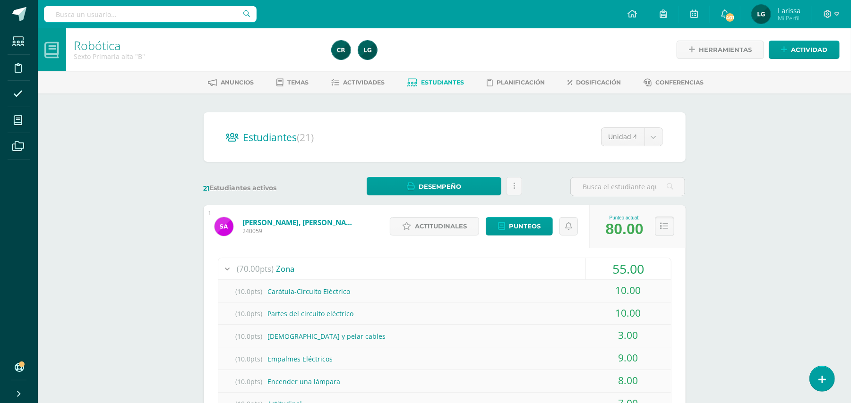
click at [666, 229] on icon at bounding box center [664, 226] width 8 height 8
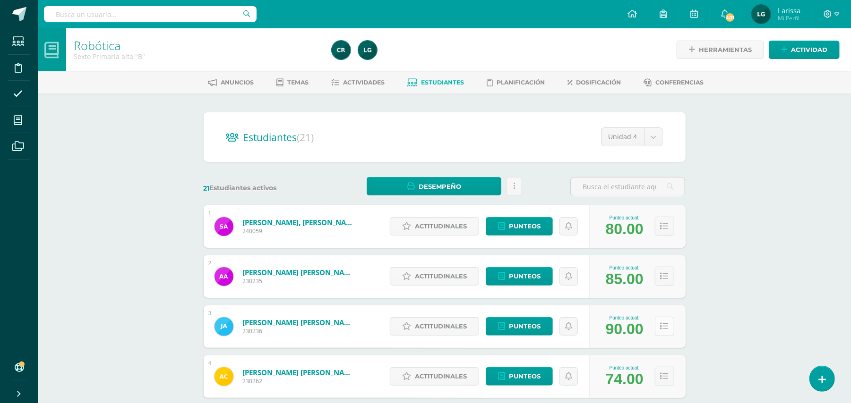
click at [668, 326] on button at bounding box center [664, 326] width 19 height 19
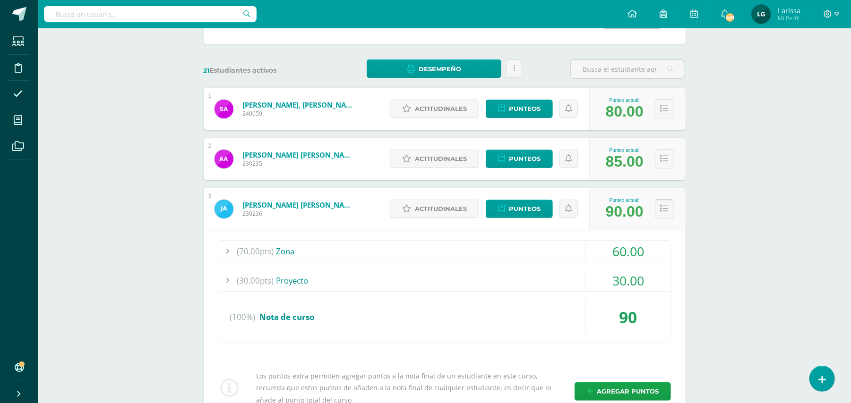
scroll to position [189, 0]
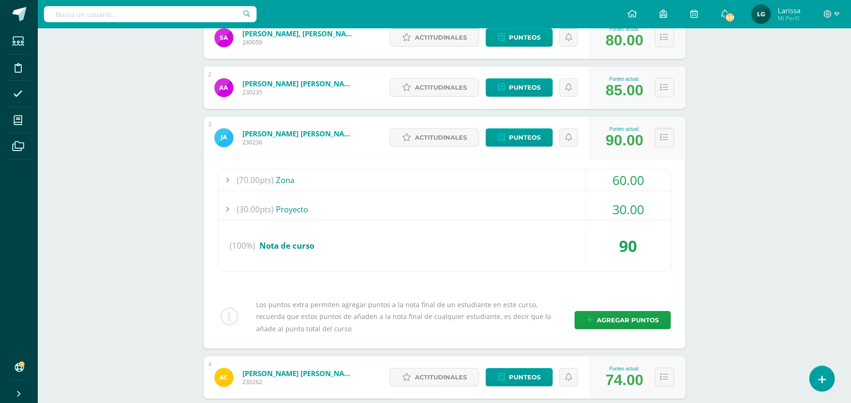
click at [623, 176] on div "60.00" at bounding box center [628, 180] width 85 height 21
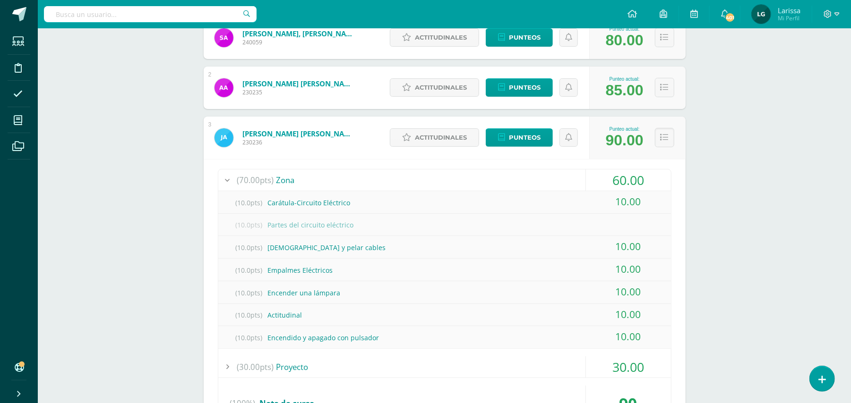
scroll to position [63, 0]
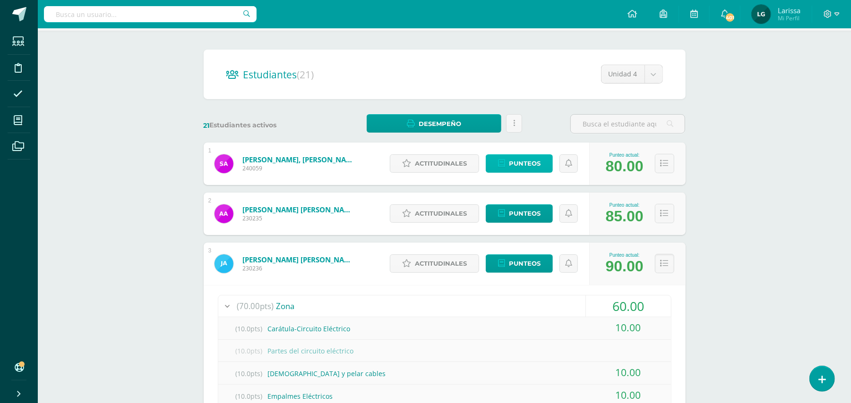
click at [524, 163] on span "Punteos" at bounding box center [525, 163] width 32 height 17
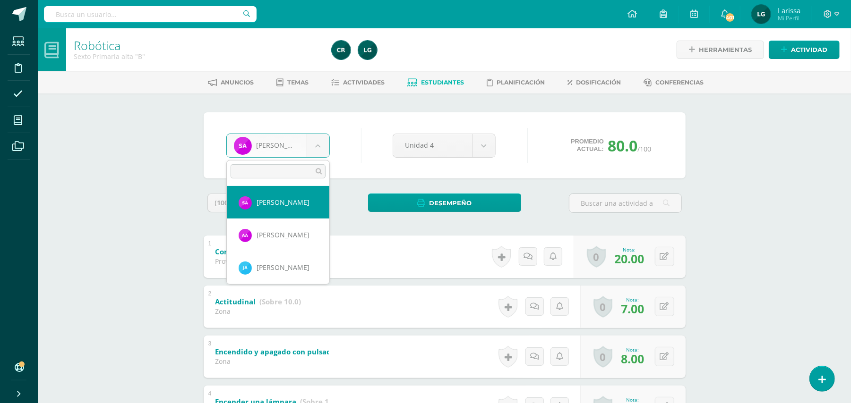
click at [318, 144] on body "Estudiantes Disciplina Asistencia Mis cursos Archivos Soporte Ayuda Reportar un…" at bounding box center [425, 371] width 851 height 742
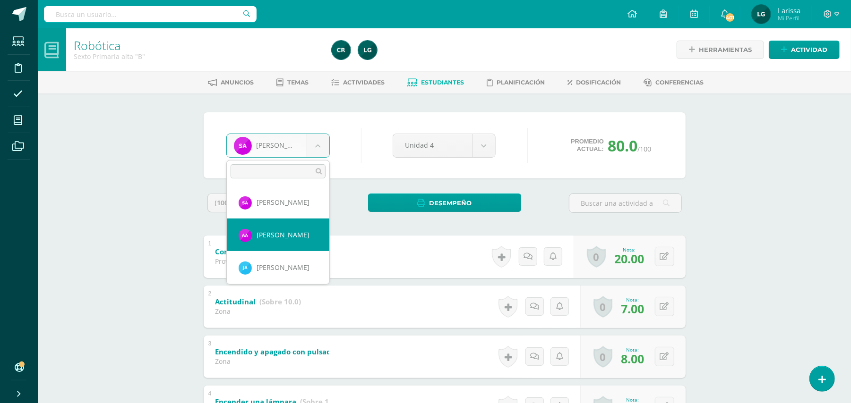
select select "179"
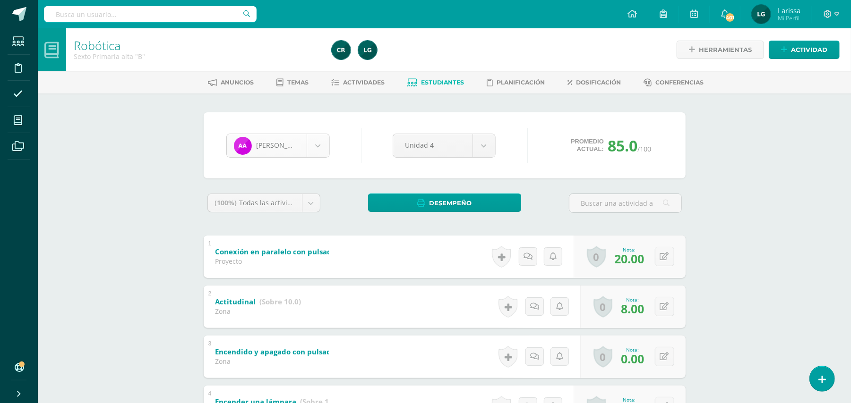
click at [314, 142] on body "Estudiantes Disciplina Asistencia Mis cursos Archivos Soporte Ayuda Reportar un…" at bounding box center [425, 371] width 851 height 742
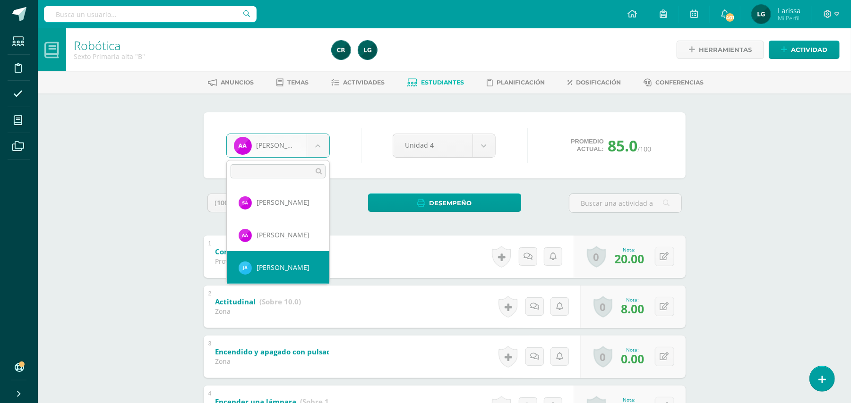
select select "668"
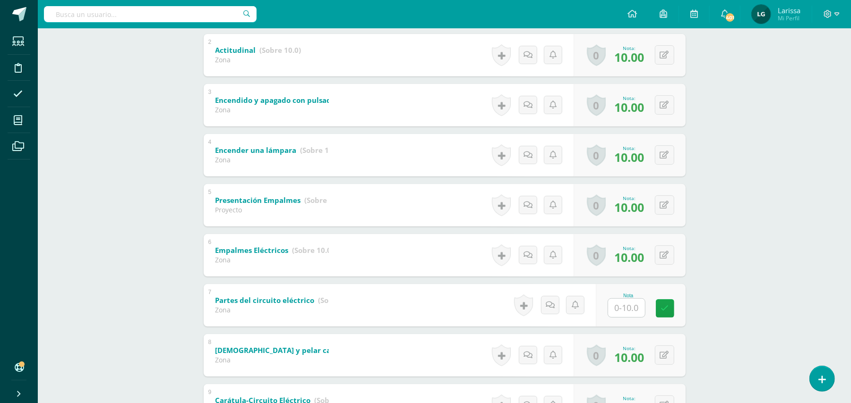
scroll to position [315, 0]
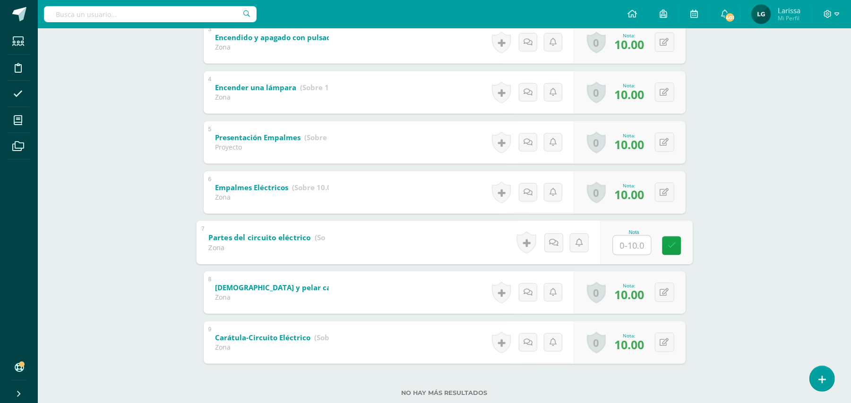
click at [632, 246] on input "text" at bounding box center [632, 245] width 38 height 19
type input "5"
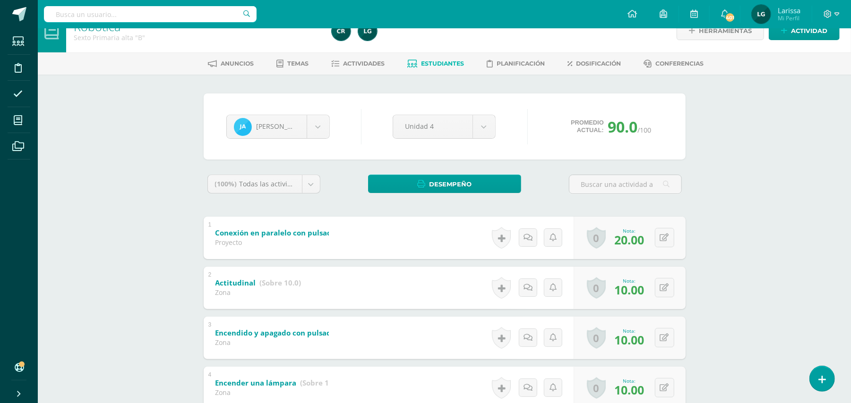
scroll to position [0, 0]
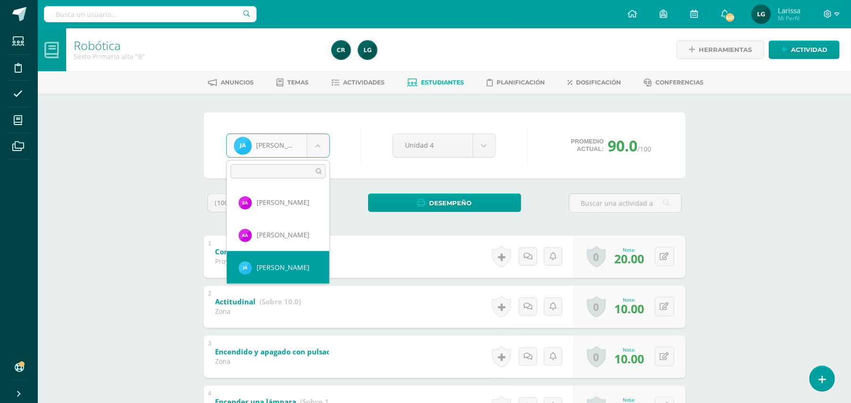
click at [318, 143] on body "Estudiantes Disciplina Asistencia Mis cursos Archivos Soporte Ayuda Reportar un…" at bounding box center [425, 371] width 851 height 742
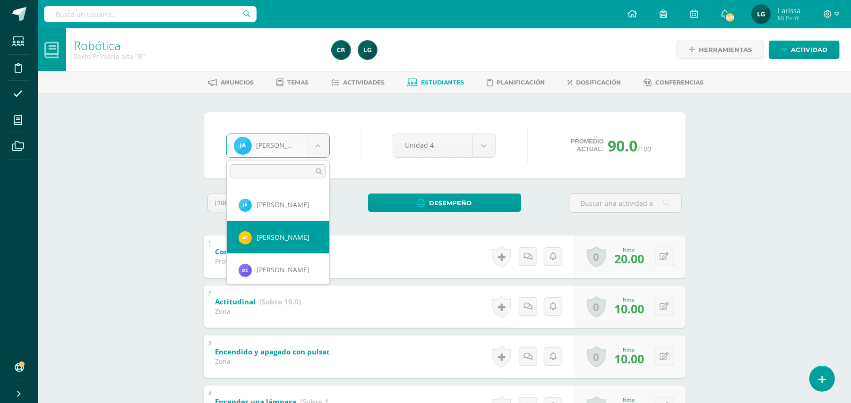
scroll to position [65, 0]
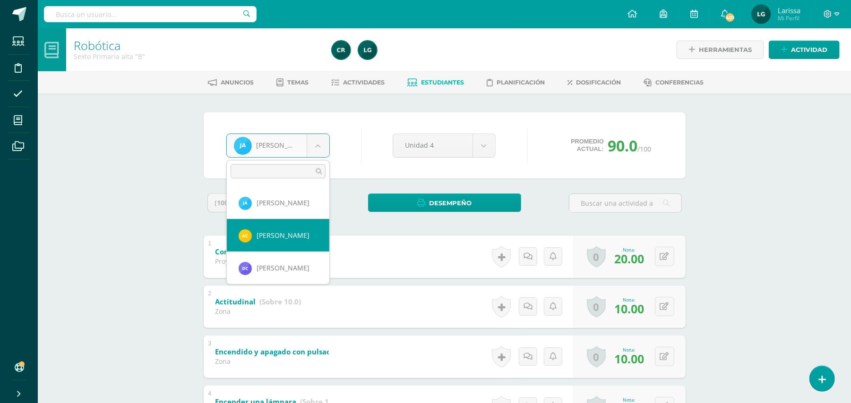
select select "191"
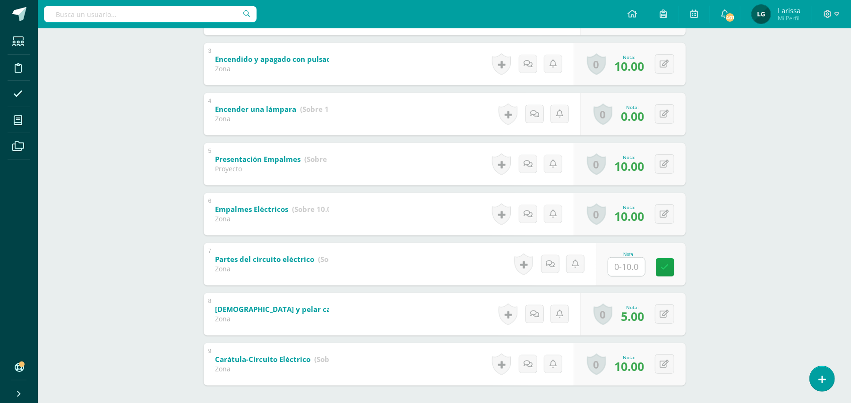
scroll to position [315, 0]
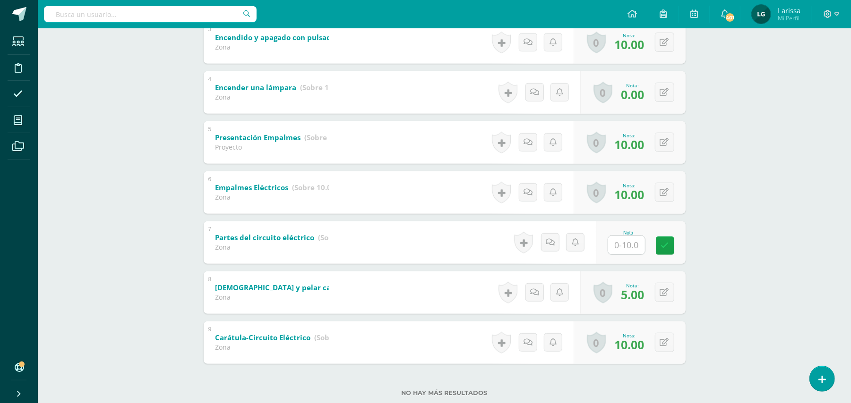
click at [627, 242] on input "text" at bounding box center [626, 245] width 37 height 18
type input "5"
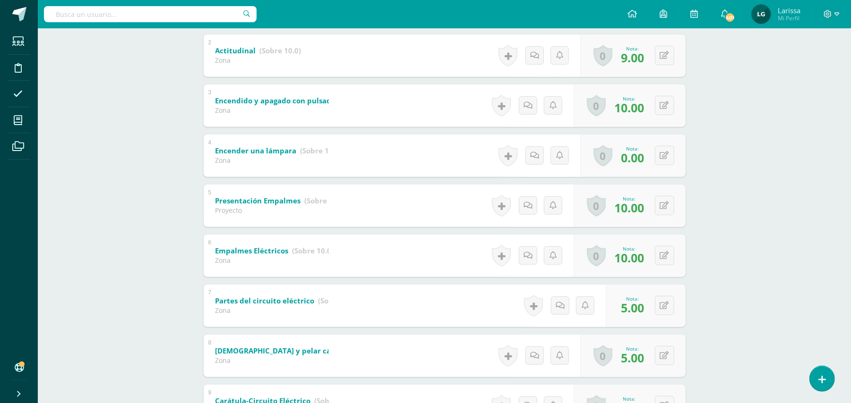
scroll to position [189, 0]
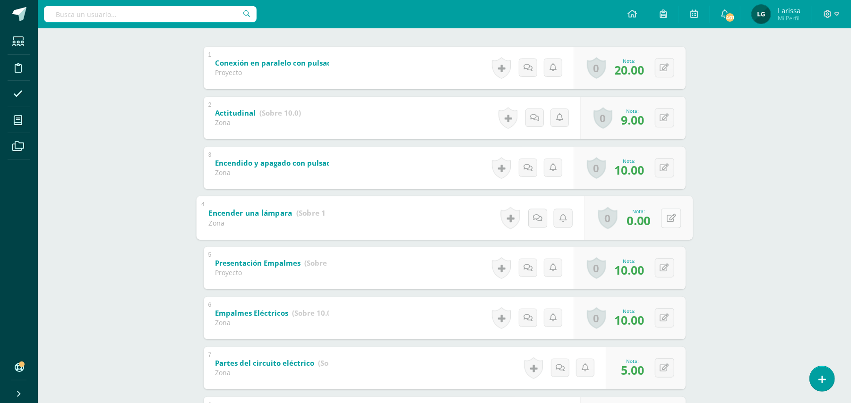
click at [667, 219] on icon at bounding box center [670, 218] width 9 height 8
type input "8"
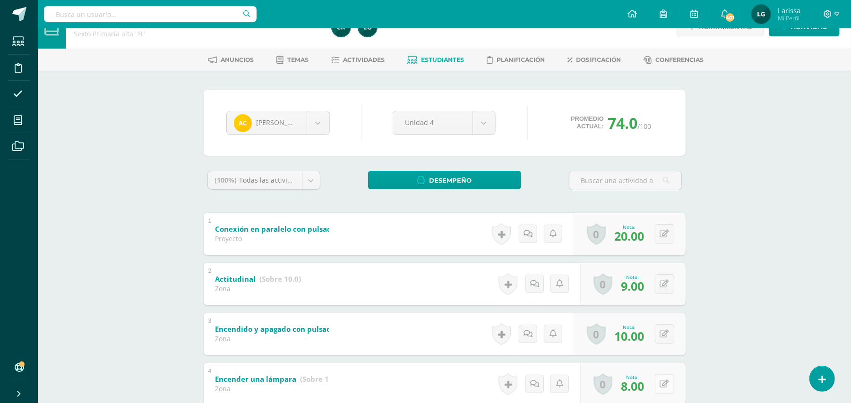
scroll to position [0, 0]
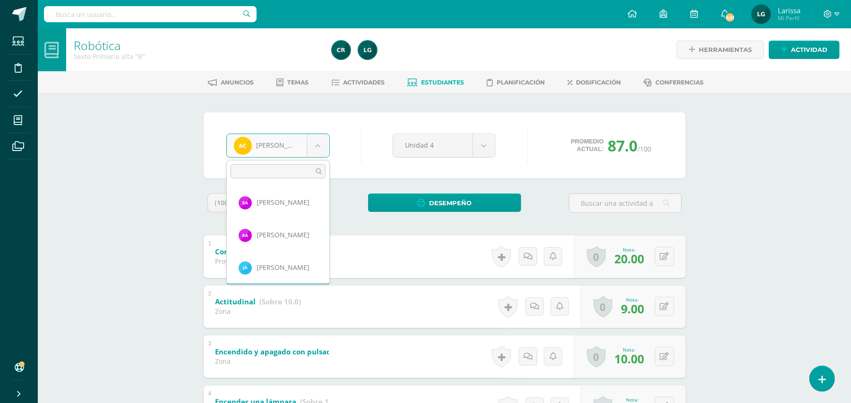
click at [314, 146] on body "Estudiantes Disciplina Asistencia Mis cursos Archivos Soporte Ayuda Reportar un…" at bounding box center [425, 371] width 851 height 742
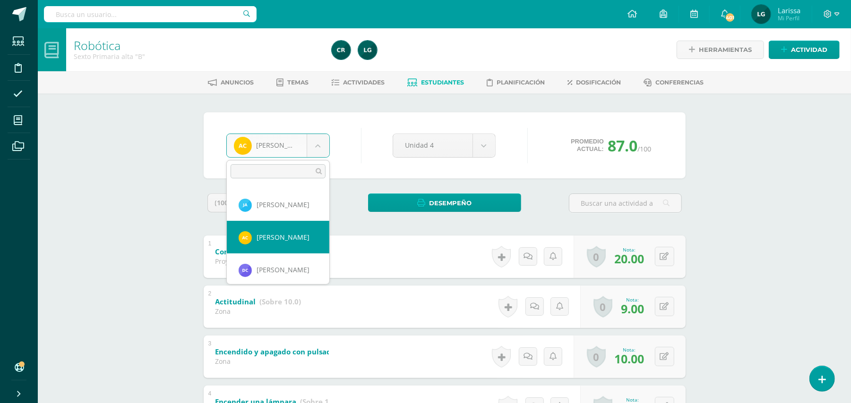
scroll to position [65, 0]
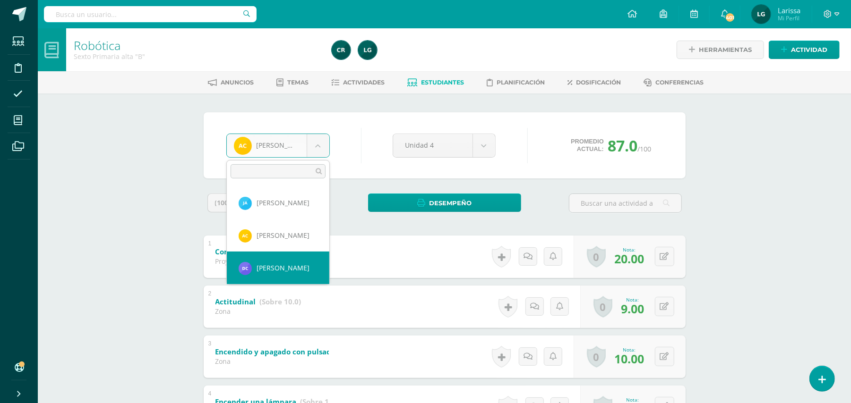
select select "794"
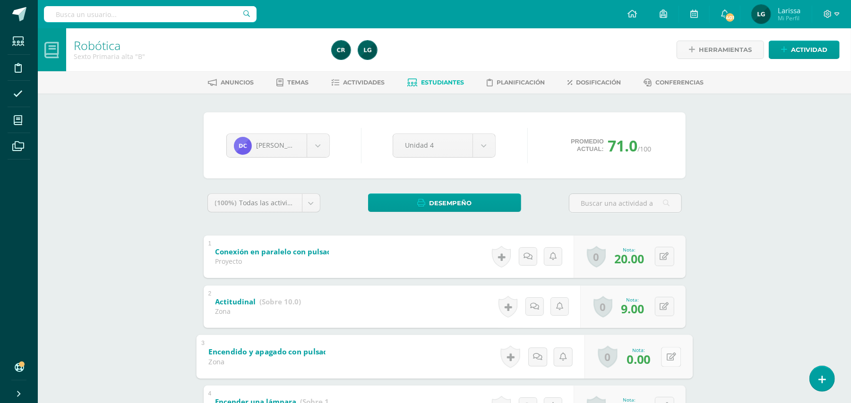
click at [661, 352] on button at bounding box center [671, 357] width 20 height 20
type input "8"
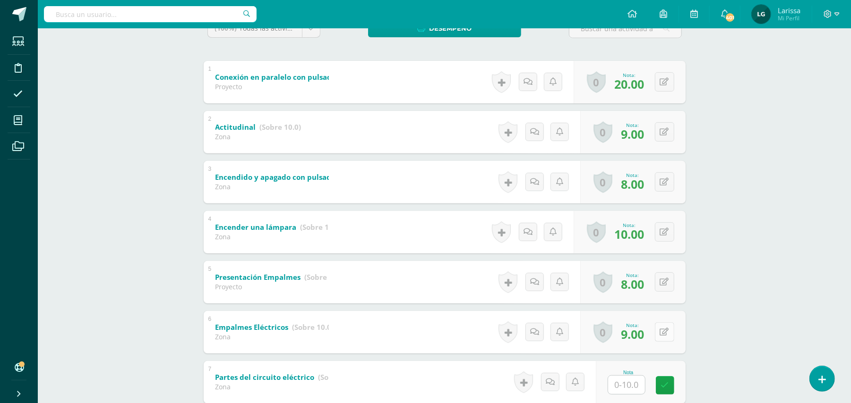
scroll to position [252, 0]
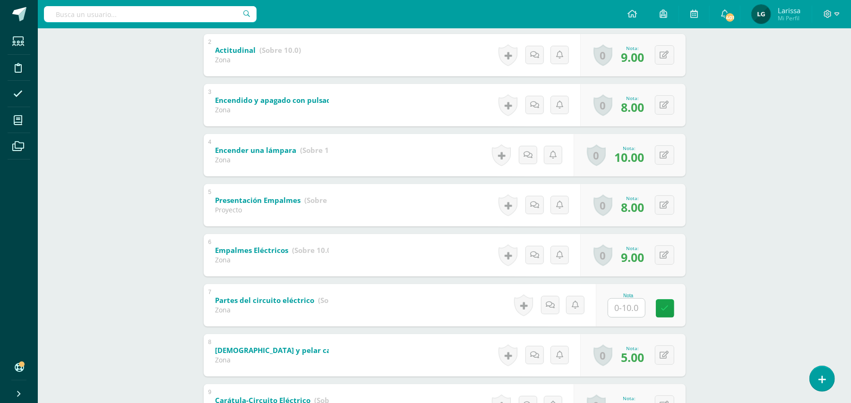
click at [636, 308] on input "text" at bounding box center [626, 308] width 37 height 18
type input "5"
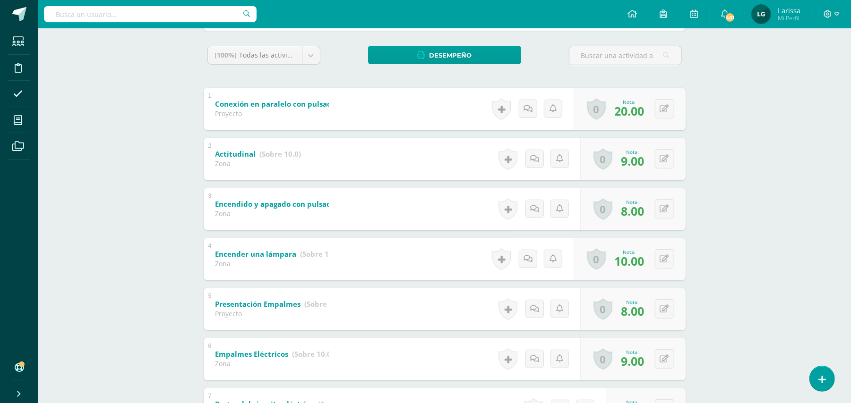
scroll to position [0, 0]
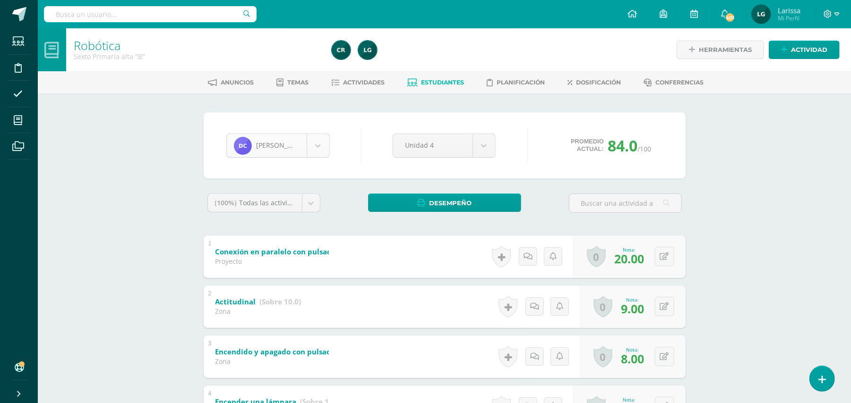
click at [322, 142] on body "Estudiantes Disciplina Asistencia Mis cursos Archivos Soporte Ayuda Reportar un…" at bounding box center [425, 371] width 851 height 742
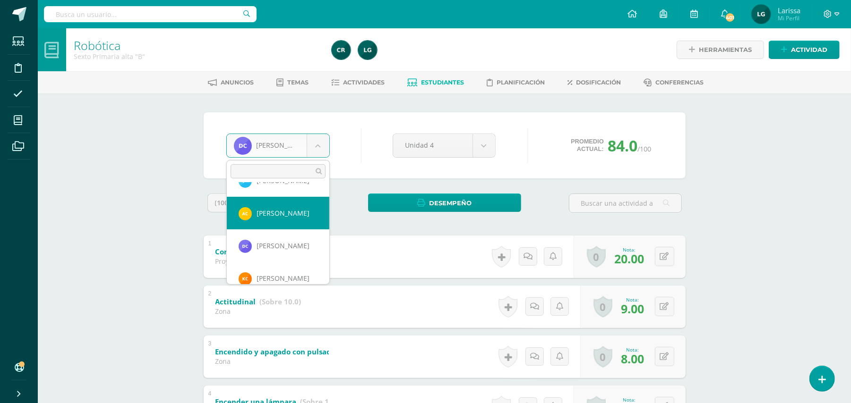
scroll to position [99, 0]
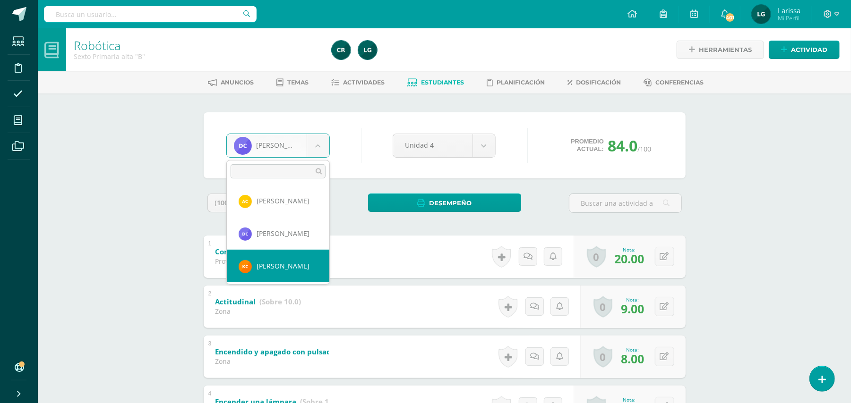
select select "860"
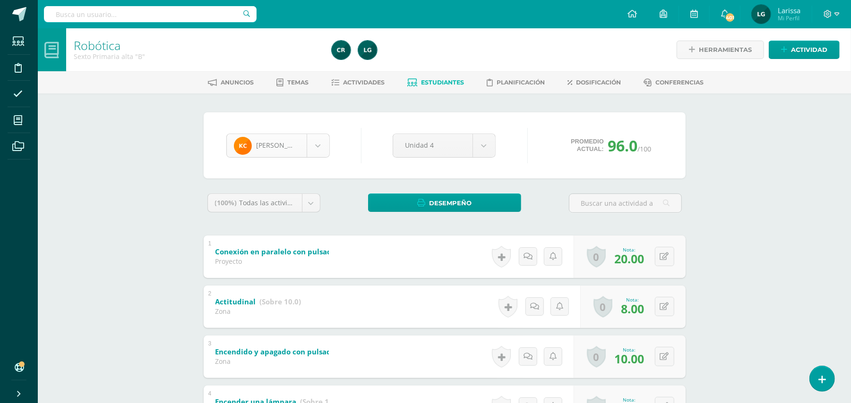
click at [322, 145] on body "Estudiantes Disciplina Asistencia Mis cursos Archivos Soporte Ayuda Reportar un…" at bounding box center [425, 371] width 851 height 742
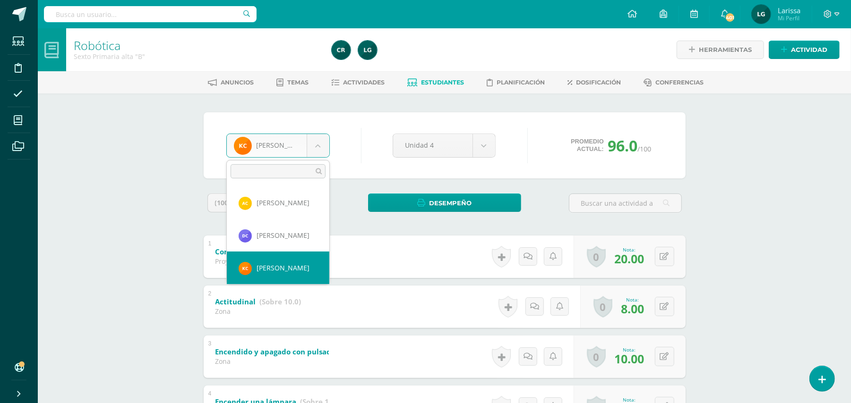
scroll to position [129, 0]
select select "177"
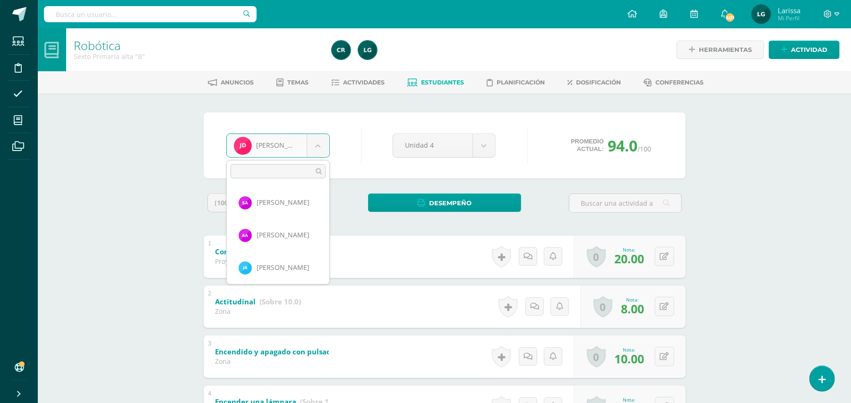
click at [320, 143] on body "Estudiantes Disciplina Asistencia Mis cursos Archivos Soporte Ayuda Reportar un…" at bounding box center [425, 371] width 851 height 742
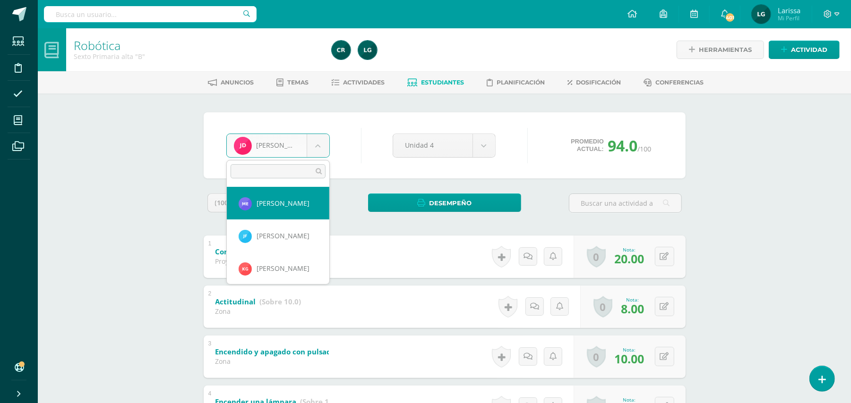
scroll to position [197, 0]
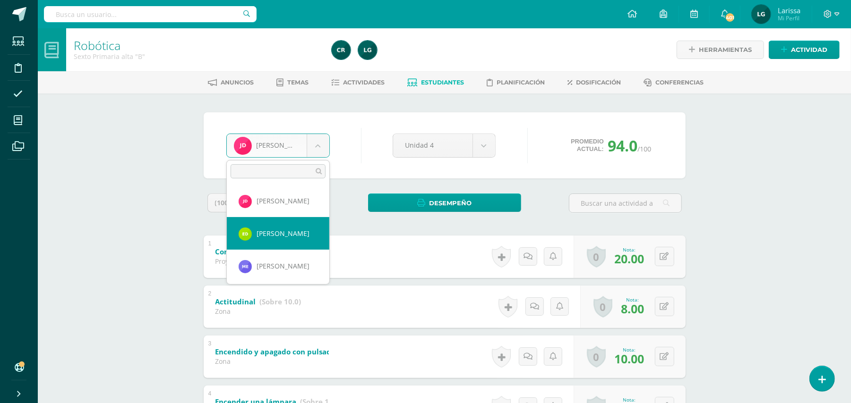
select select "481"
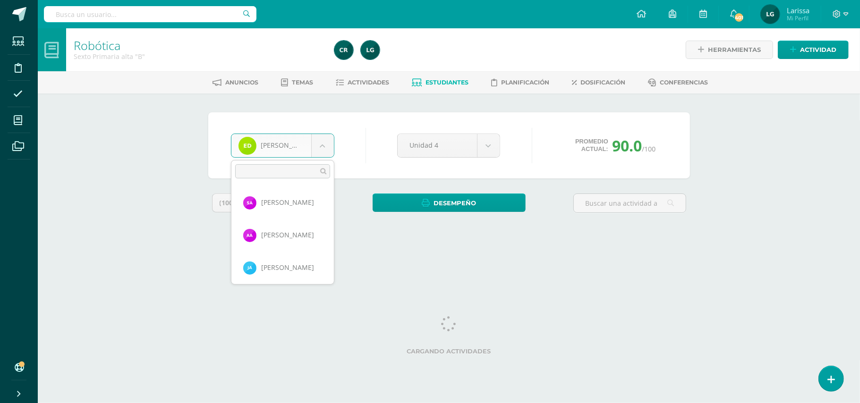
click at [327, 147] on body "Estudiantes Disciplina Asistencia Mis cursos Archivos Soporte Ayuda Reportar un…" at bounding box center [430, 127] width 860 height 255
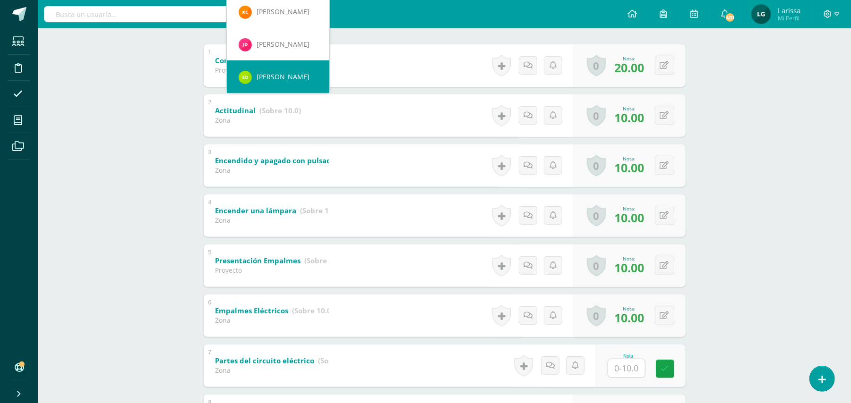
scroll to position [252, 0]
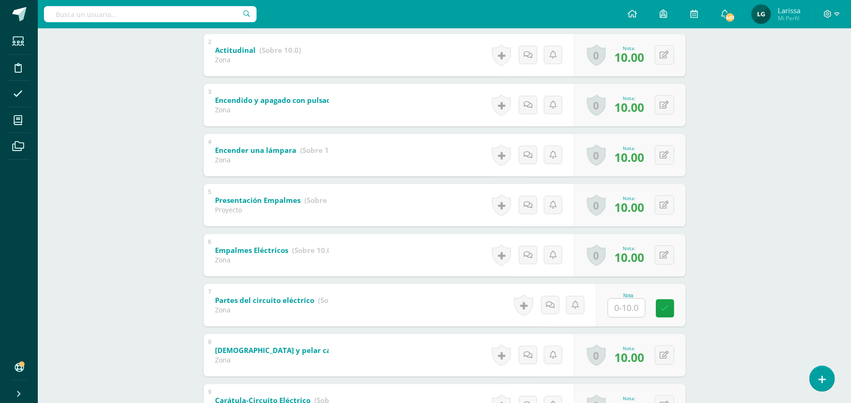
click at [622, 303] on body "Estudiantes Disciplina Asistencia Mis cursos Archivos Soporte Ayuda Reportar un…" at bounding box center [425, 119] width 851 height 742
click at [627, 305] on input "text" at bounding box center [632, 308] width 38 height 19
type input "5"
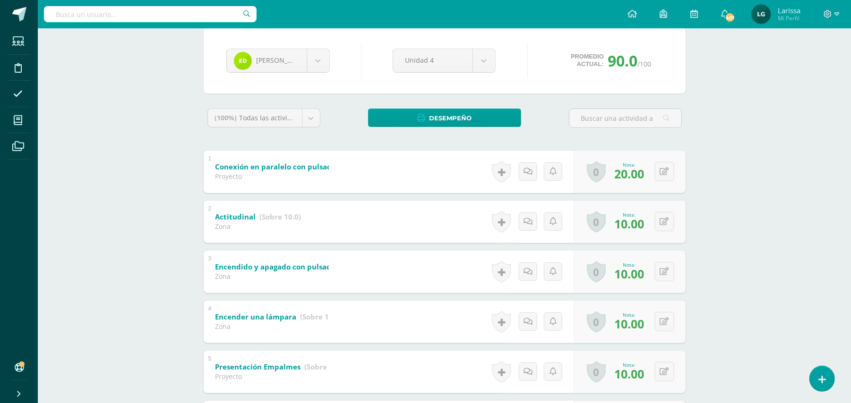
scroll to position [0, 0]
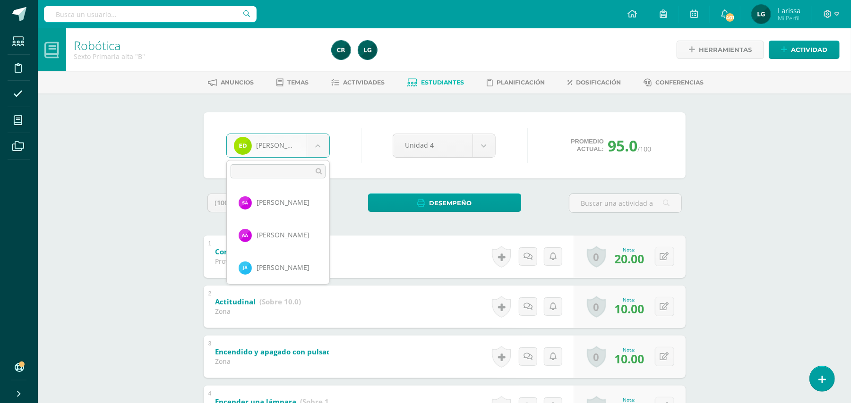
click at [315, 144] on body "Estudiantes Disciplina Asistencia Mis cursos Archivos Soporte Ayuda Reportar un…" at bounding box center [425, 371] width 851 height 742
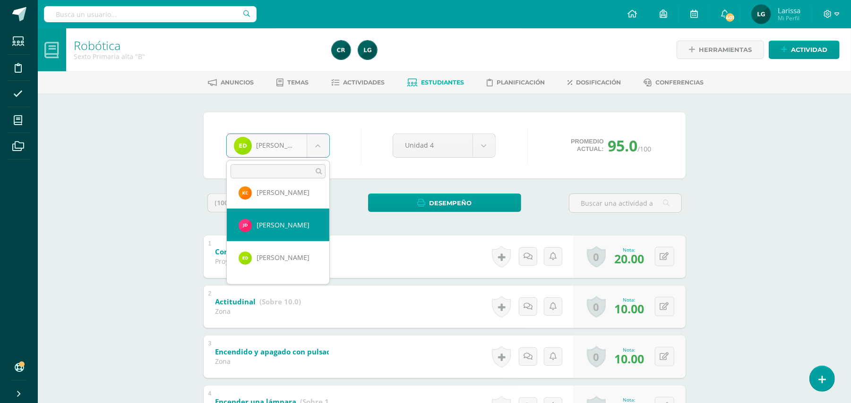
scroll to position [197, 0]
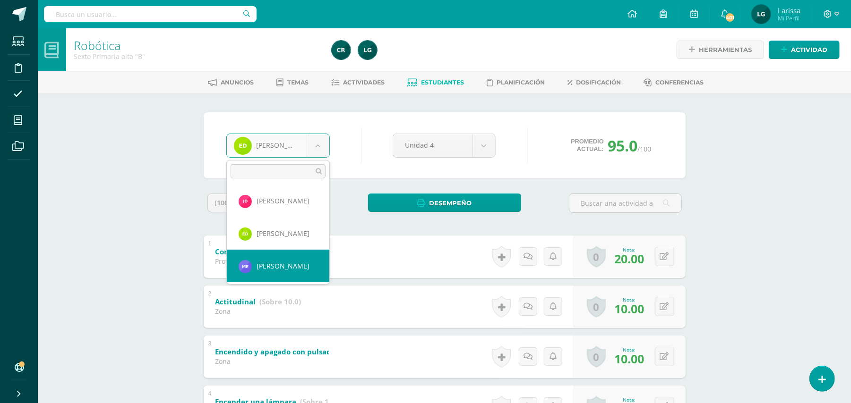
select select "912"
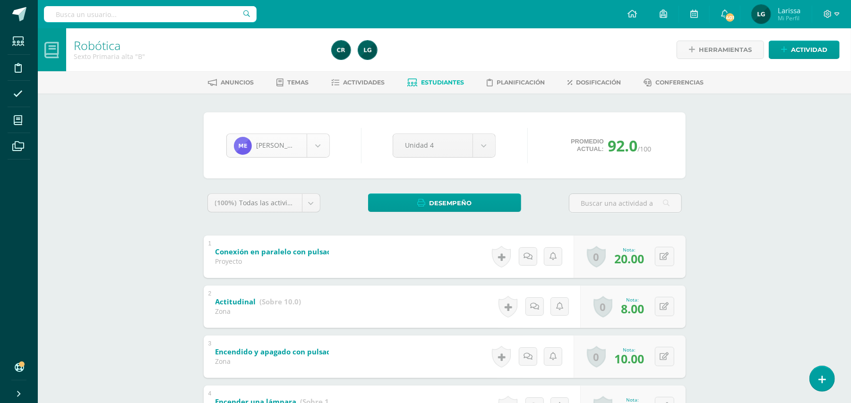
click at [319, 152] on body "Estudiantes Disciplina Asistencia Mis cursos Archivos Soporte Ayuda Reportar un…" at bounding box center [425, 371] width 851 height 742
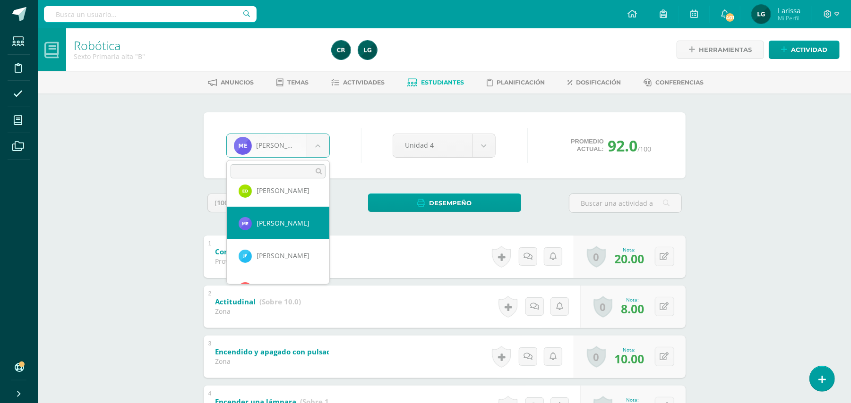
scroll to position [260, 0]
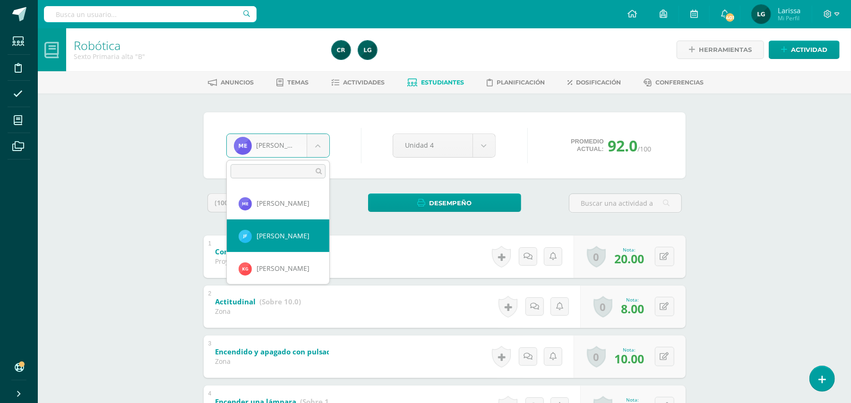
select select "171"
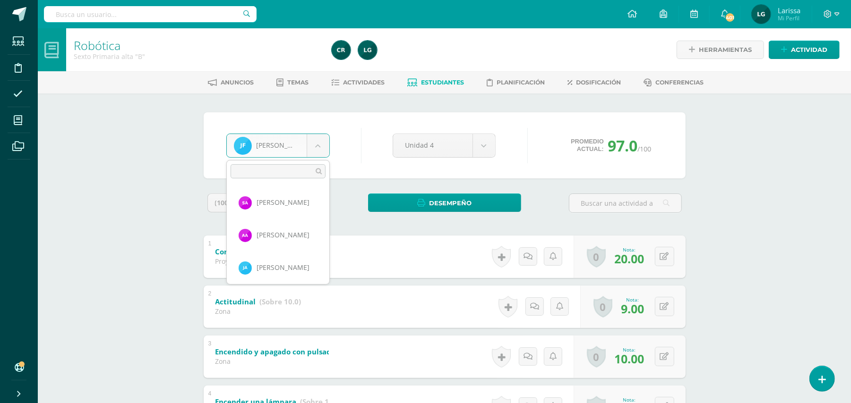
click at [326, 142] on body "Estudiantes Disciplina Asistencia Mis cursos Archivos Soporte Ayuda Reportar un…" at bounding box center [425, 371] width 851 height 742
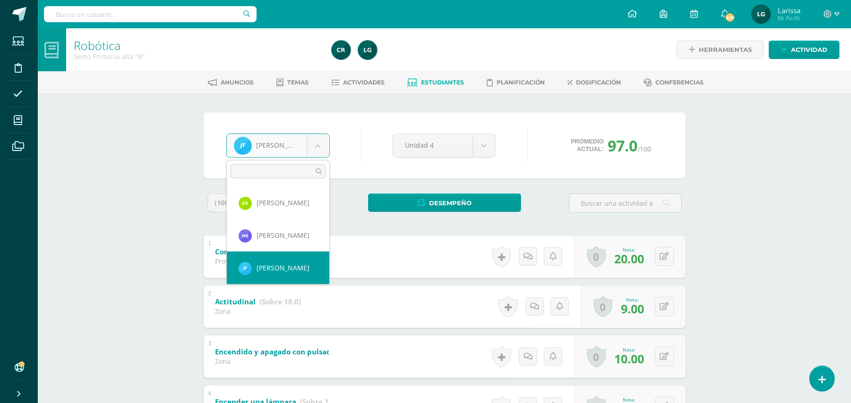
scroll to position [294, 0]
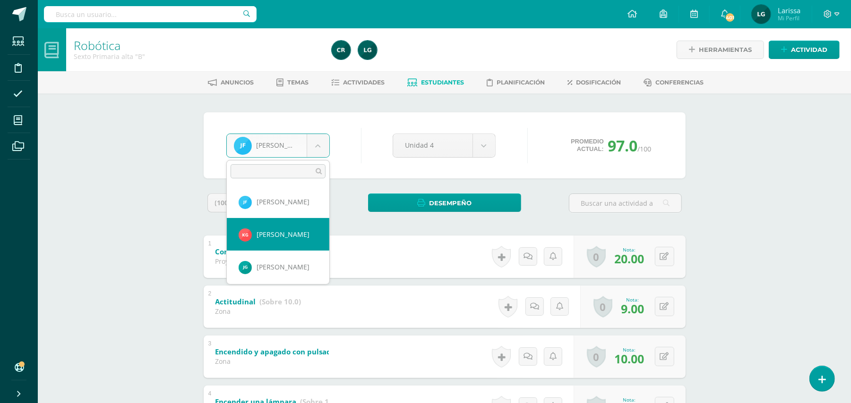
select select "1139"
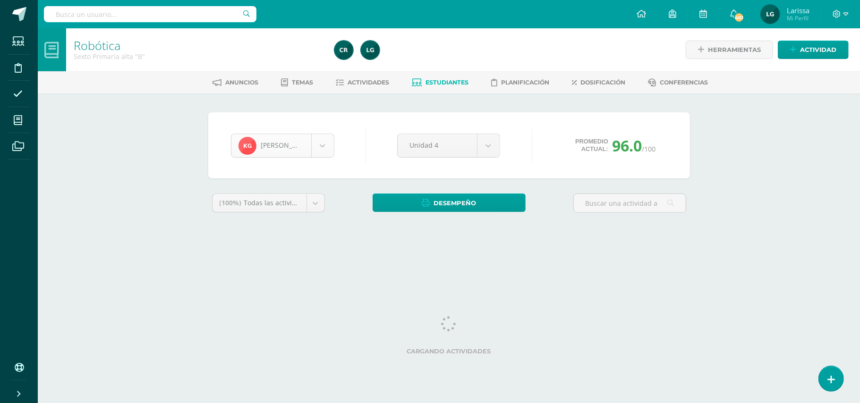
scroll to position [260, 0]
click at [318, 144] on body "Estudiantes Disciplina Asistencia Mis cursos Archivos Soporte Ayuda Reportar un…" at bounding box center [430, 127] width 860 height 255
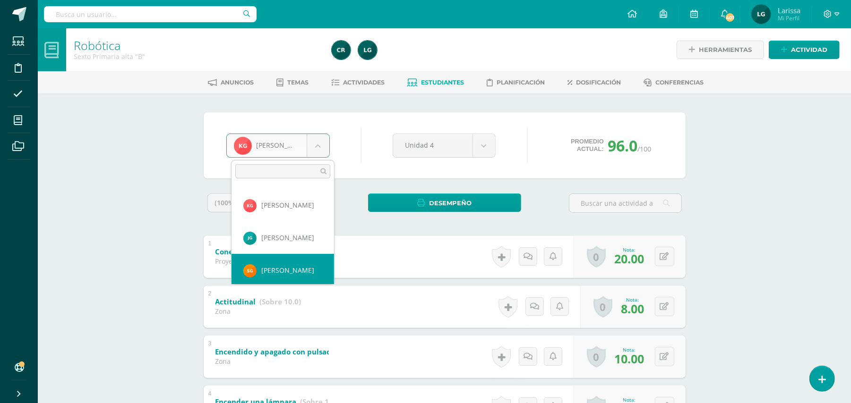
scroll to position [325, 0]
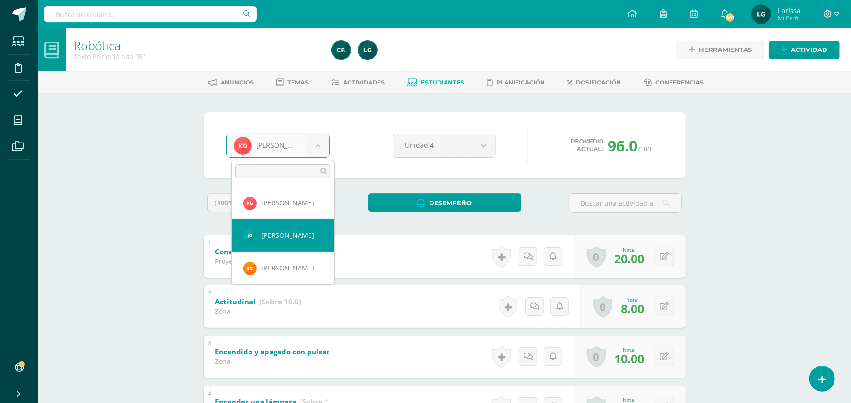
select select "762"
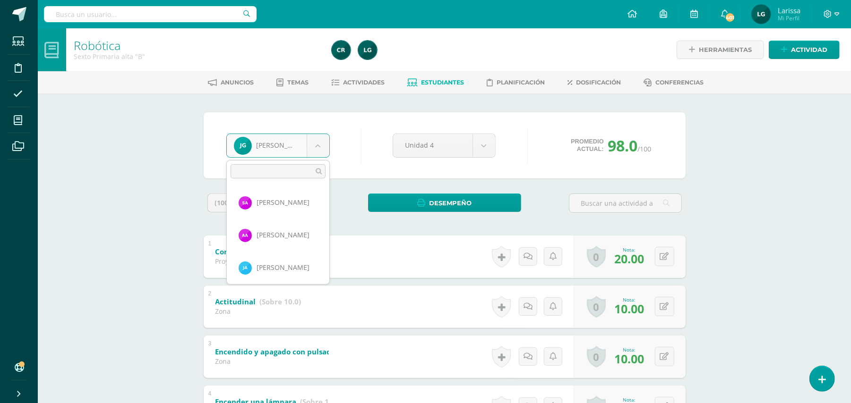
click at [324, 142] on body "Estudiantes Disciplina Asistencia Mis cursos Archivos Soporte Ayuda Reportar un…" at bounding box center [425, 371] width 851 height 742
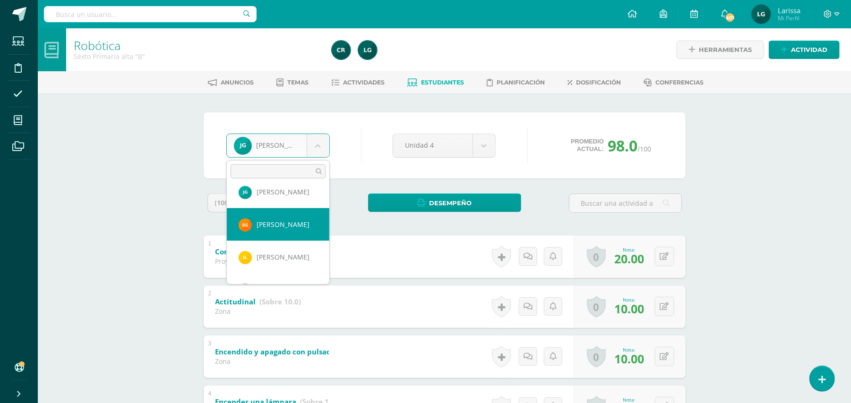
scroll to position [362, 0]
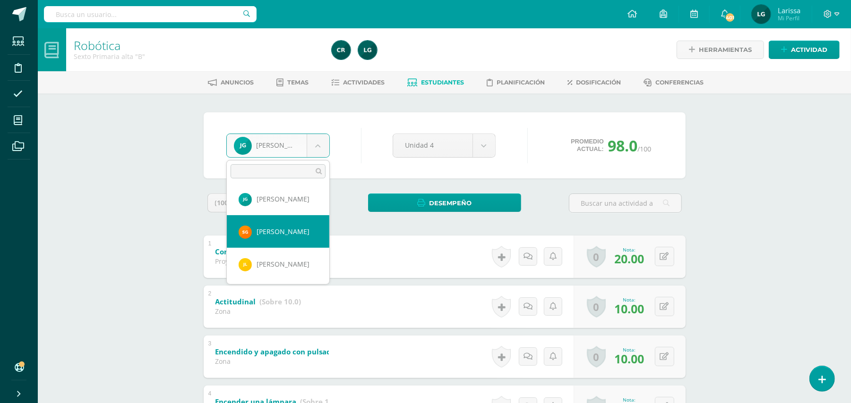
select select "188"
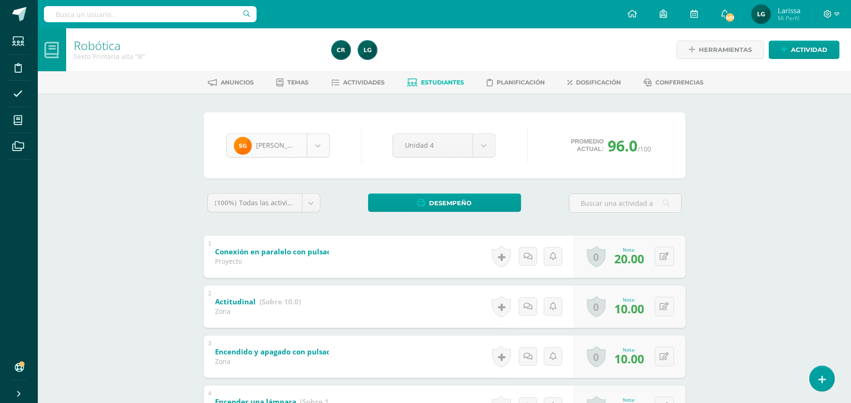
click at [318, 145] on body "Estudiantes Disciplina Asistencia Mis cursos Archivos Soporte Ayuda Reportar un…" at bounding box center [425, 371] width 851 height 742
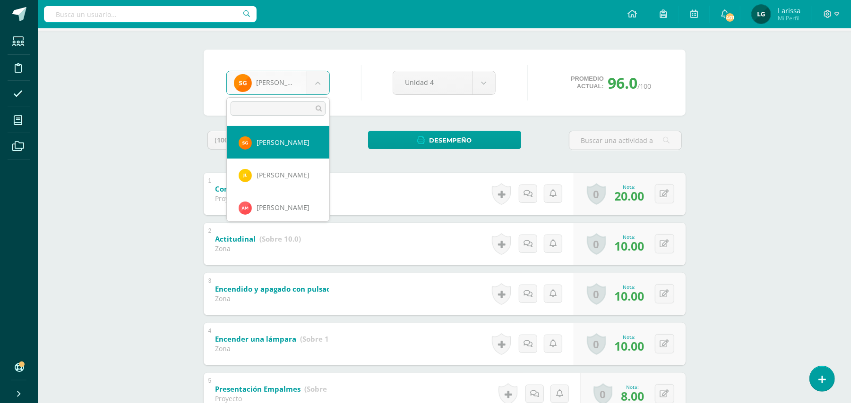
scroll to position [390, 0]
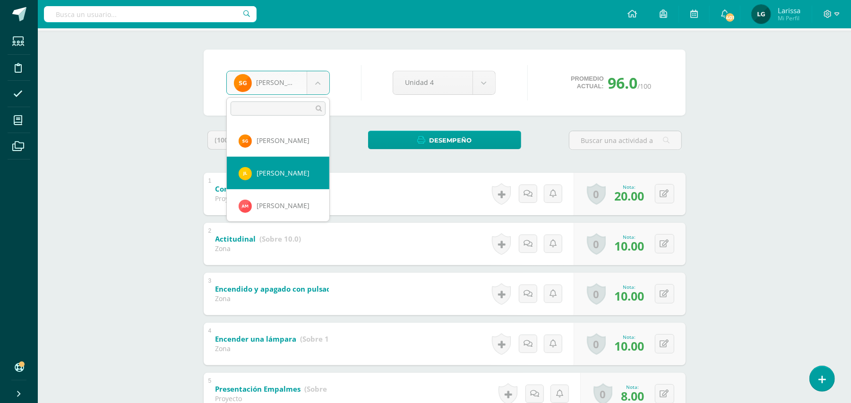
select select "485"
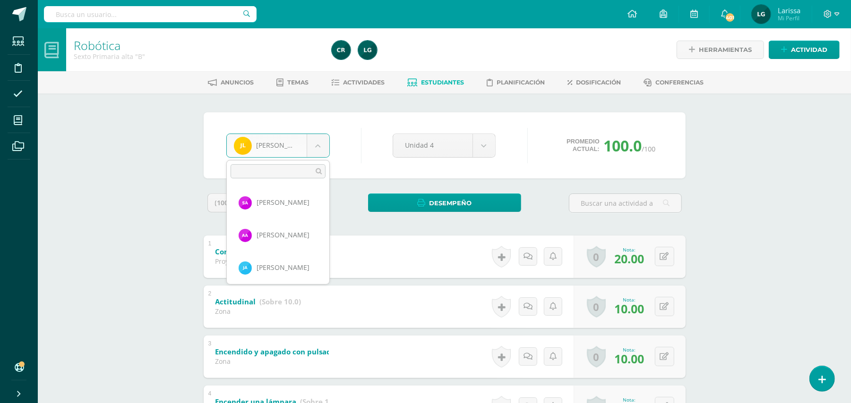
click at [316, 144] on body "Estudiantes Disciplina Asistencia Mis cursos Archivos Soporte Ayuda Reportar un…" at bounding box center [425, 371] width 851 height 742
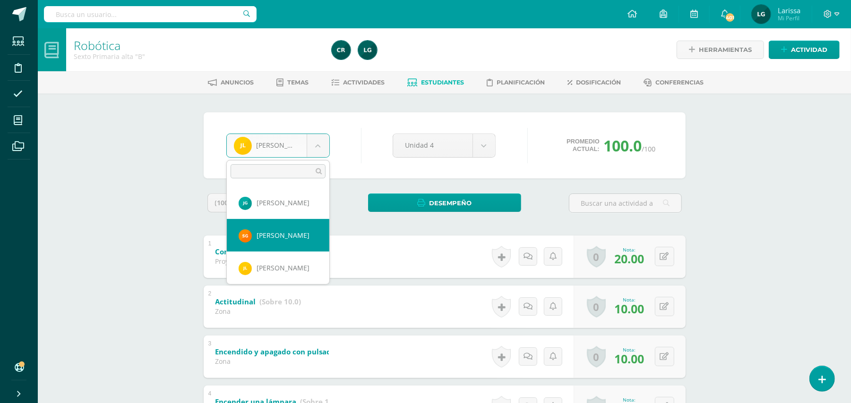
select select "188"
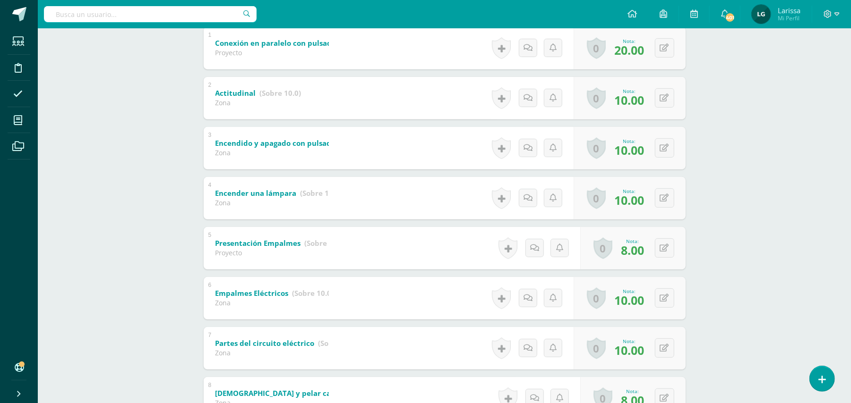
scroll to position [252, 0]
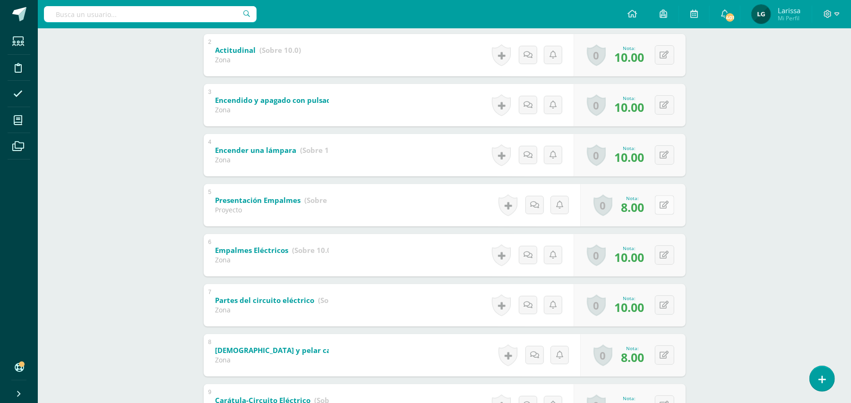
click at [667, 203] on icon at bounding box center [664, 205] width 9 height 8
type input "10"
click at [669, 340] on div "0 Logros Logros obtenidos Aún no hay logros agregados Nota: 8.00" at bounding box center [632, 355] width 105 height 43
click at [667, 351] on icon at bounding box center [670, 355] width 9 height 8
type input "10"
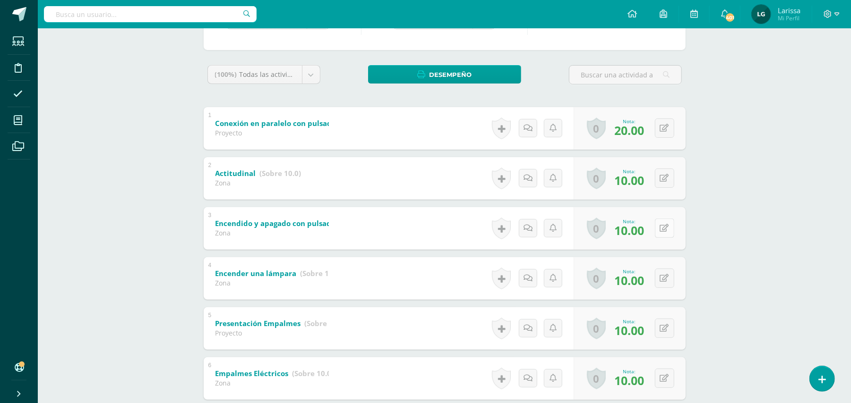
scroll to position [0, 0]
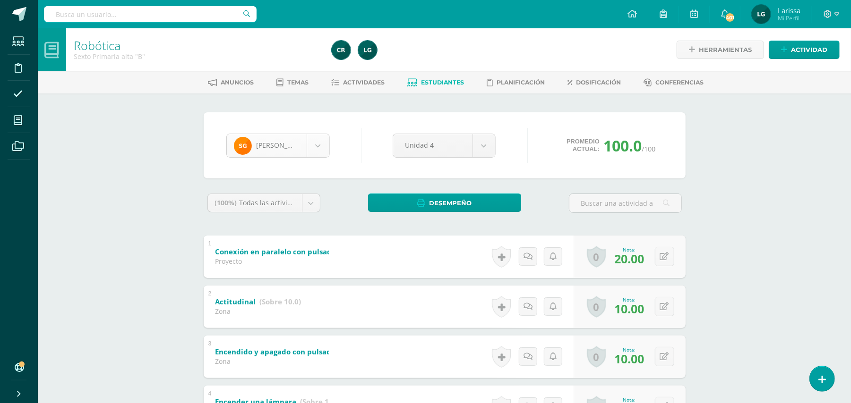
scroll to position [325, 0]
click at [325, 140] on body "Estudiantes Disciplina Asistencia Mis cursos Archivos Soporte Ayuda Reportar un…" at bounding box center [425, 371] width 851 height 742
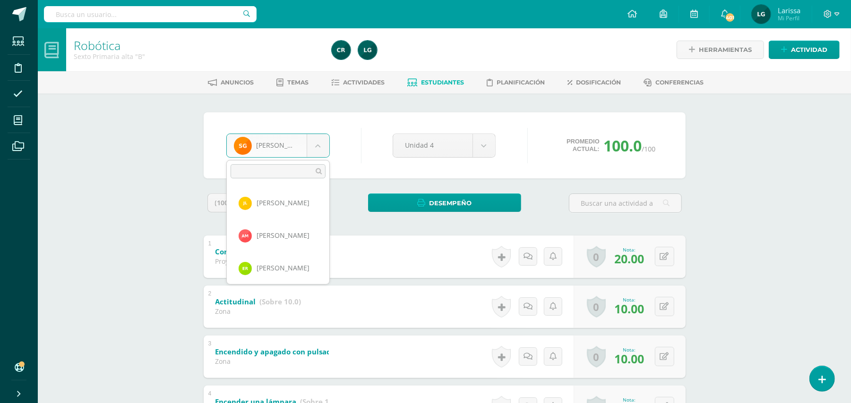
scroll to position [431, 0]
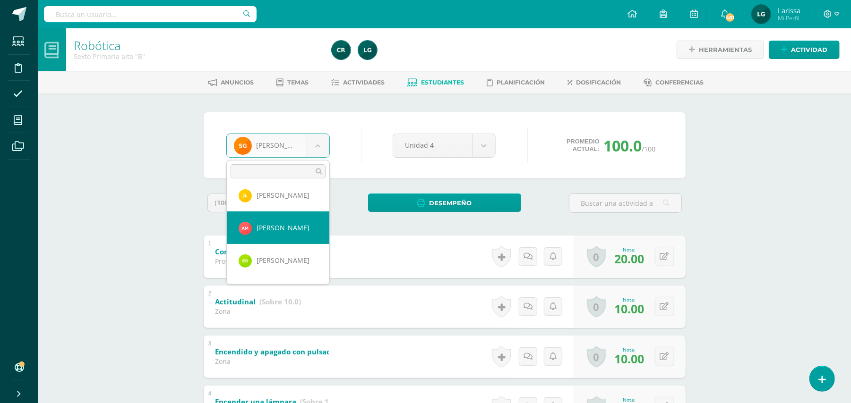
select select "187"
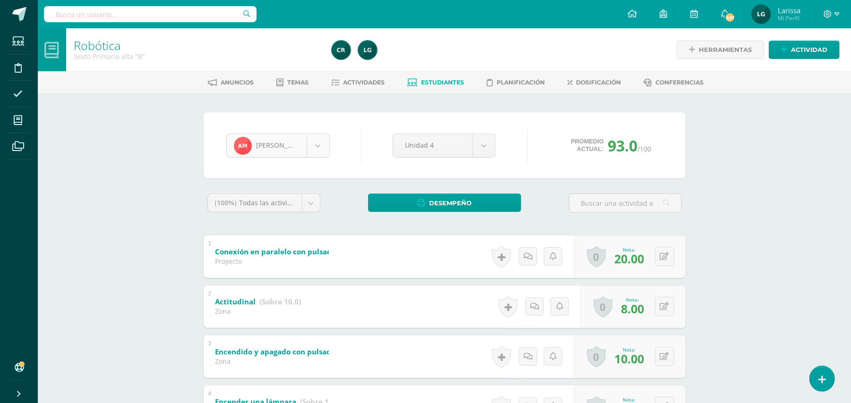
click at [312, 142] on body "Estudiantes Disciplina Asistencia Mis cursos Archivos Soporte Ayuda Reportar un…" at bounding box center [425, 371] width 851 height 742
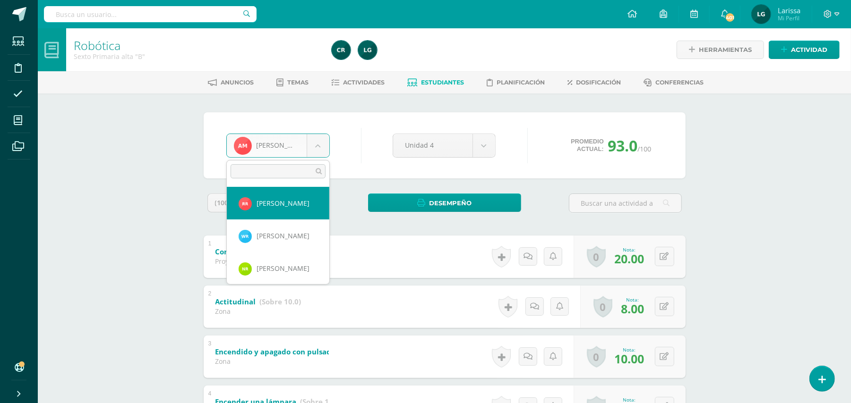
scroll to position [458, 0]
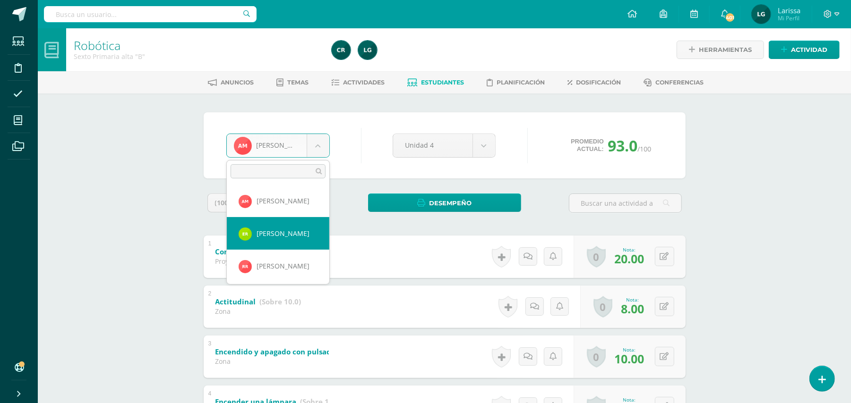
select select "1149"
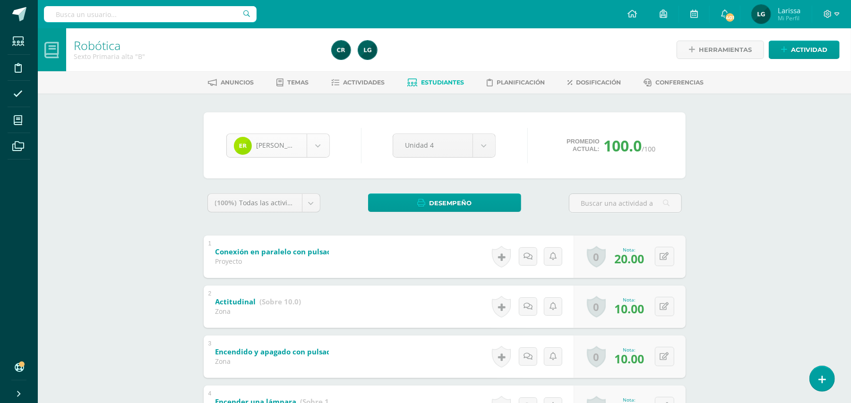
click at [316, 154] on body "Estudiantes Disciplina Asistencia Mis cursos Archivos Soporte Ayuda Reportar un…" at bounding box center [425, 371] width 851 height 742
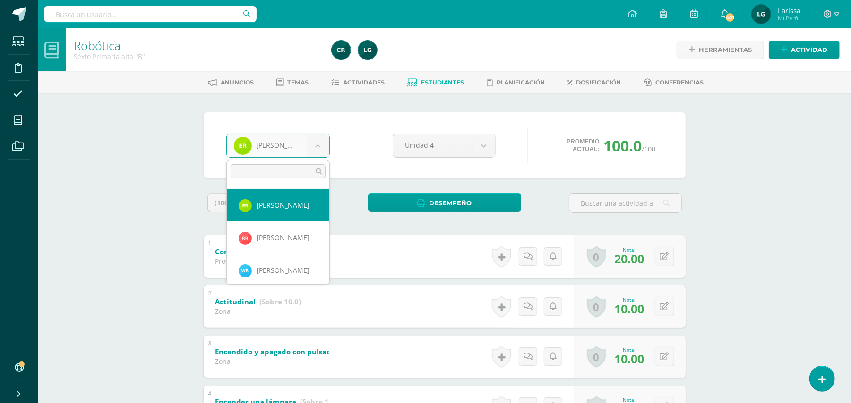
scroll to position [488, 0]
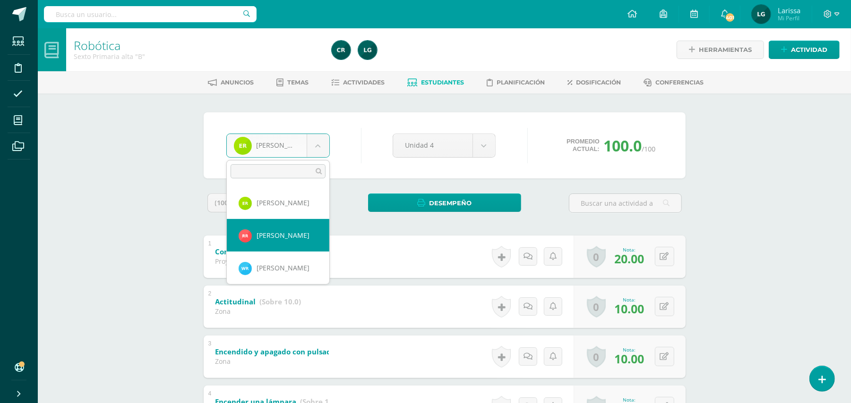
select select "175"
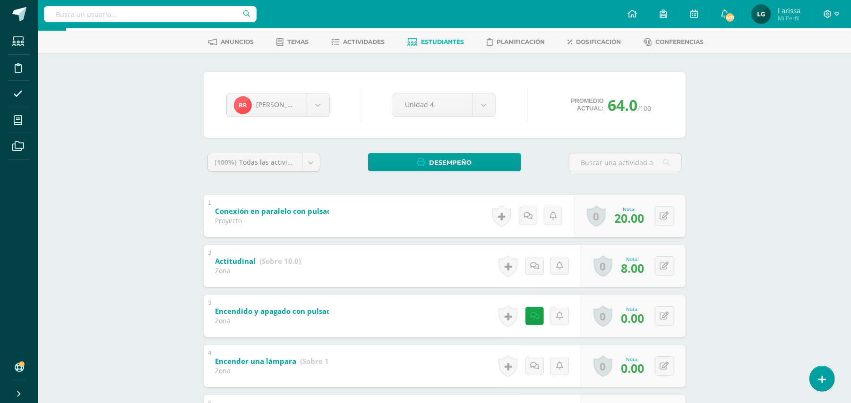
scroll to position [63, 0]
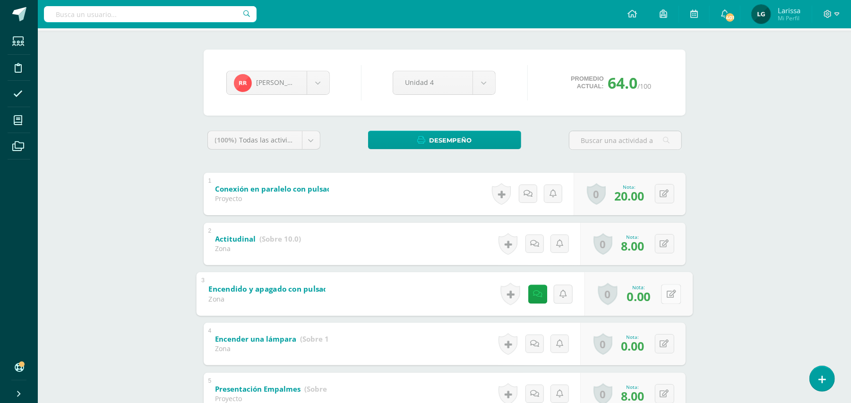
click at [666, 291] on icon at bounding box center [670, 294] width 9 height 8
type input "8"
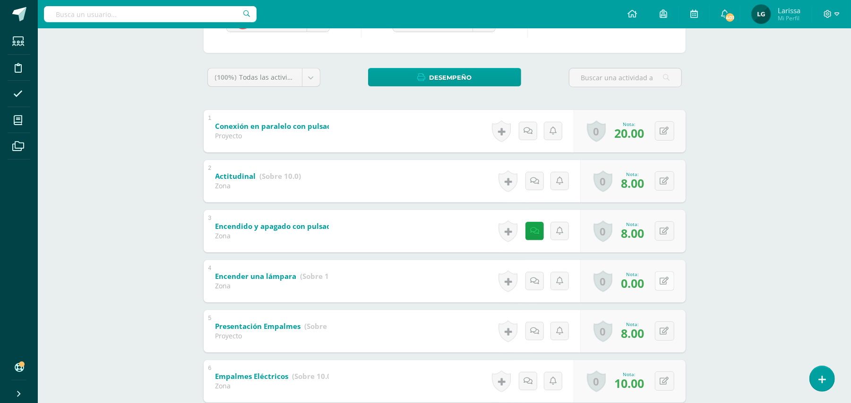
click at [662, 280] on button at bounding box center [664, 281] width 19 height 19
type input "8"
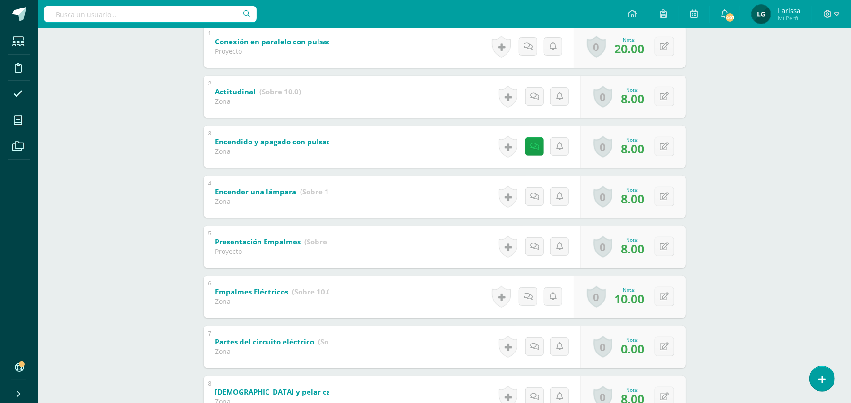
scroll to position [0, 0]
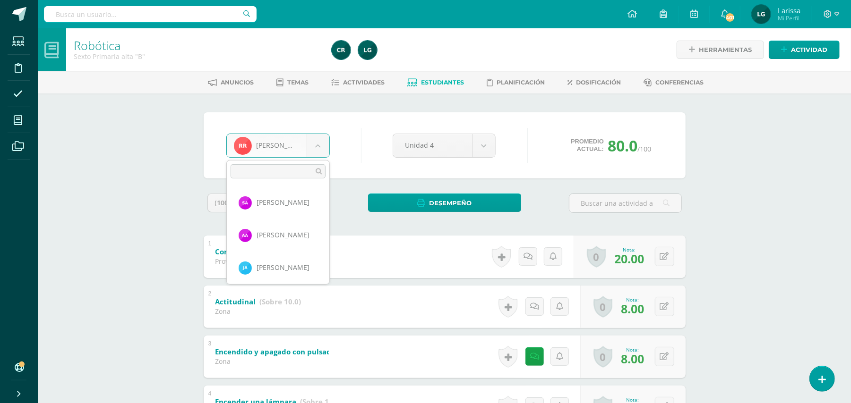
click at [322, 152] on body "Estudiantes Disciplina Asistencia Mis cursos Archivos Soporte Ayuda Reportar un…" at bounding box center [425, 371] width 851 height 742
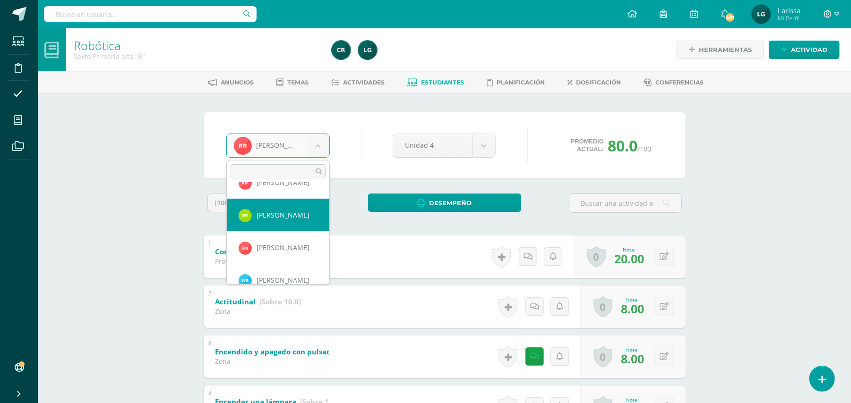
scroll to position [490, 0]
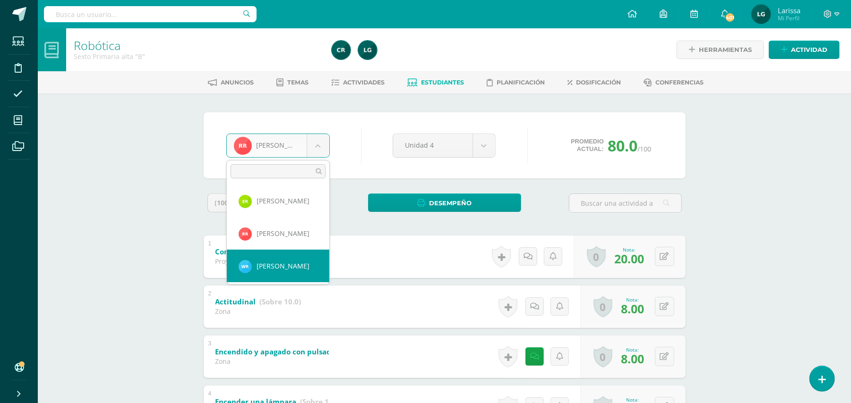
select select "482"
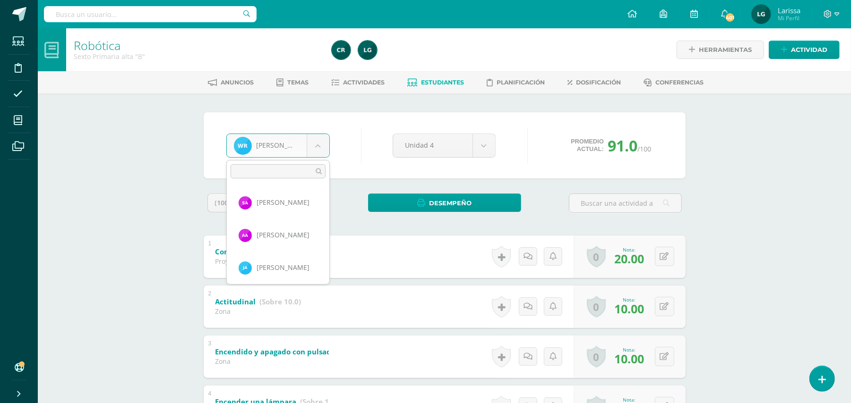
click at [322, 148] on body "Estudiantes Disciplina Asistencia Mis cursos Archivos Soporte Ayuda Reportar un…" at bounding box center [425, 371] width 851 height 742
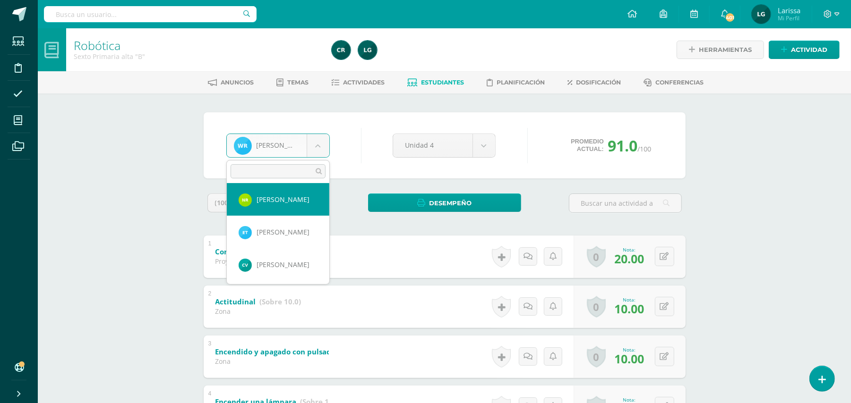
select select "490"
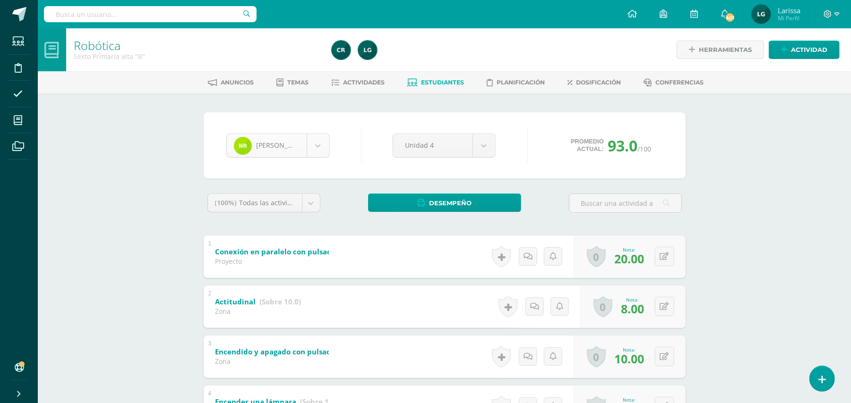
click at [317, 149] on body "Estudiantes Disciplina Asistencia Mis cursos Archivos Soporte Ayuda Reportar un…" at bounding box center [425, 371] width 851 height 742
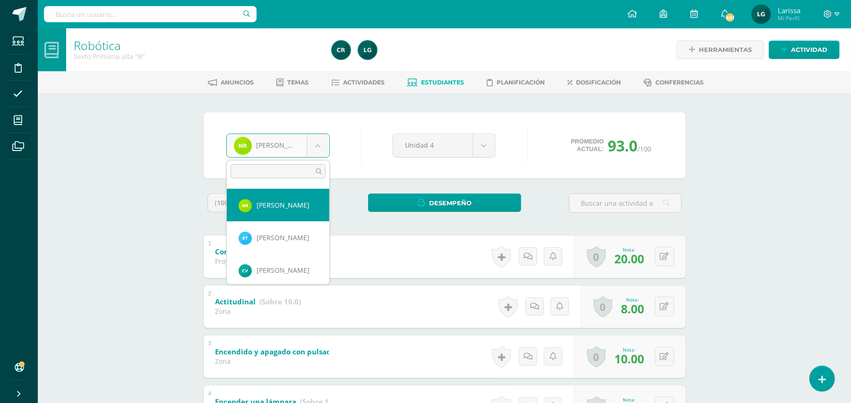
scroll to position [586, 0]
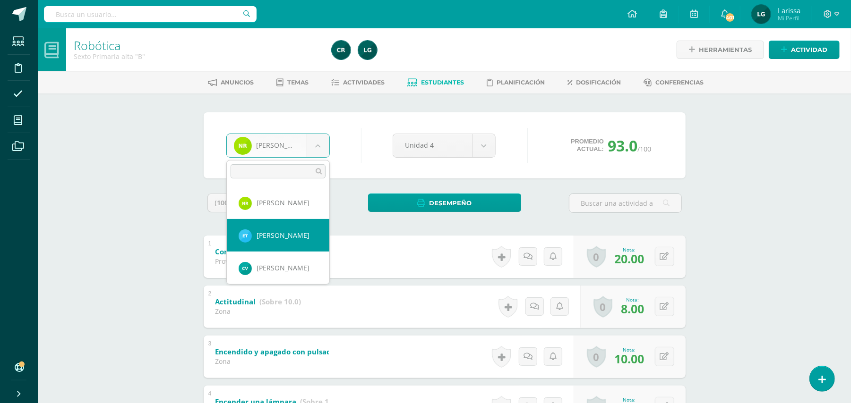
select select "869"
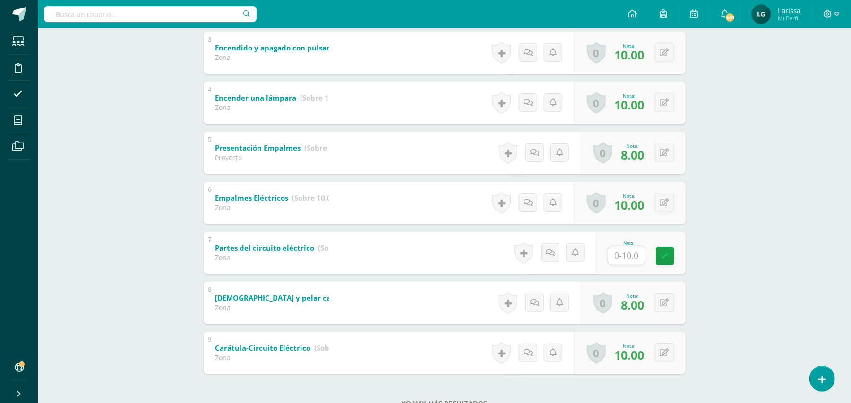
scroll to position [337, 0]
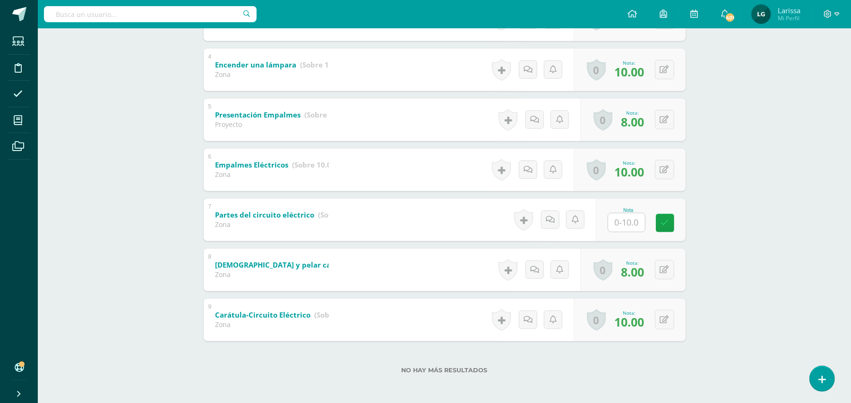
click at [626, 225] on input "text" at bounding box center [626, 223] width 37 height 18
type input "5"
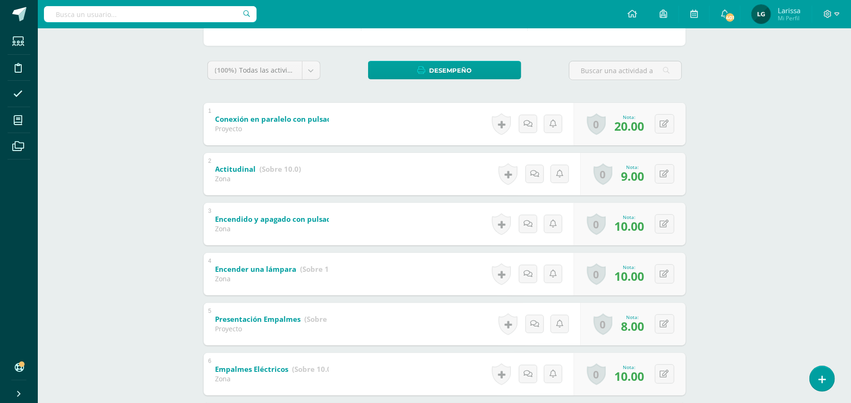
scroll to position [0, 0]
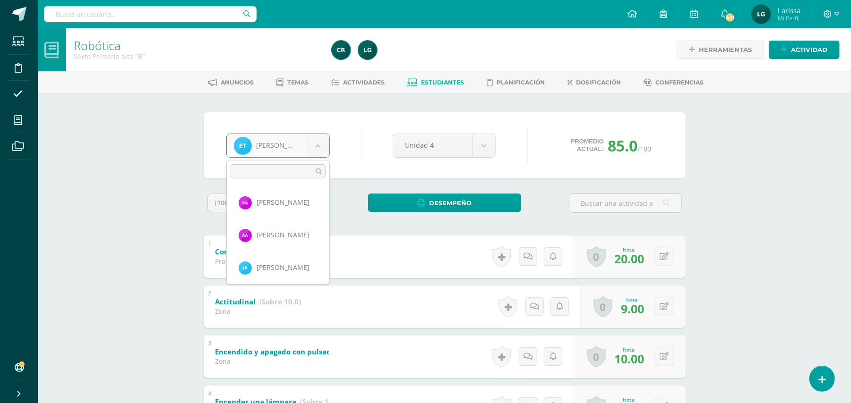
click at [323, 150] on body "Estudiantes Disciplina Asistencia Mis cursos Archivos Soporte Ayuda Reportar un…" at bounding box center [425, 371] width 851 height 742
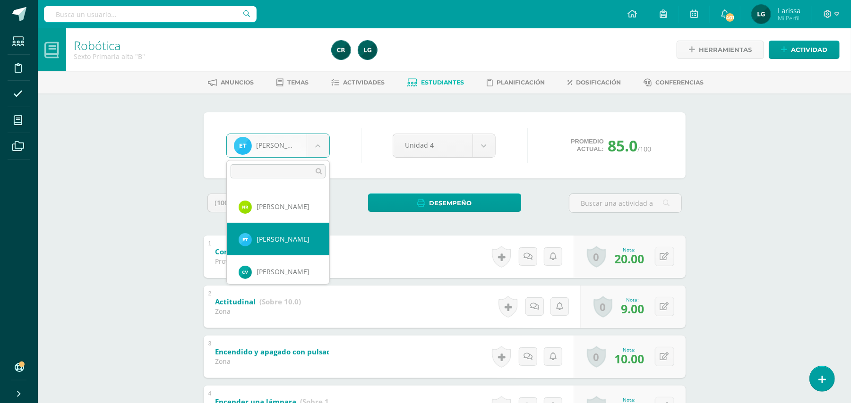
scroll to position [590, 0]
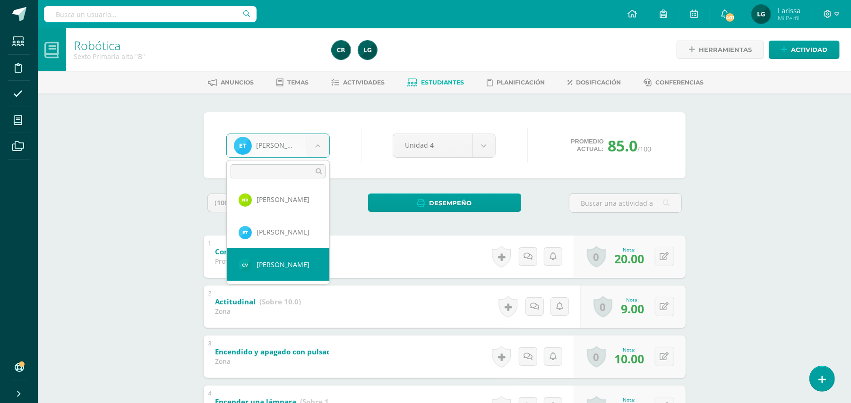
select select "181"
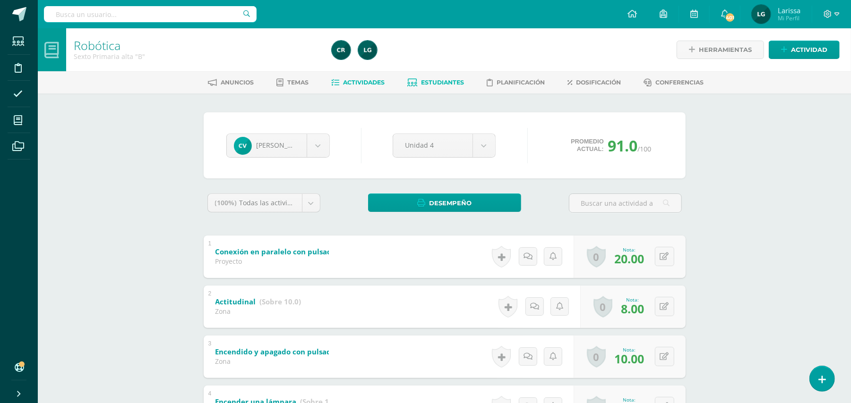
click at [366, 83] on span "Actividades" at bounding box center [364, 82] width 42 height 7
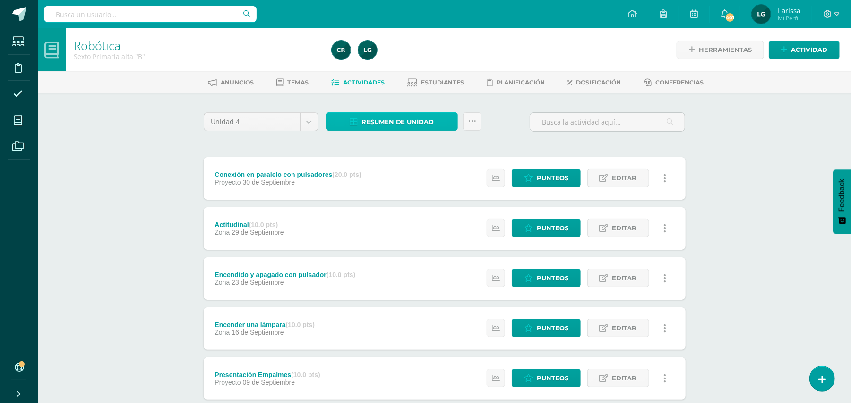
click at [394, 123] on span "Resumen de unidad" at bounding box center [397, 121] width 73 height 17
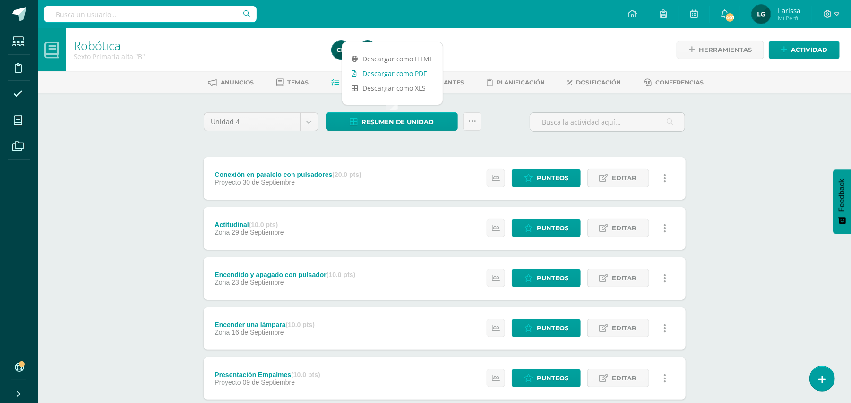
click at [397, 76] on link "Descargar como PDF" at bounding box center [392, 73] width 101 height 15
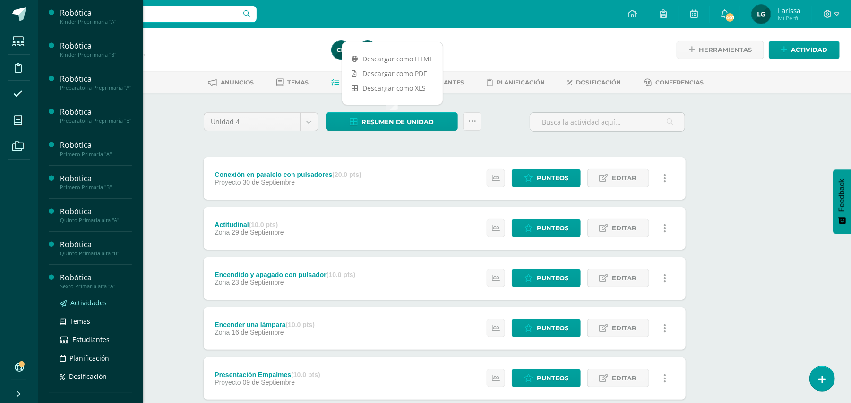
click at [89, 308] on link "Actividades" at bounding box center [96, 303] width 72 height 11
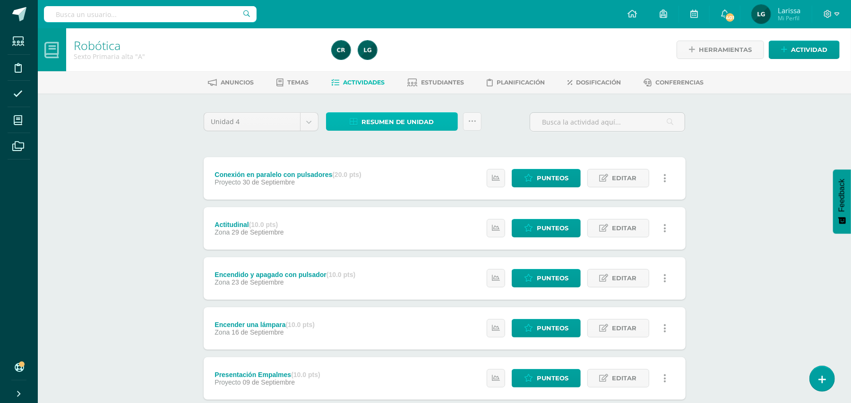
click at [382, 128] on span "Resumen de unidad" at bounding box center [397, 121] width 73 height 17
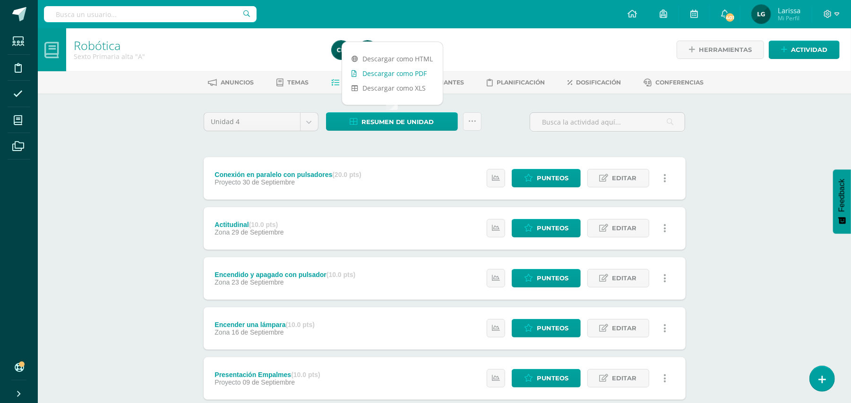
click at [391, 77] on link "Descargar como PDF" at bounding box center [392, 73] width 101 height 15
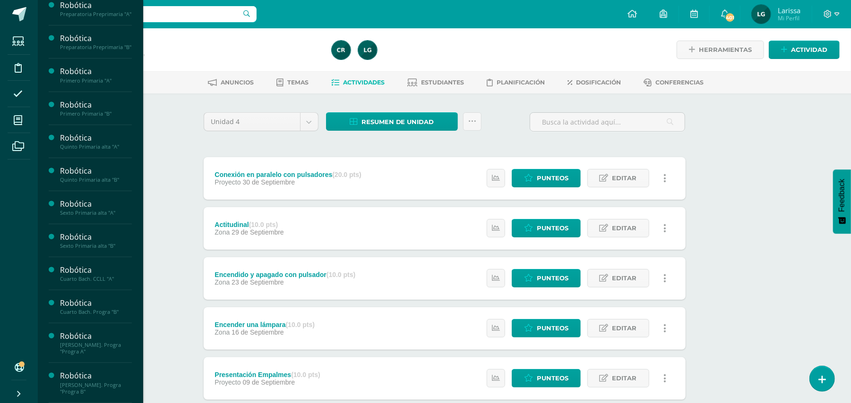
scroll to position [89, 0]
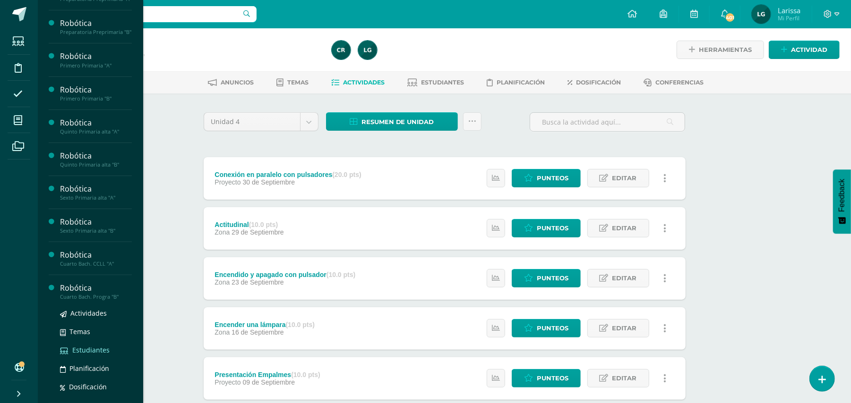
click at [82, 355] on span "Estudiantes" at bounding box center [90, 350] width 37 height 9
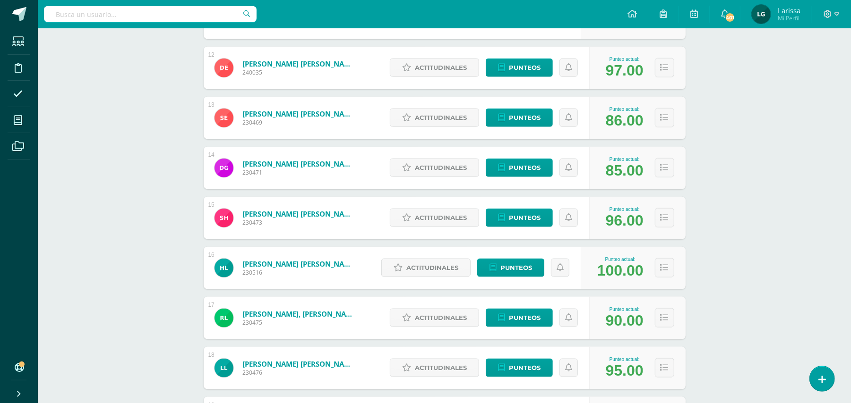
scroll to position [732, 0]
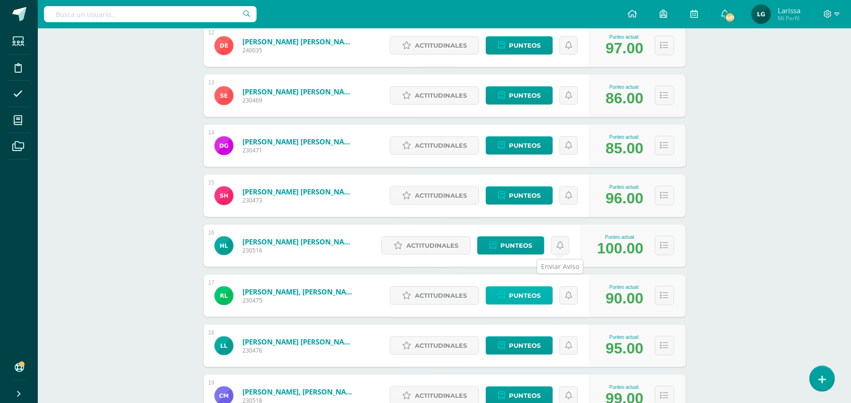
click at [530, 299] on span "Punteos" at bounding box center [525, 295] width 32 height 17
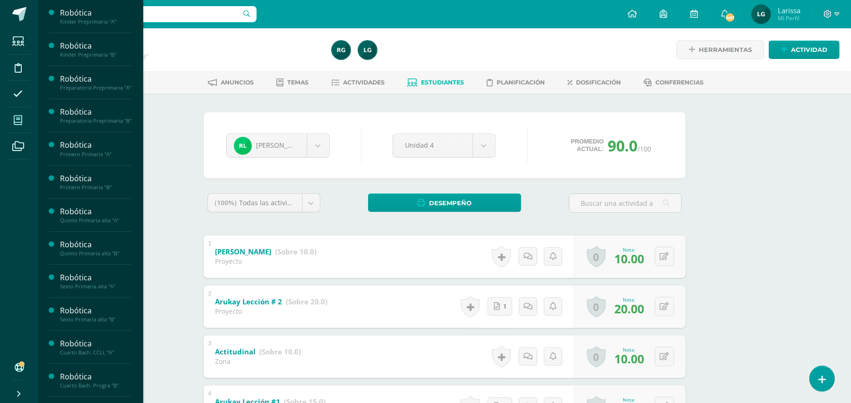
click at [19, 127] on span at bounding box center [18, 120] width 21 height 21
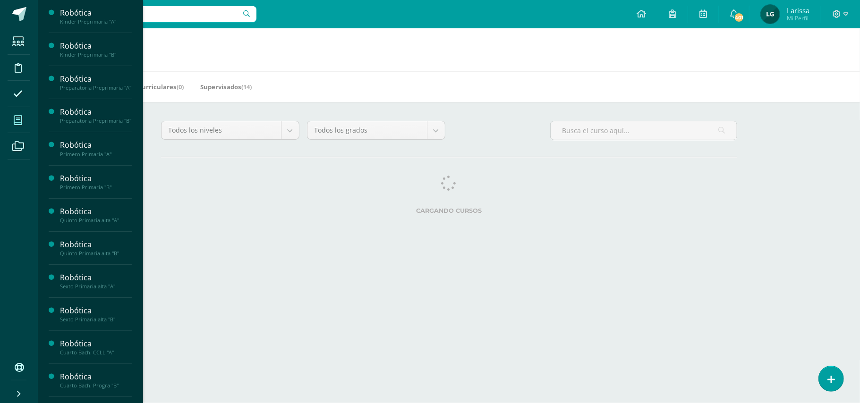
click at [19, 123] on icon at bounding box center [18, 120] width 9 height 9
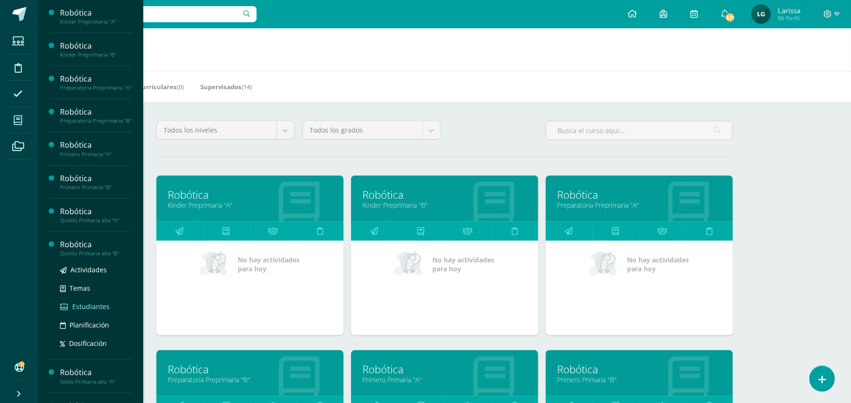
click at [96, 311] on span "Estudiantes" at bounding box center [90, 306] width 37 height 9
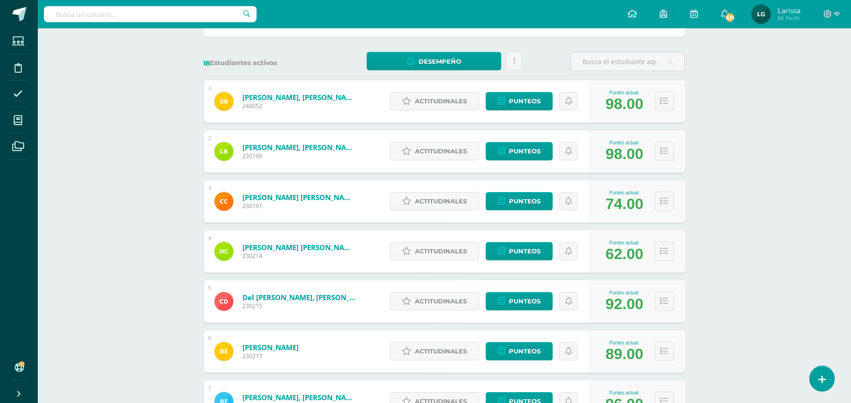
scroll to position [126, 0]
click at [524, 257] on span "Punteos" at bounding box center [525, 250] width 32 height 17
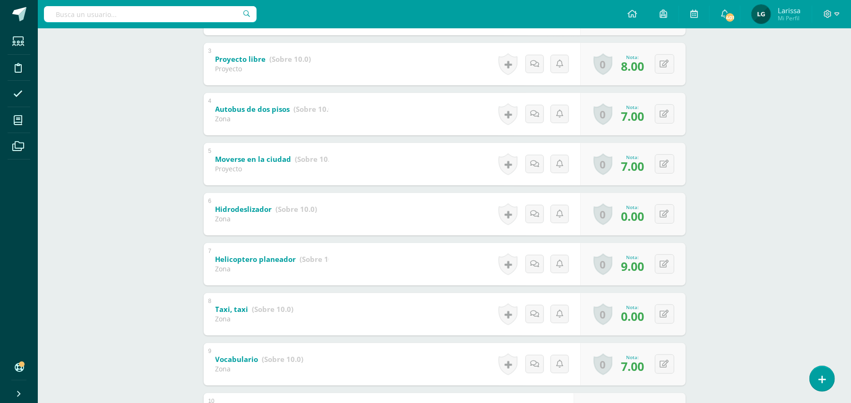
scroll to position [315, 0]
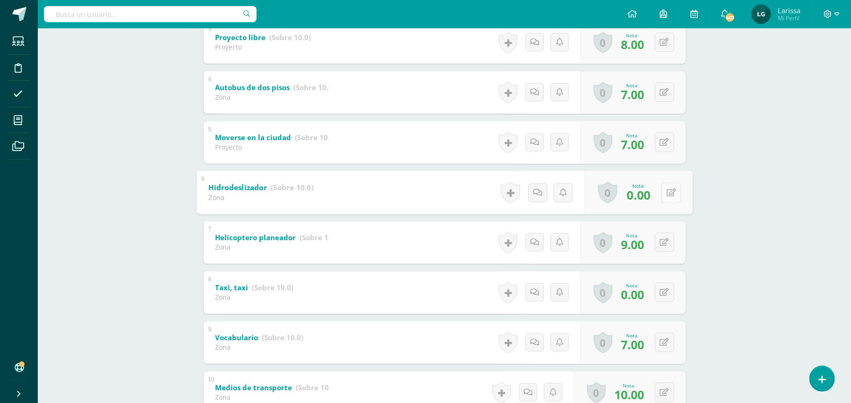
click at [662, 195] on button at bounding box center [671, 193] width 20 height 20
type input "10"
